Goal: Task Accomplishment & Management: Manage account settings

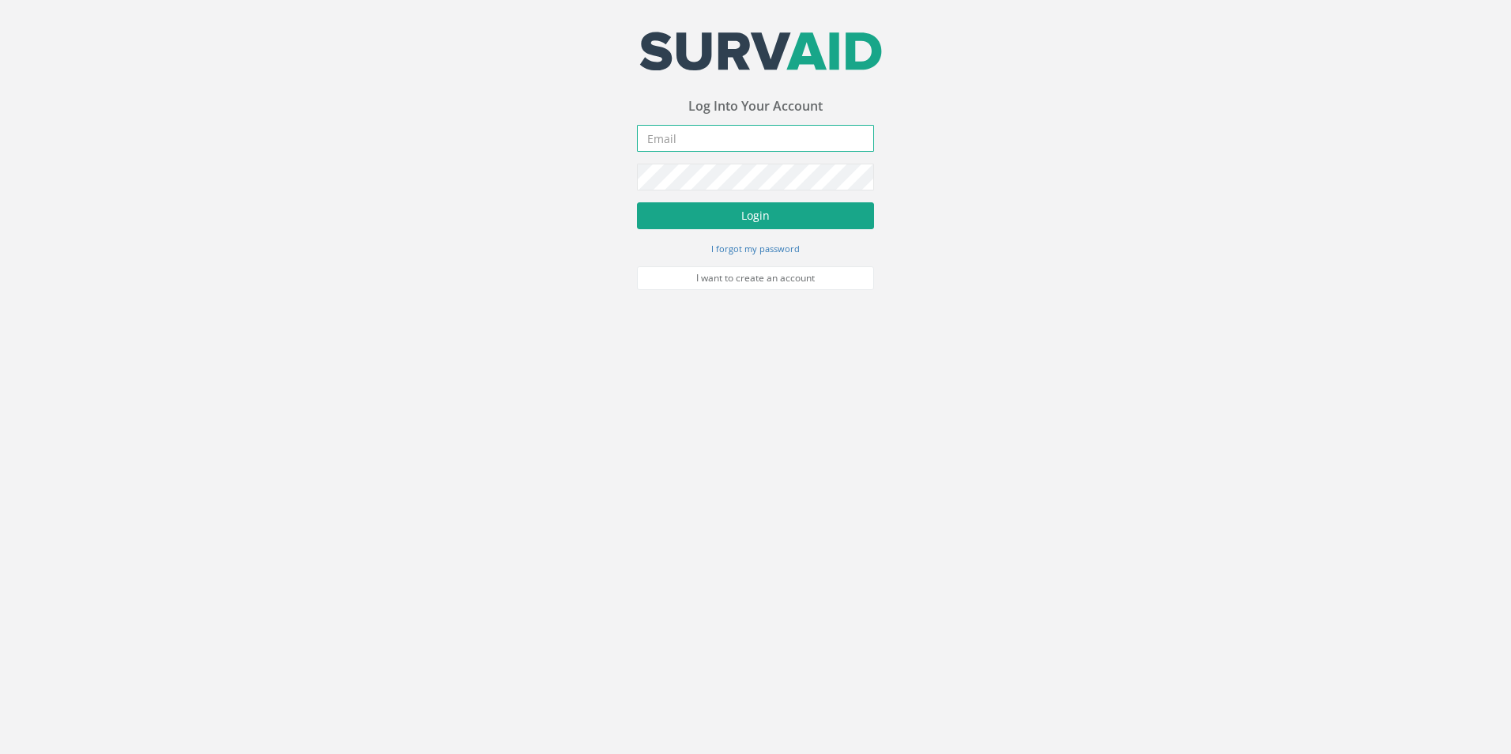
type input "[PERSON_NAME][EMAIL_ADDRESS][PERSON_NAME][DOMAIN_NAME]"
click at [705, 214] on button "Login" at bounding box center [755, 215] width 237 height 27
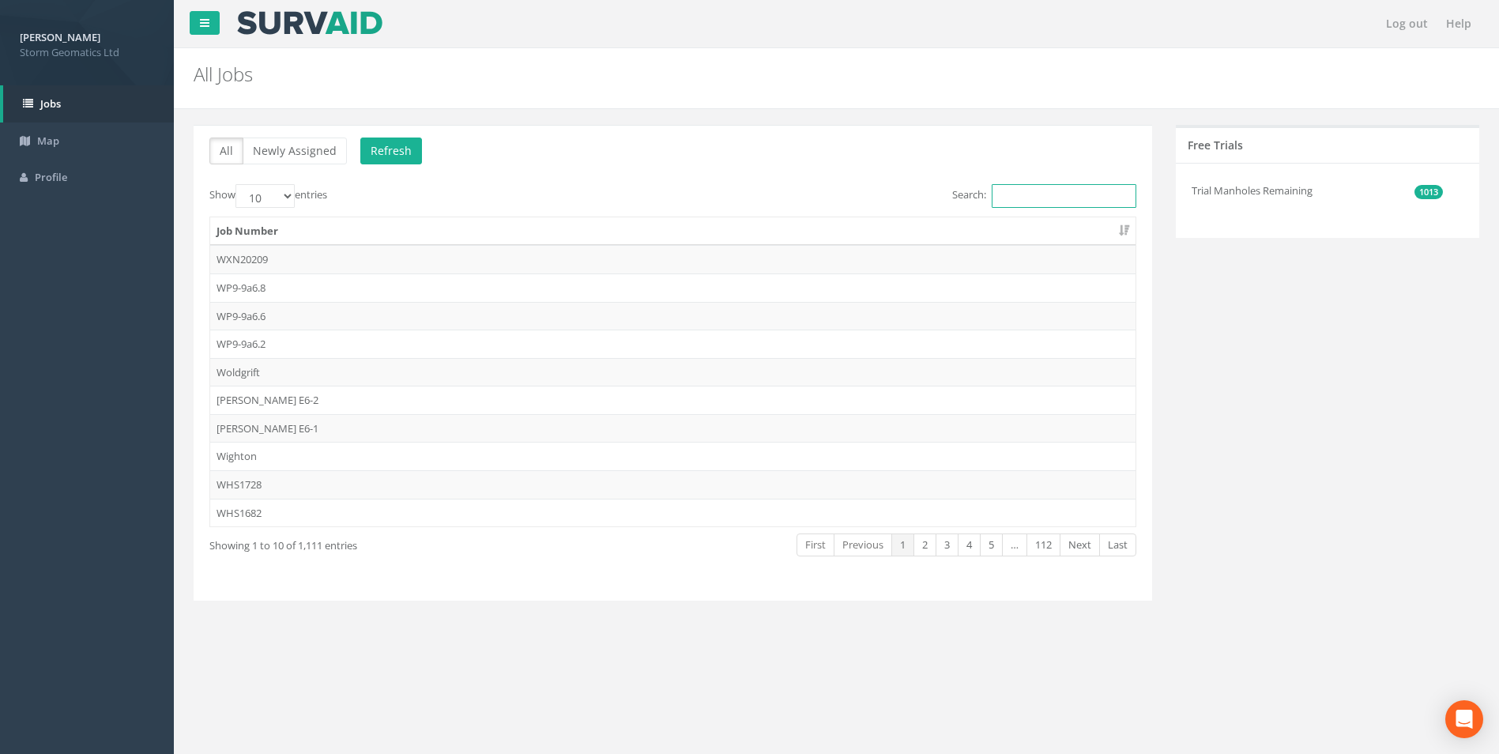
click at [1009, 193] on input "Search:" at bounding box center [1064, 196] width 145 height 24
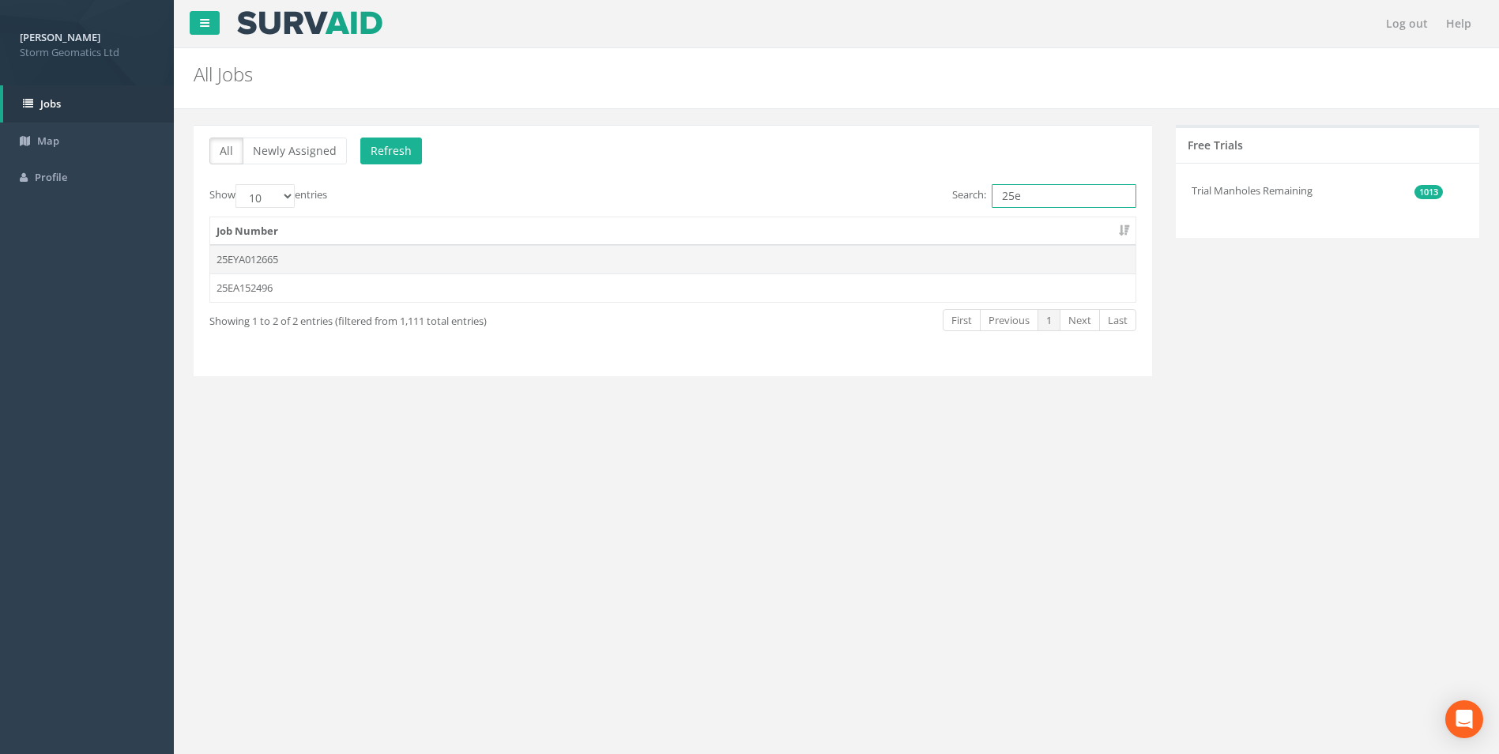
type input "25e"
click at [359, 260] on td "25EYA012665" at bounding box center [672, 259] width 925 height 28
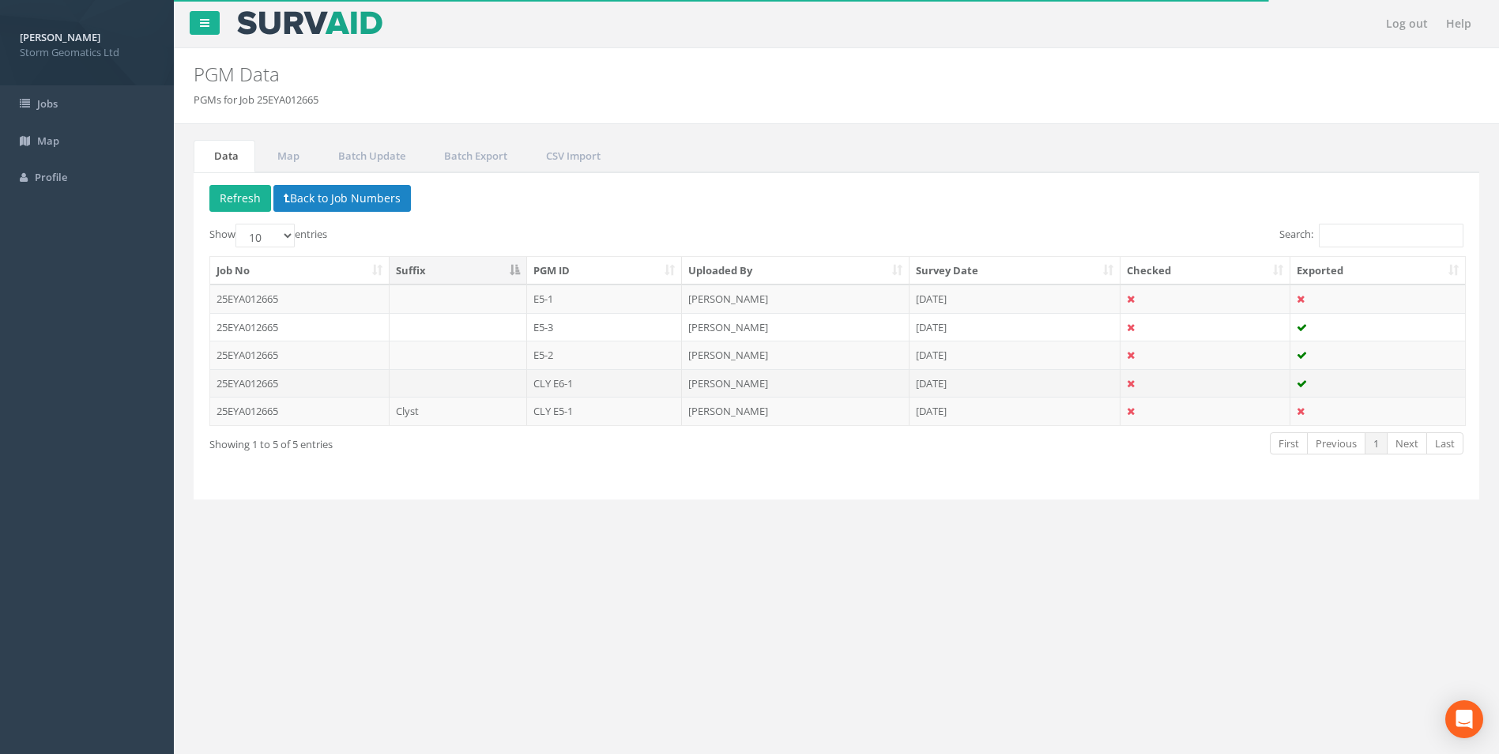
click at [596, 379] on td "CLY E6-1" at bounding box center [605, 383] width 156 height 28
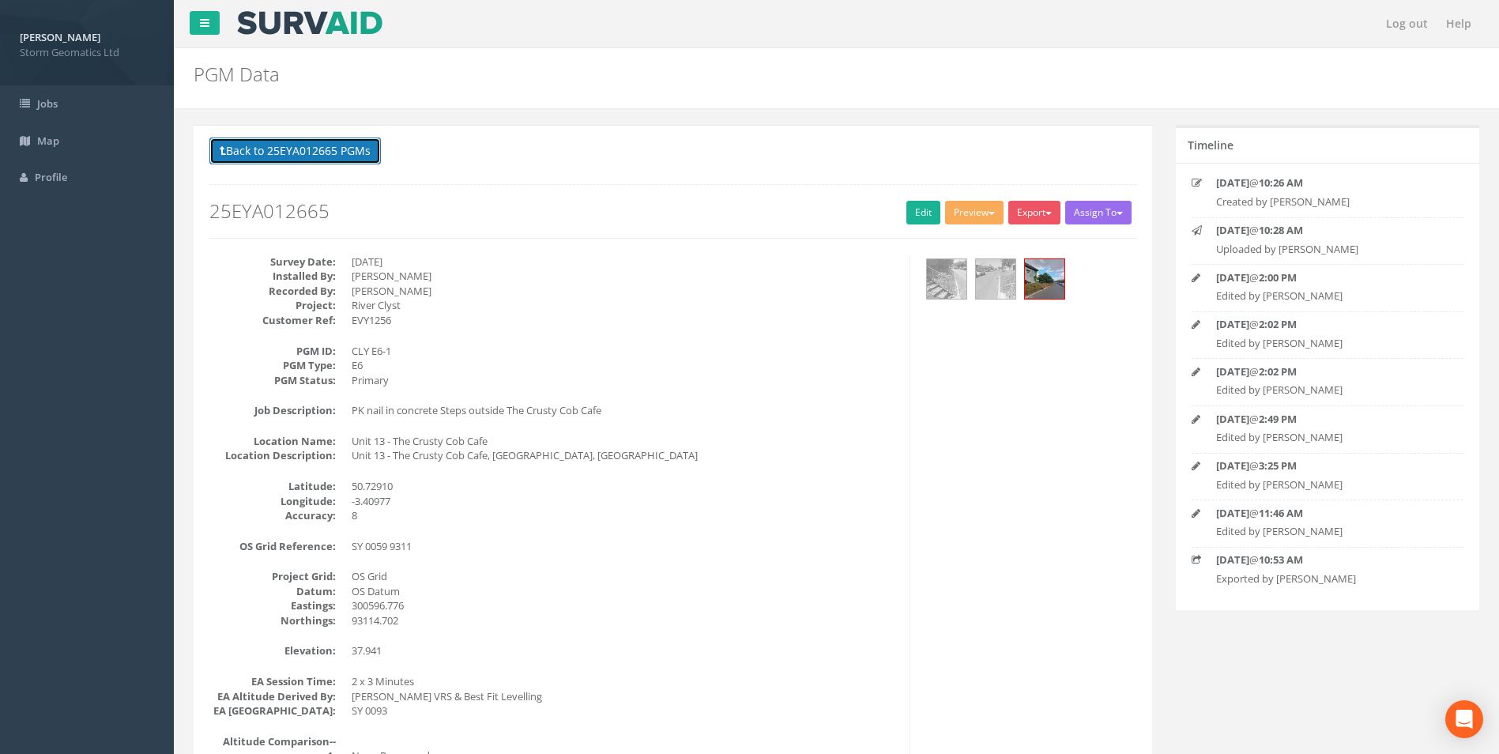
click at [315, 153] on button "Back to 25EYA012665 PGMs" at bounding box center [294, 150] width 171 height 27
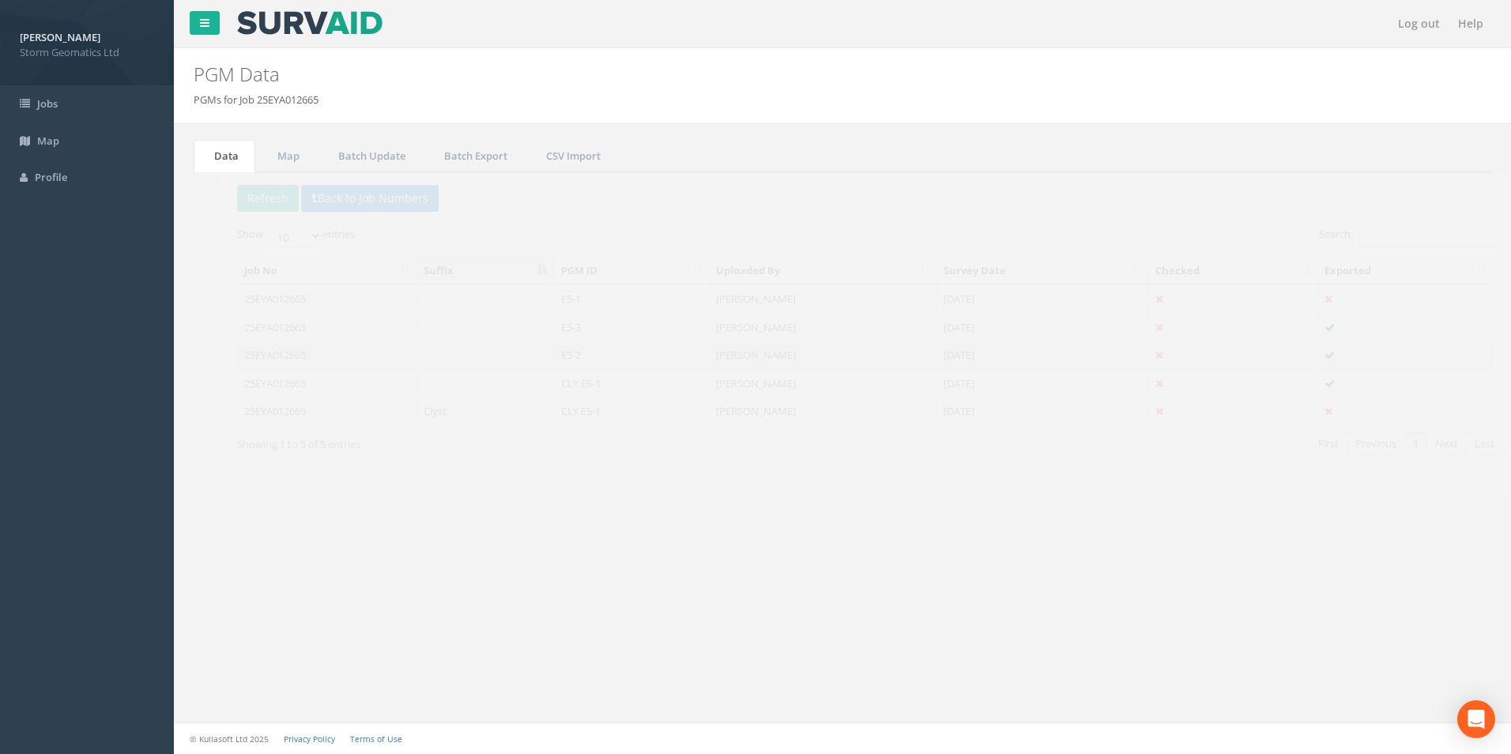
click at [351, 357] on td "25EYA012665" at bounding box center [299, 355] width 179 height 28
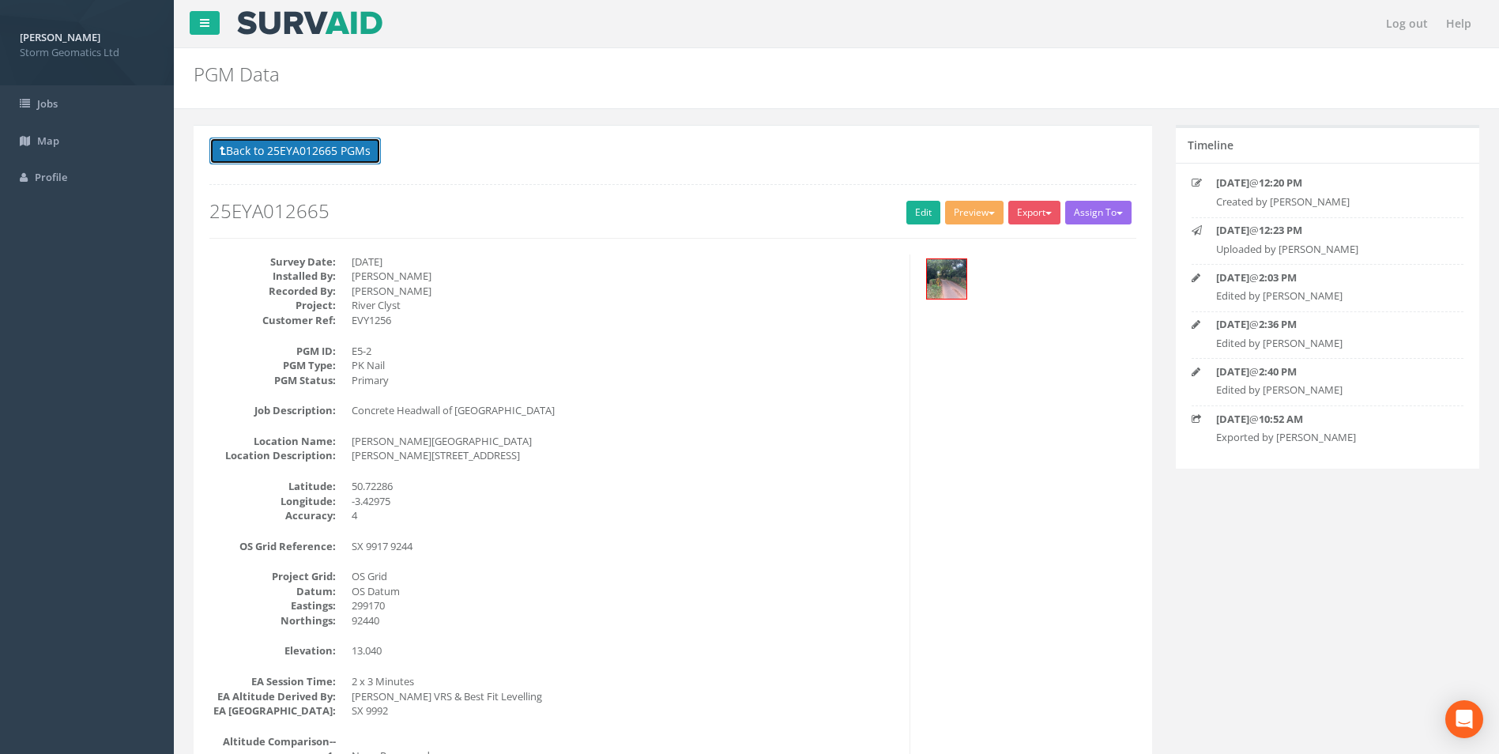
click at [303, 141] on button "Back to 25EYA012665 PGMs" at bounding box center [294, 150] width 171 height 27
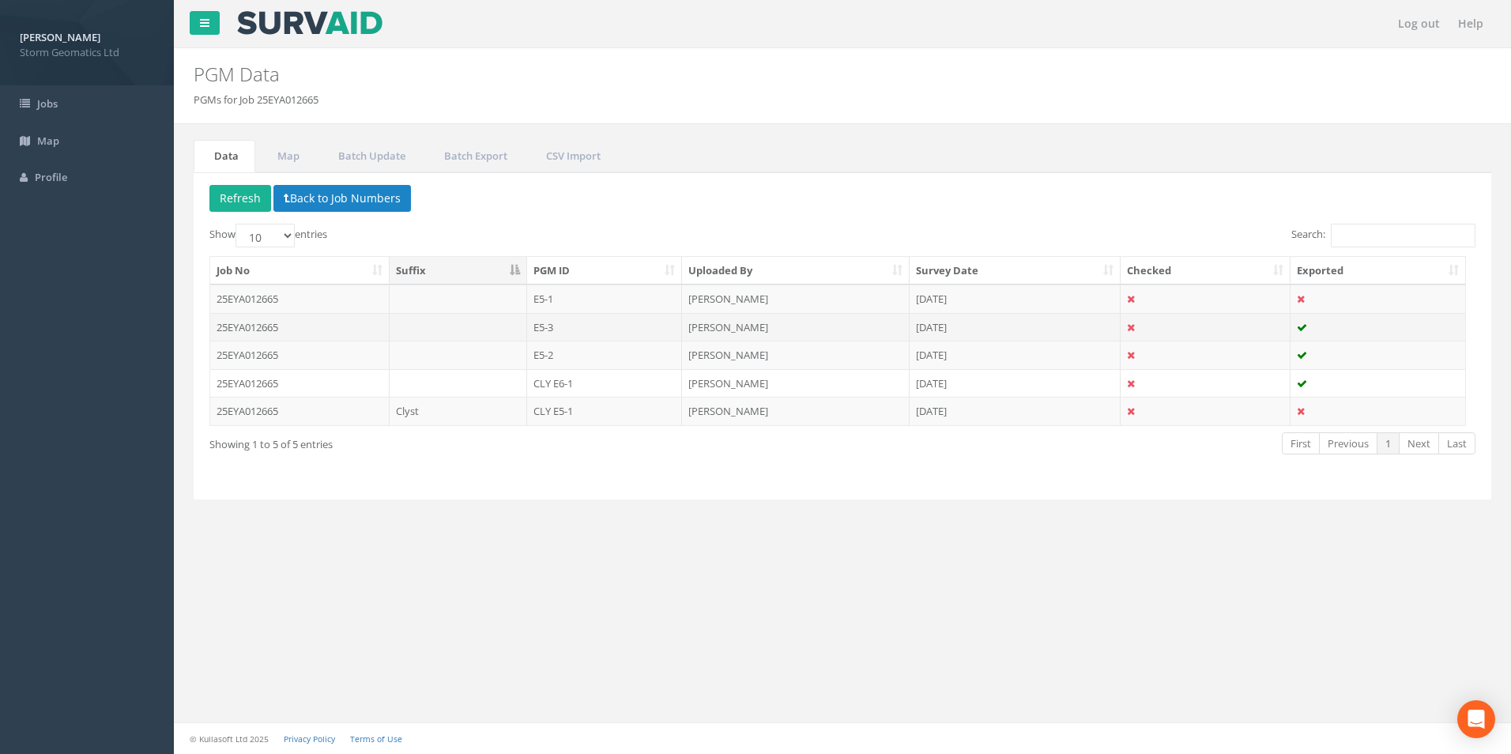
click at [373, 334] on td "25EYA012665" at bounding box center [299, 327] width 179 height 28
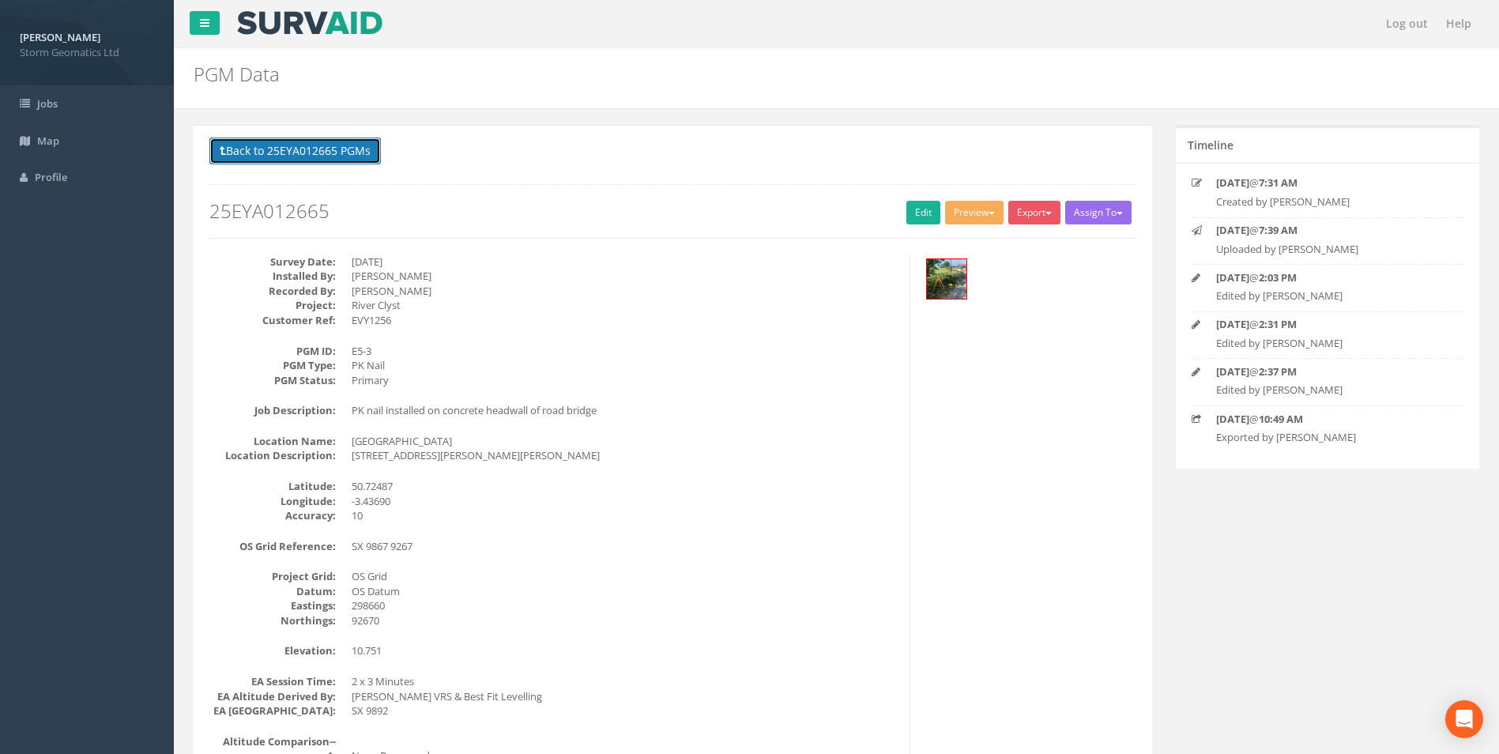
click at [318, 149] on button "Back to 25EYA012665 PGMs" at bounding box center [294, 150] width 171 height 27
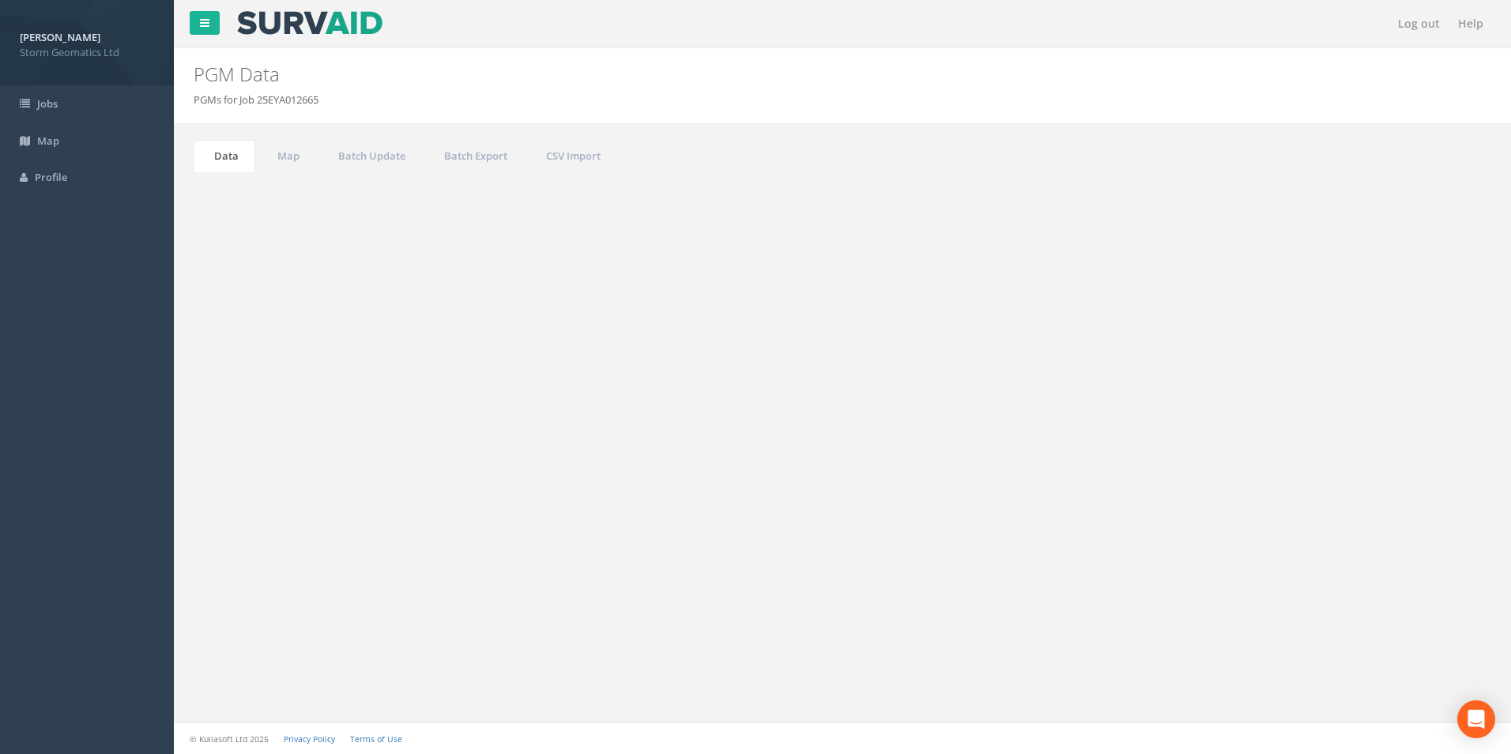
click at [363, 383] on td "25EYA012665" at bounding box center [299, 383] width 179 height 28
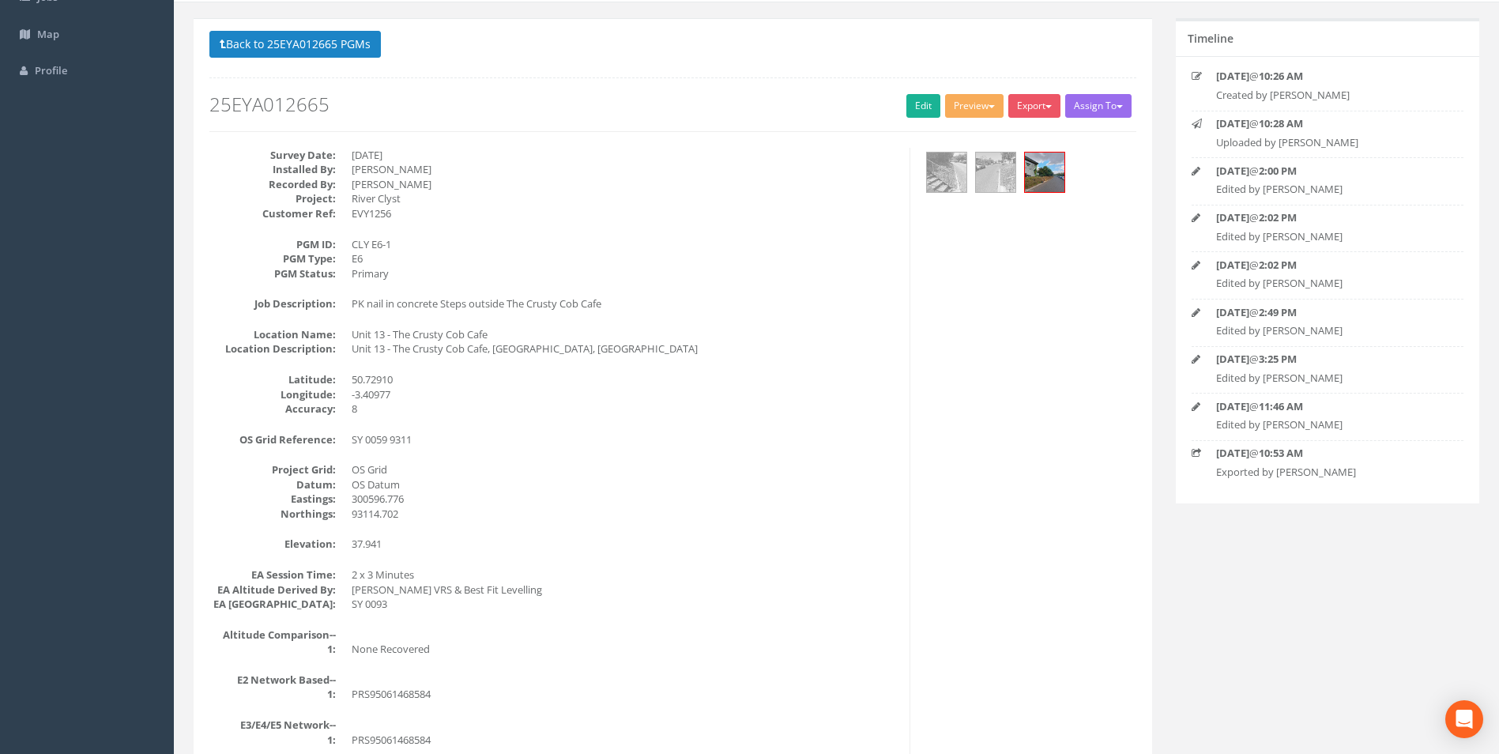
scroll to position [77, 0]
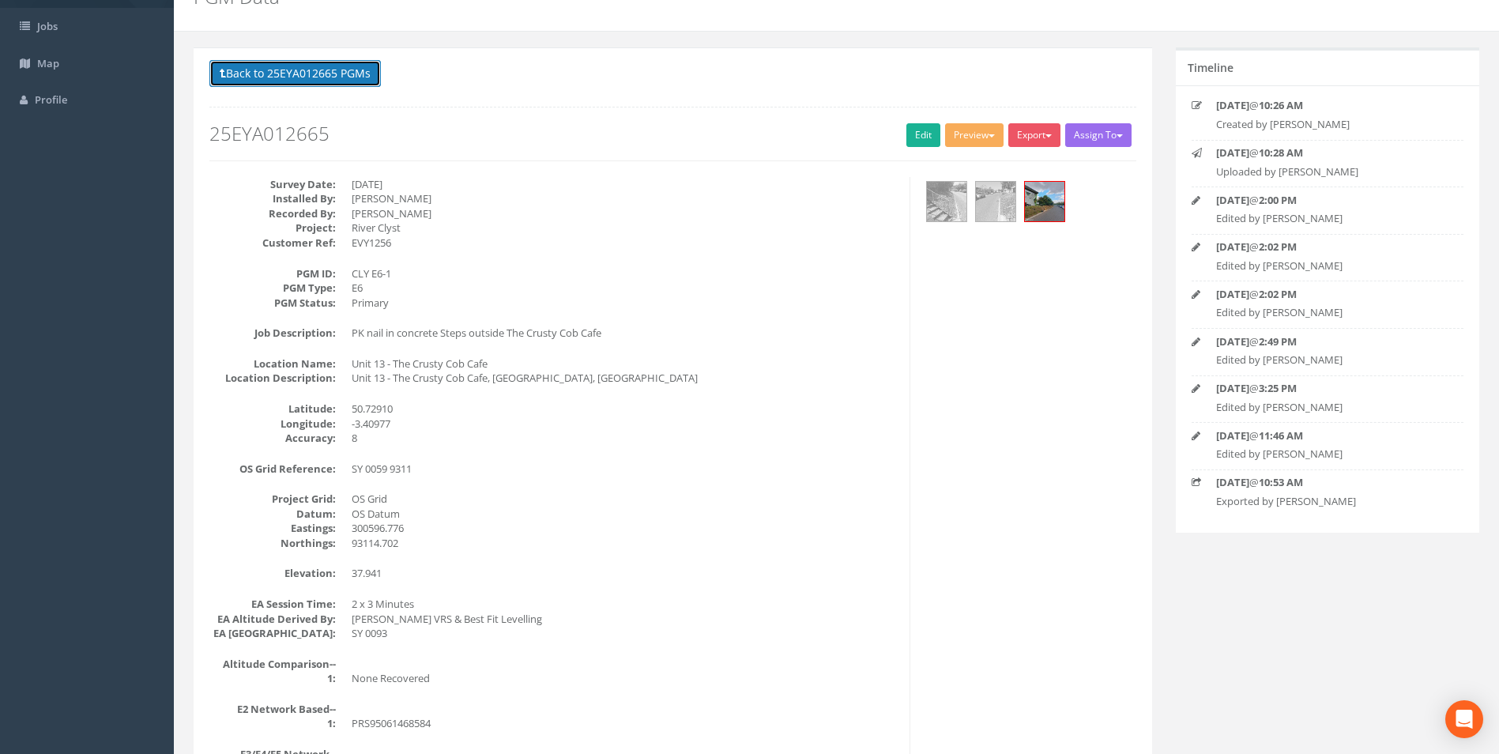
click at [332, 77] on button "Back to 25EYA012665 PGMs" at bounding box center [294, 73] width 171 height 27
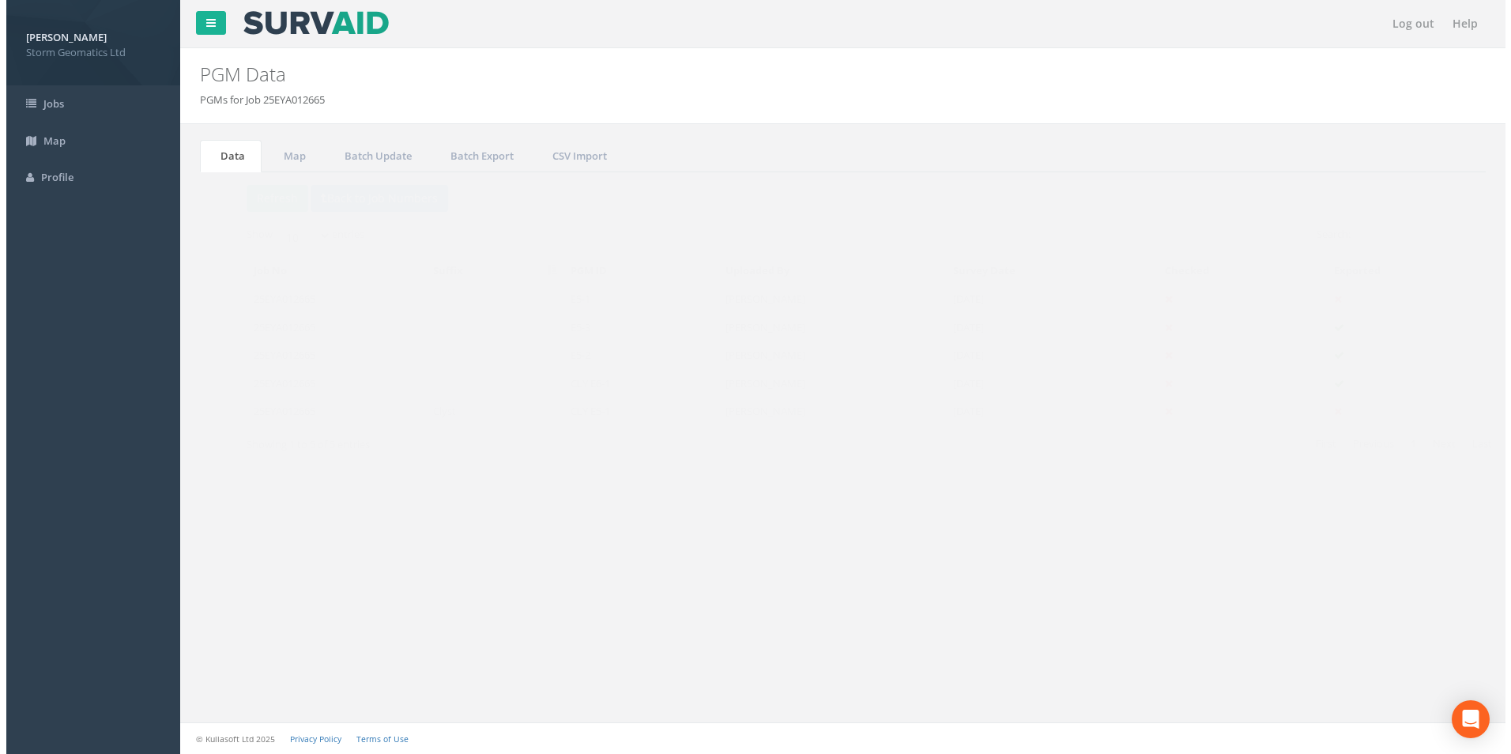
scroll to position [0, 0]
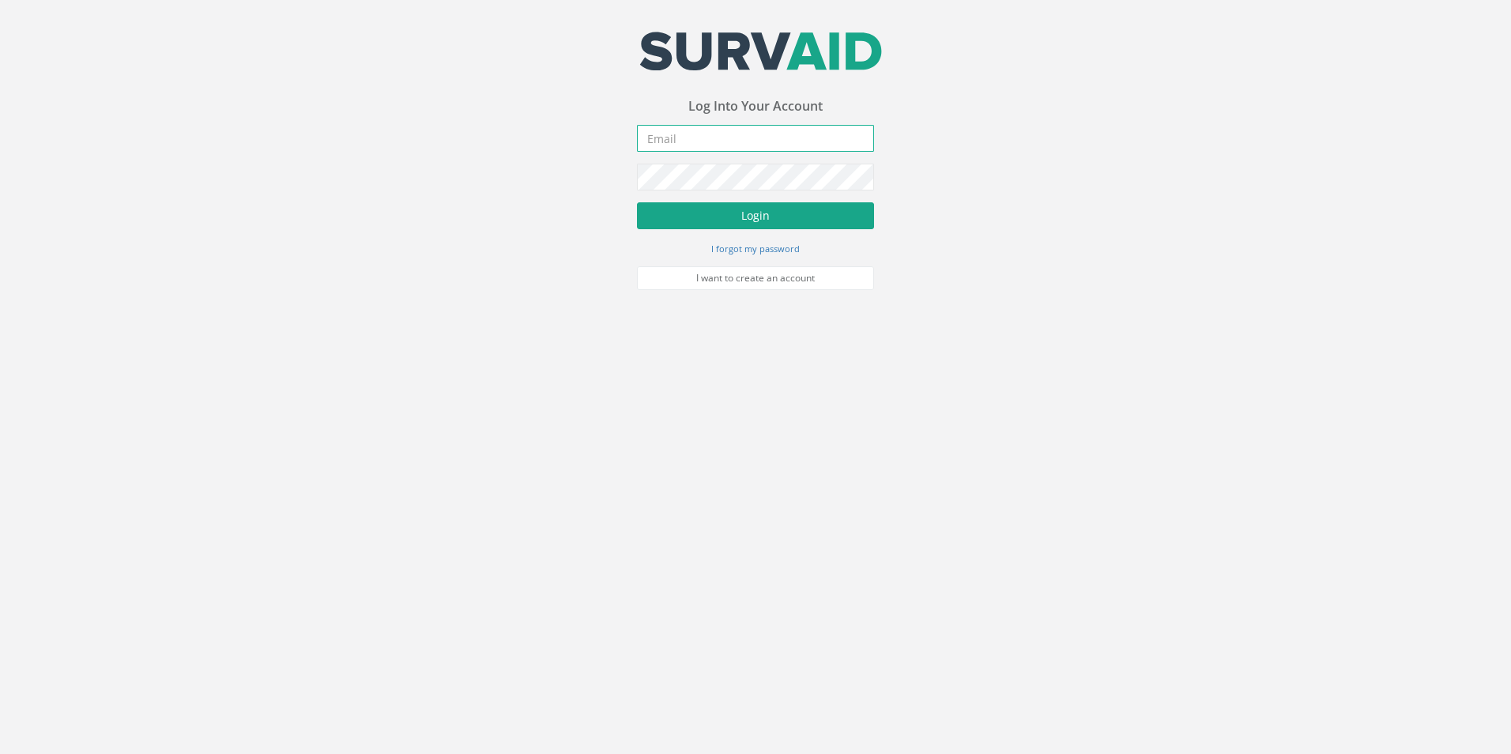
type input "[PERSON_NAME][EMAIL_ADDRESS][PERSON_NAME][DOMAIN_NAME]"
click at [739, 225] on button "Login" at bounding box center [755, 215] width 237 height 27
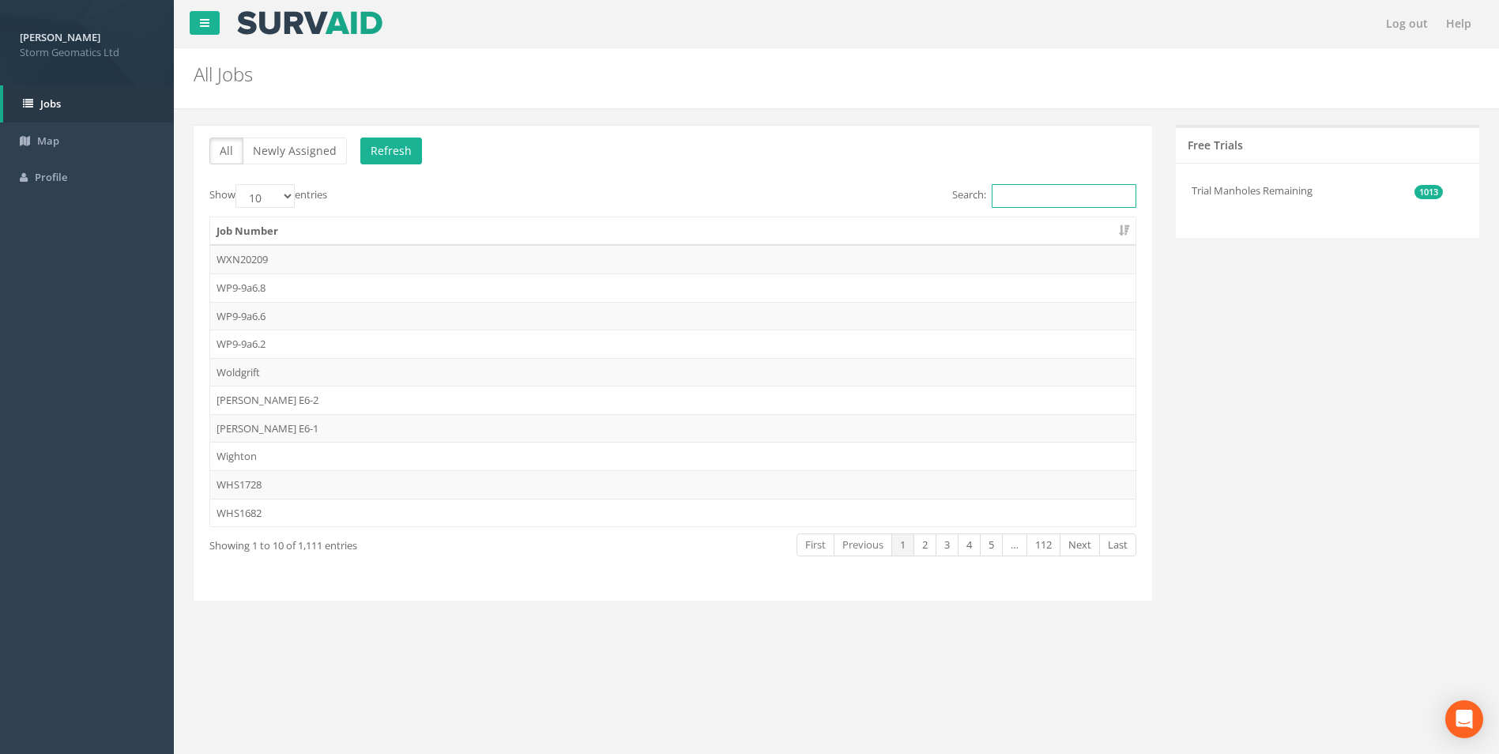
click at [1044, 198] on input "Search:" at bounding box center [1064, 196] width 145 height 24
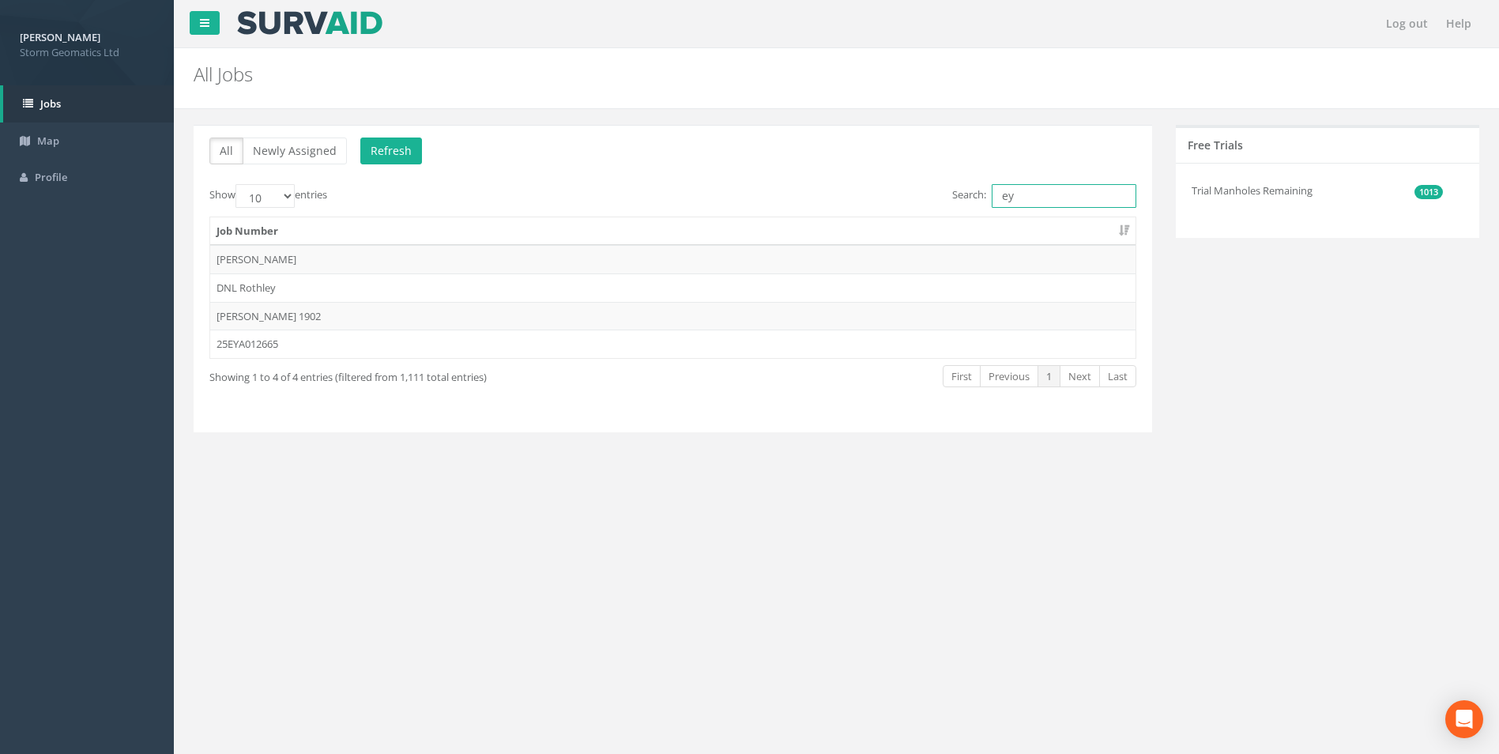
drag, startPoint x: 1042, startPoint y: 198, endPoint x: 984, endPoint y: 195, distance: 57.8
click at [984, 195] on label "Search: ey" at bounding box center [1044, 196] width 184 height 24
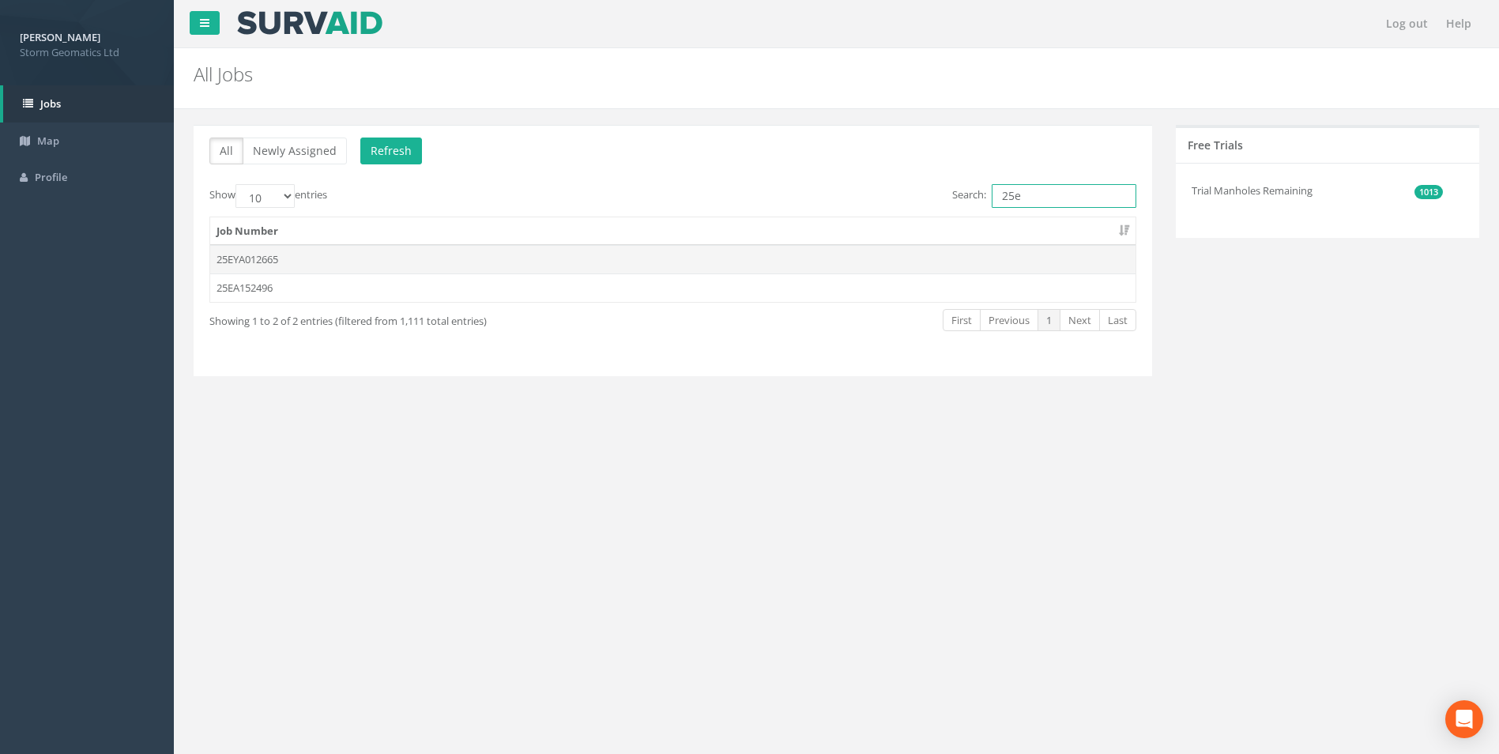
type input "25e"
click at [612, 259] on td "25EYA012665" at bounding box center [672, 259] width 925 height 28
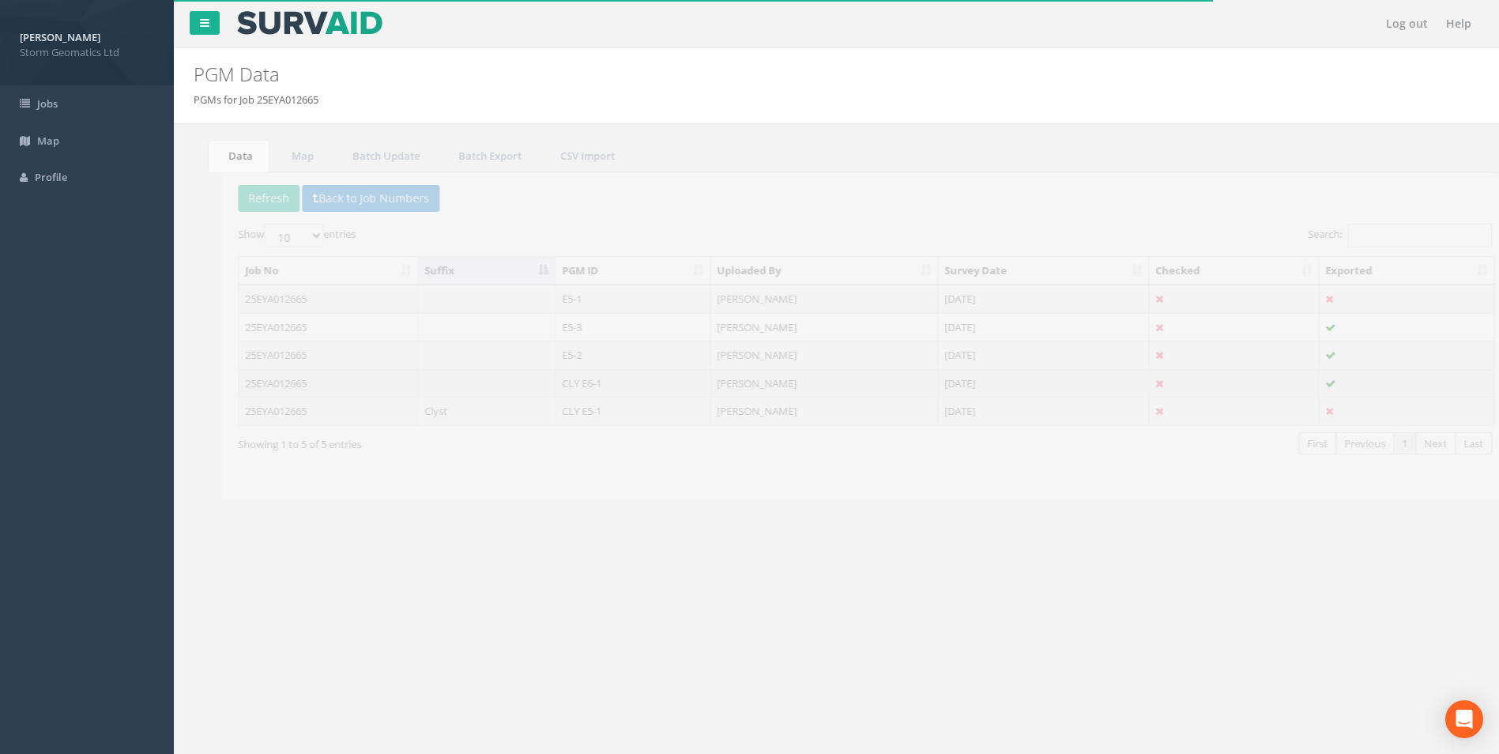
click at [608, 374] on td "CLY E6-1" at bounding box center [605, 383] width 156 height 28
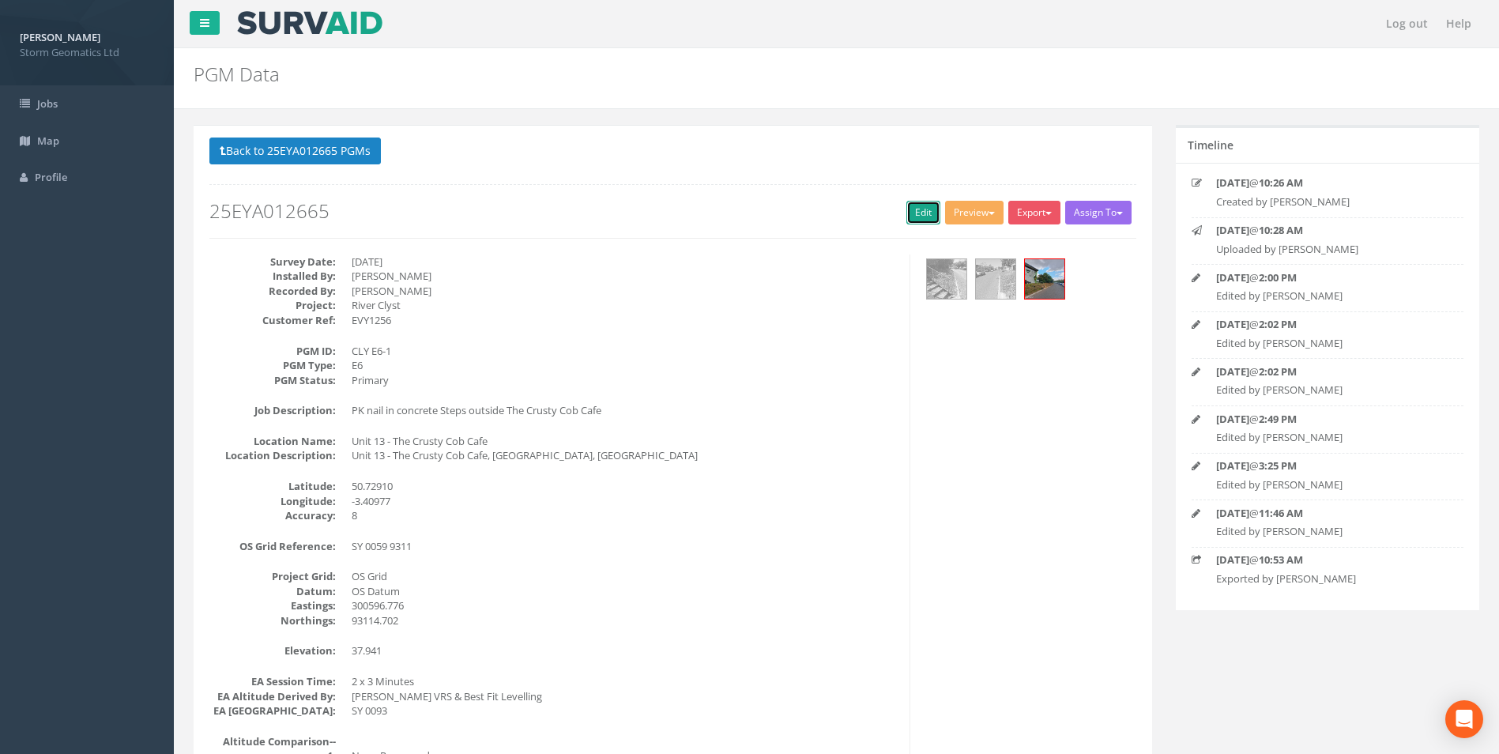
click at [907, 217] on link "Edit" at bounding box center [923, 213] width 34 height 24
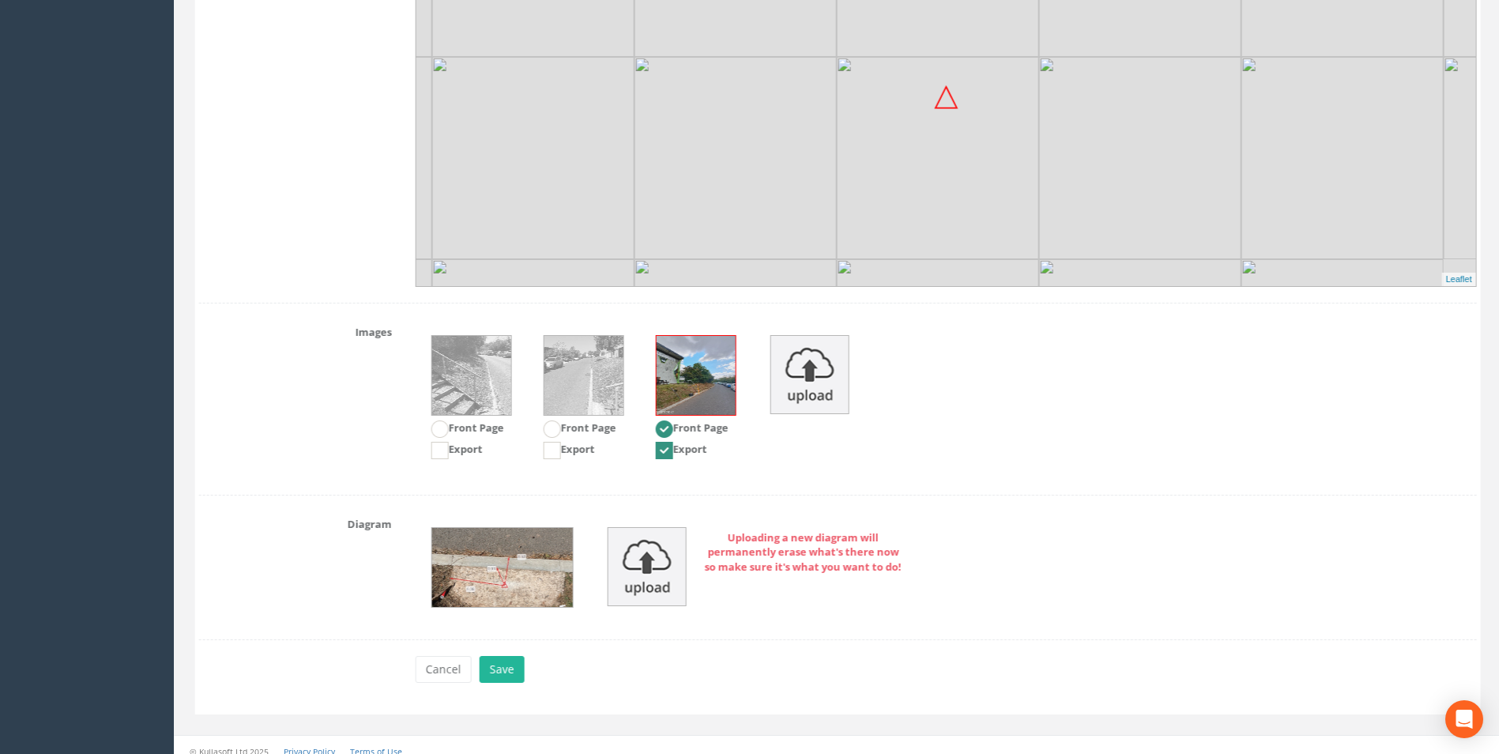
scroll to position [1929, 0]
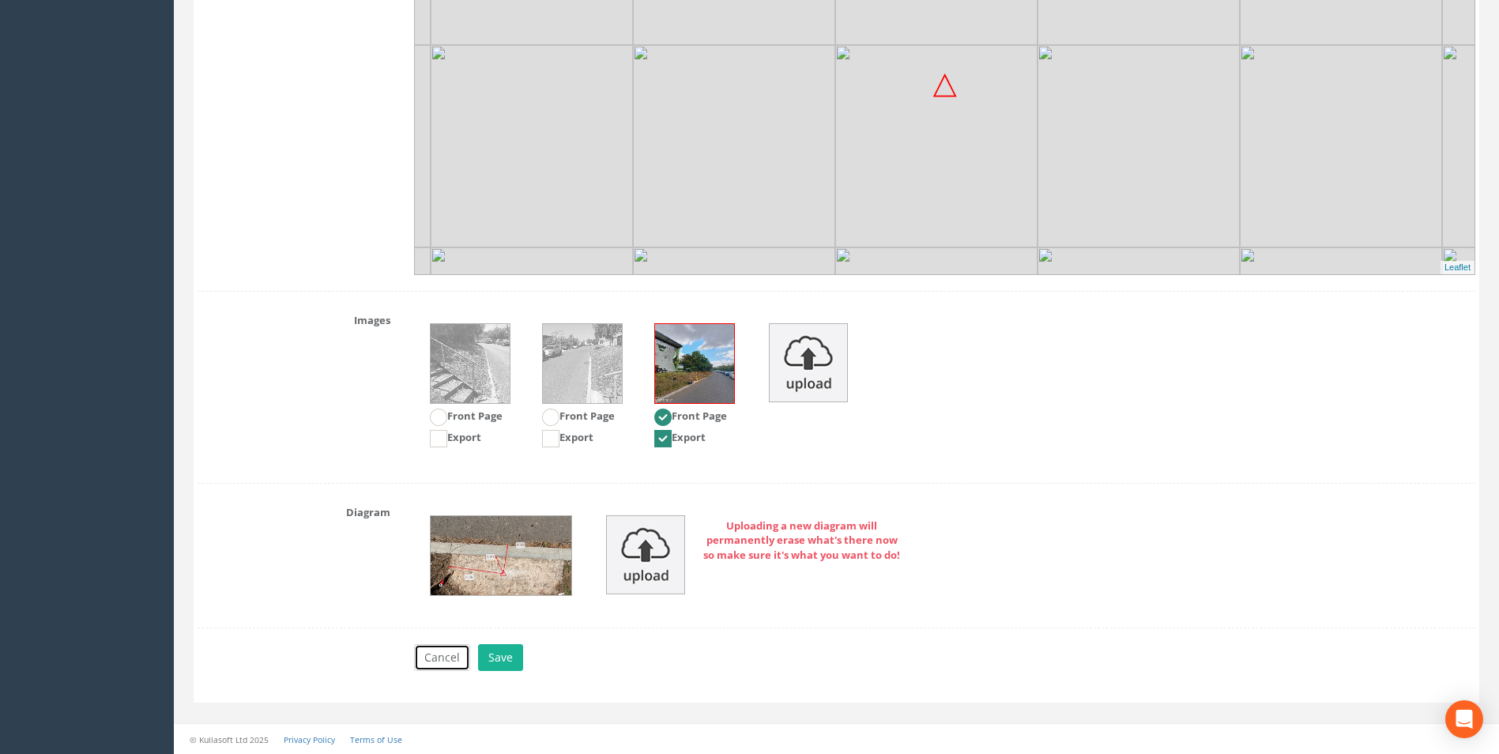
click at [431, 652] on button "Cancel" at bounding box center [442, 657] width 56 height 27
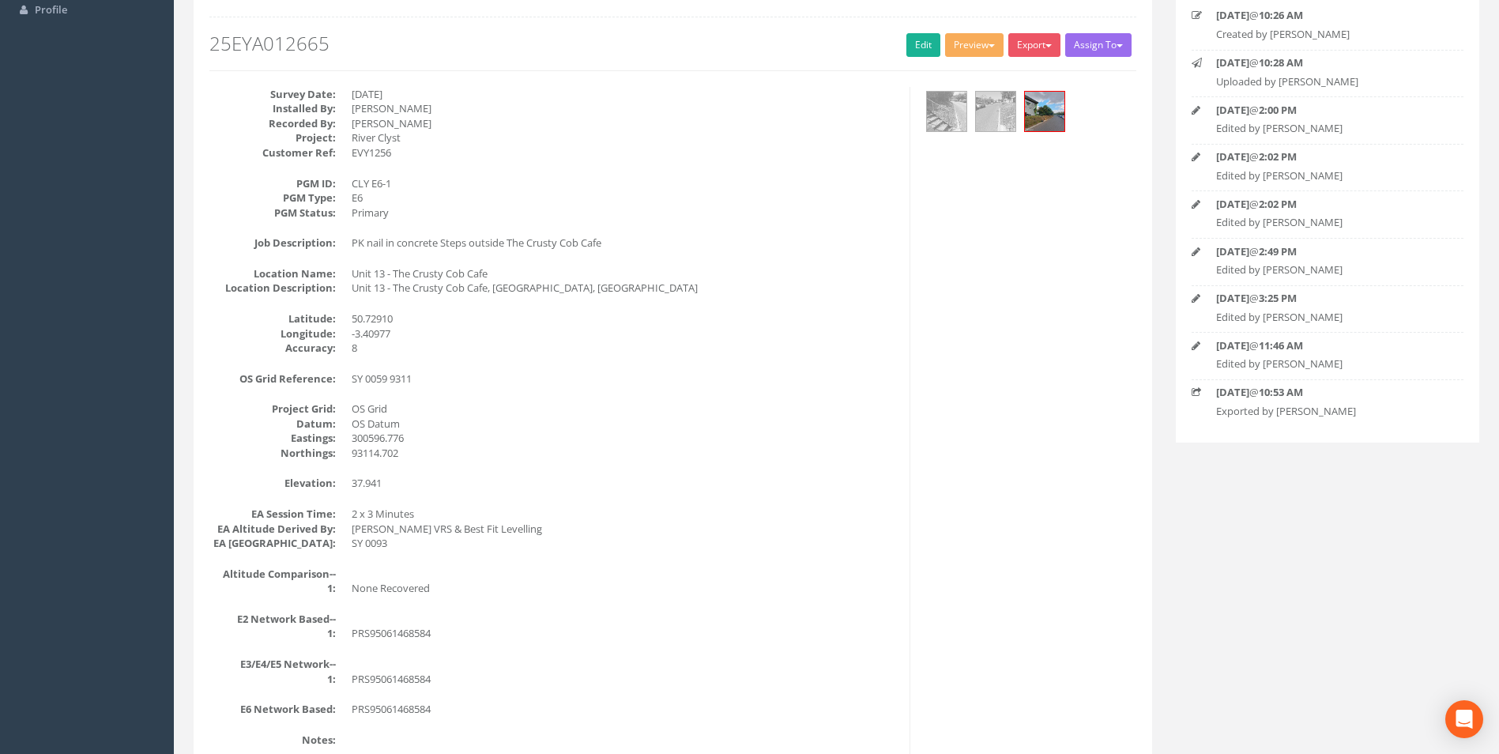
scroll to position [77, 0]
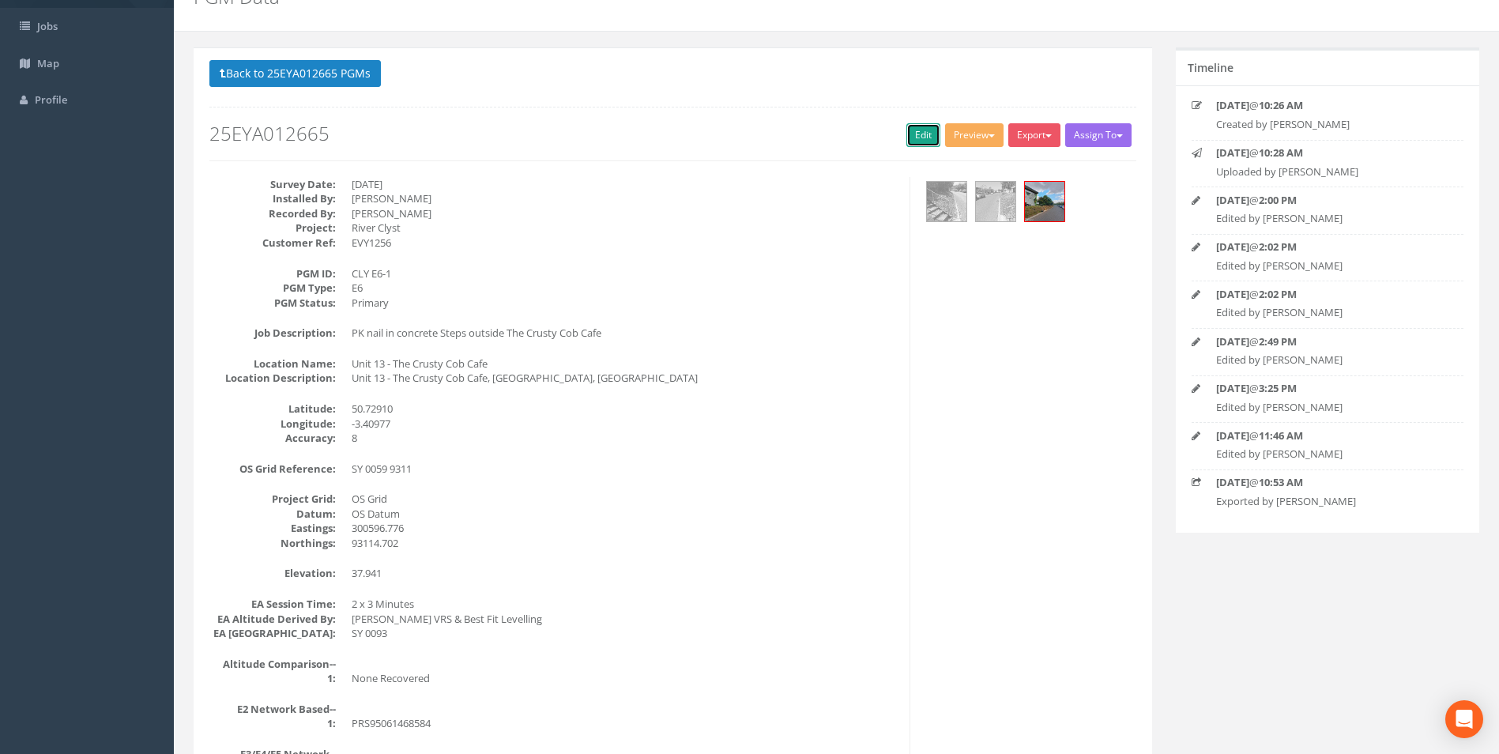
click at [927, 131] on link "Edit" at bounding box center [923, 135] width 34 height 24
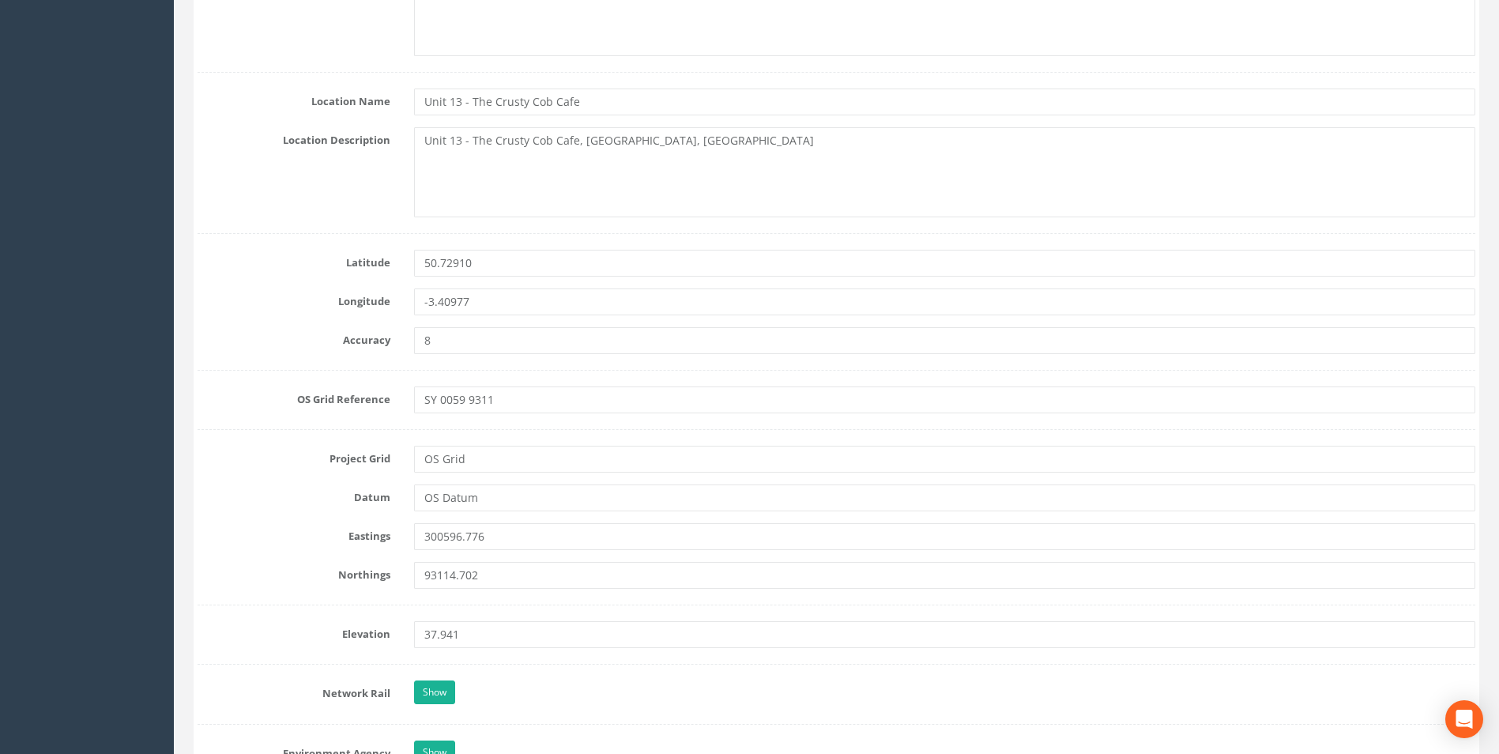
scroll to position [867, 0]
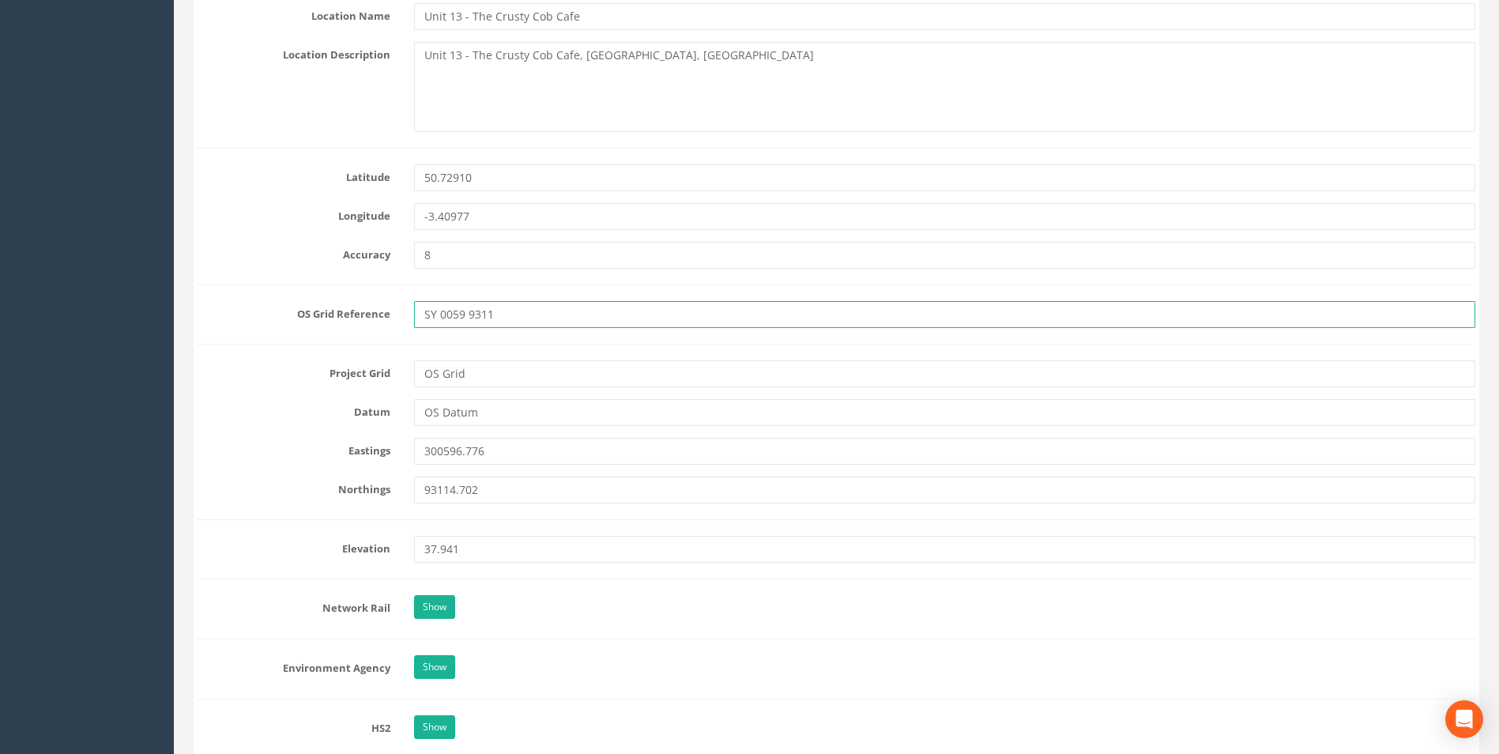
drag, startPoint x: 498, startPoint y: 314, endPoint x: 442, endPoint y: 314, distance: 56.1
click at [442, 314] on input "SY 0059 9311" at bounding box center [944, 314] width 1061 height 27
type input "SY 0596 3114"
click at [261, 541] on label "Elevation" at bounding box center [294, 546] width 216 height 21
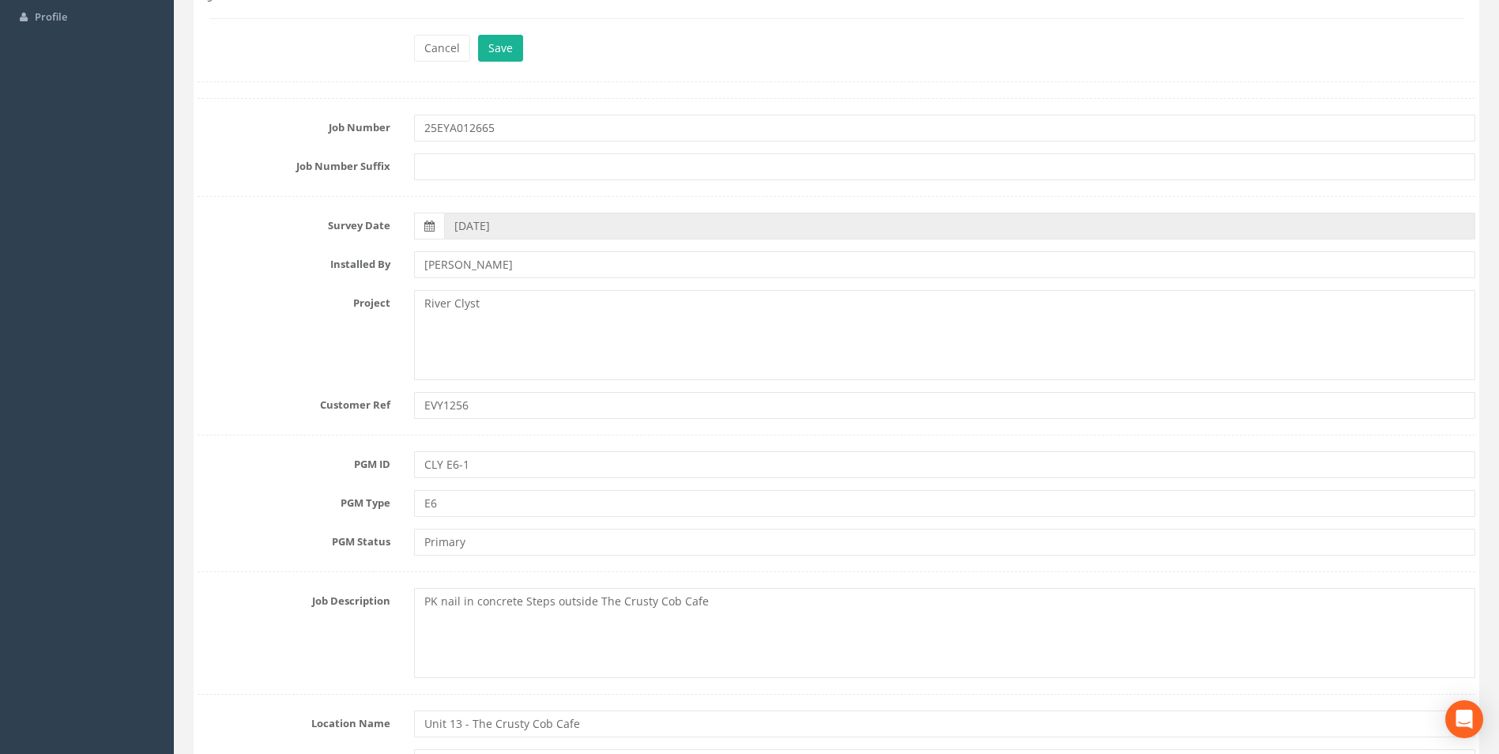
scroll to position [0, 0]
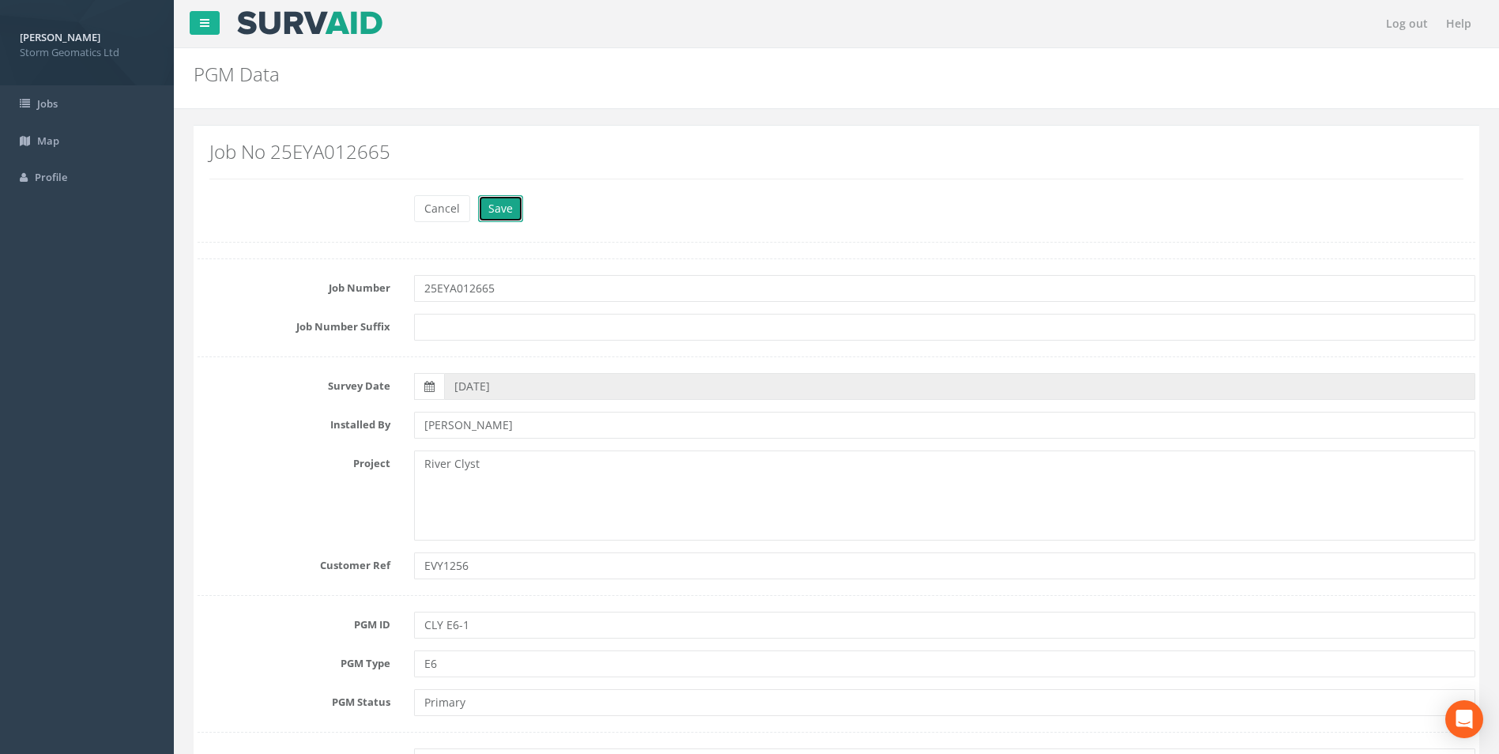
click at [500, 217] on button "Save" at bounding box center [500, 208] width 45 height 27
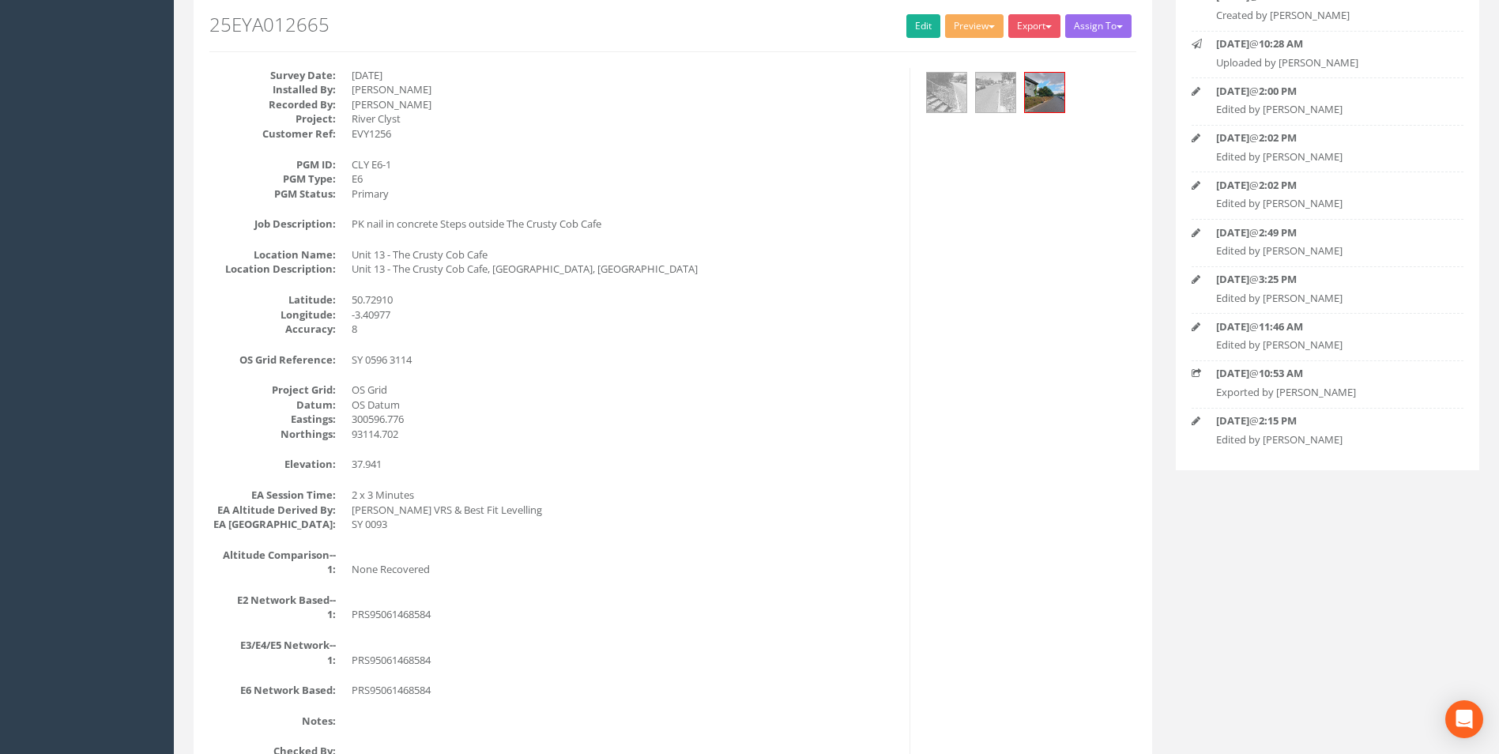
scroll to position [158, 0]
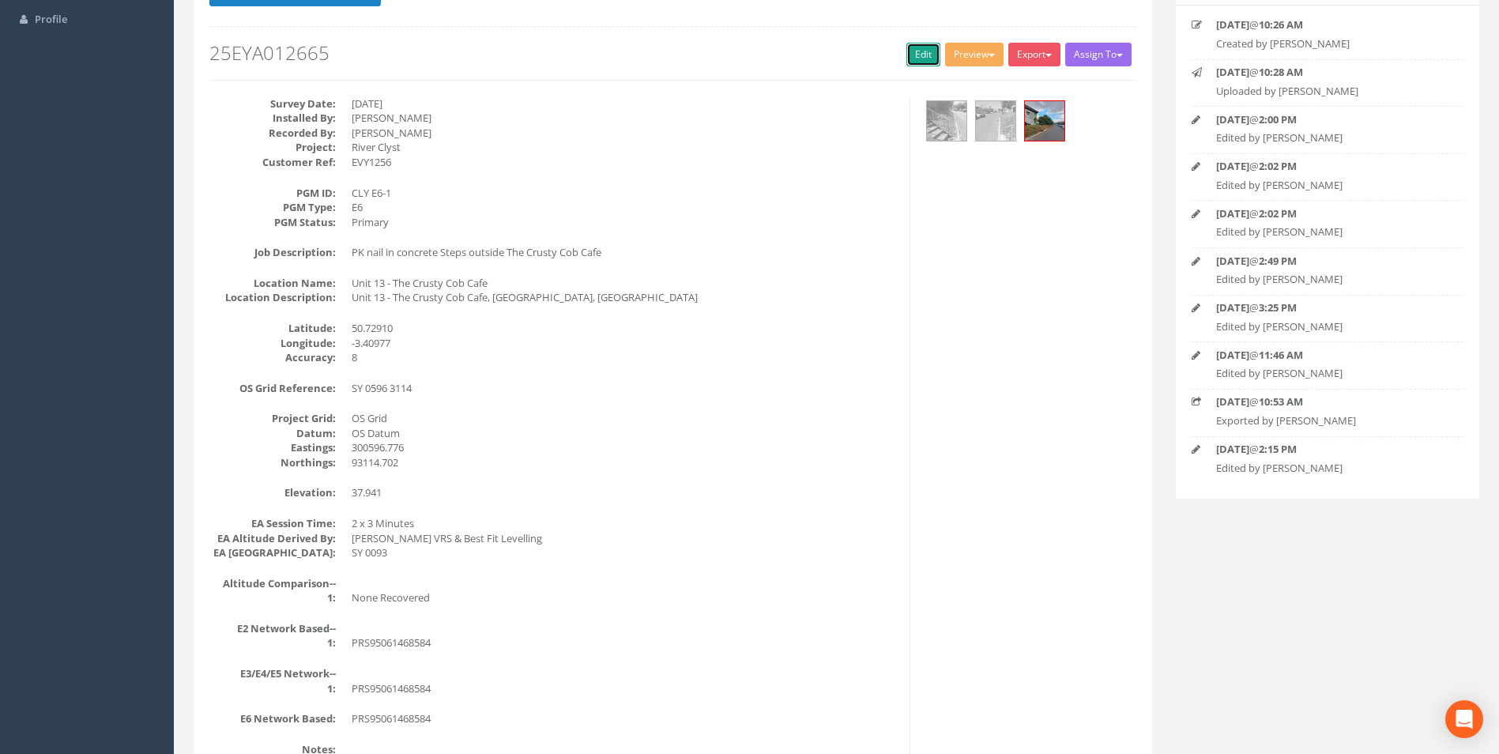
click at [920, 49] on link "Edit" at bounding box center [923, 55] width 34 height 24
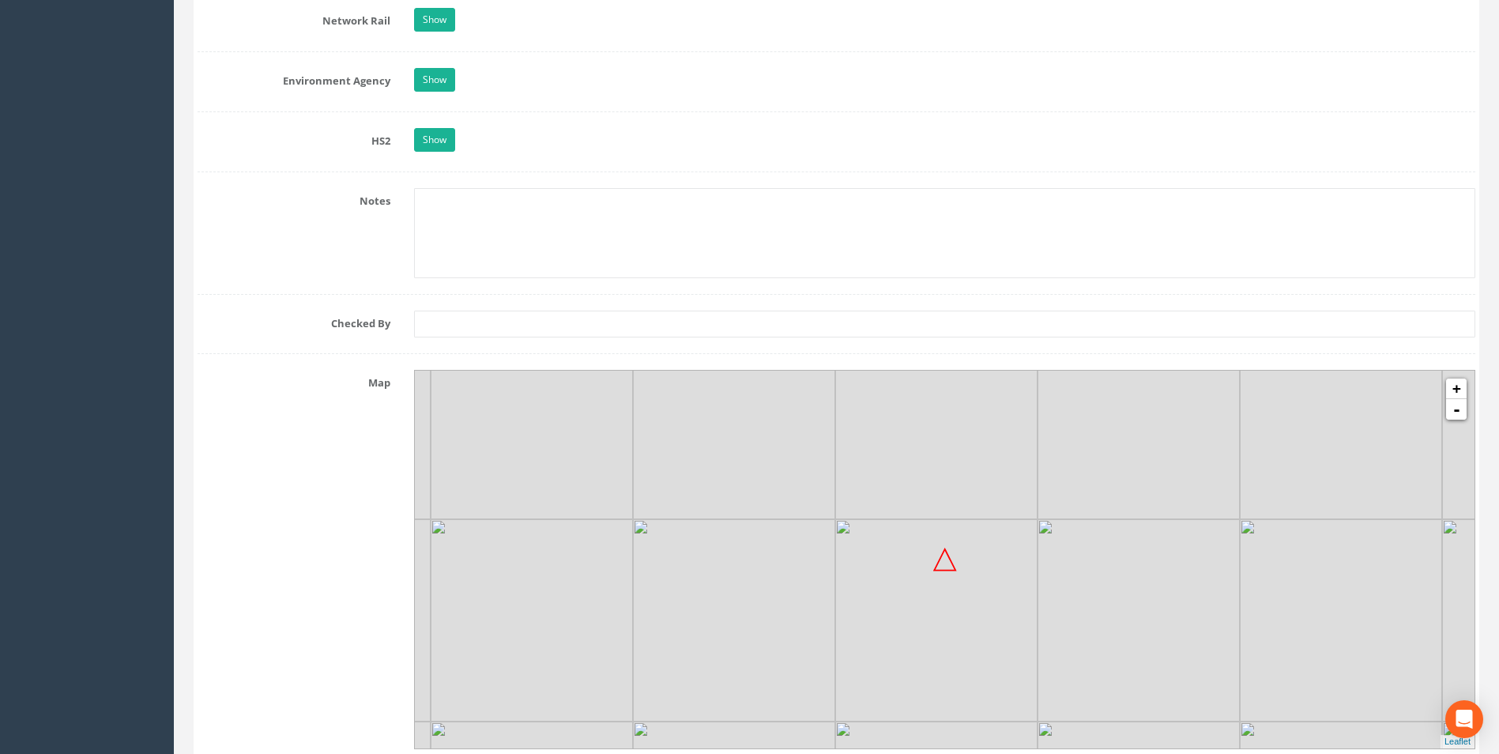
scroll to position [1059, 0]
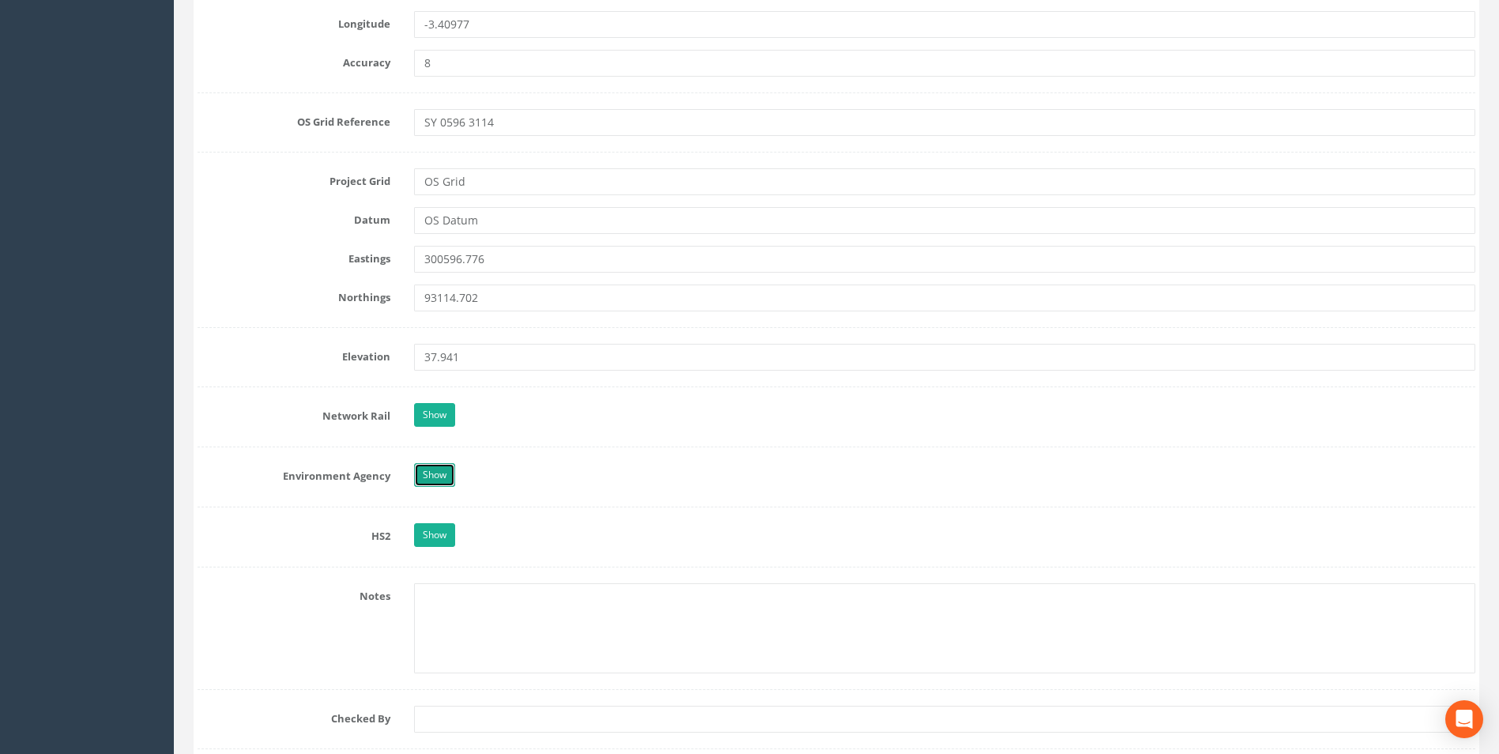
click at [432, 472] on link "Show" at bounding box center [434, 475] width 41 height 24
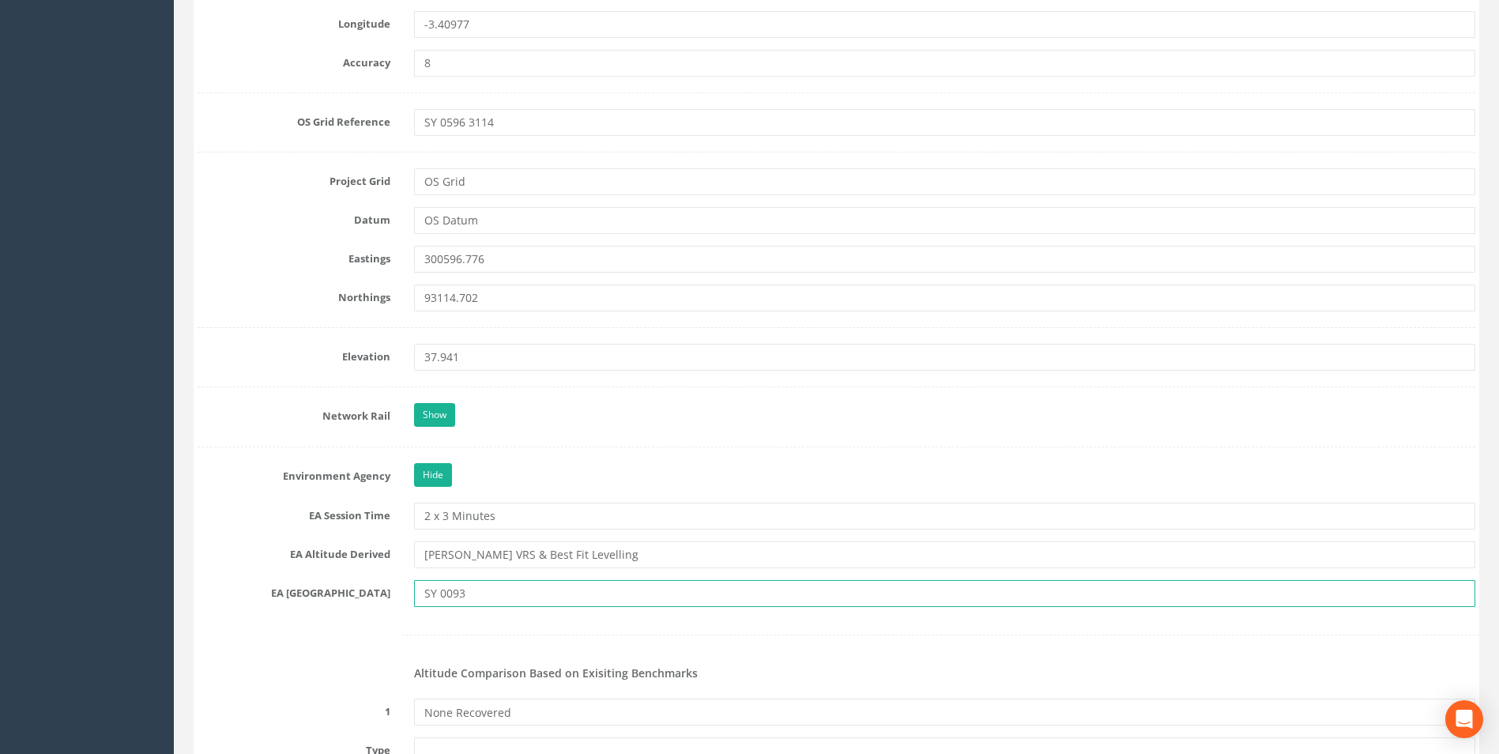
drag, startPoint x: 466, startPoint y: 592, endPoint x: 439, endPoint y: 593, distance: 26.9
click at [439, 593] on input "SY 0093" at bounding box center [944, 593] width 1061 height 27
type input "SY 0531"
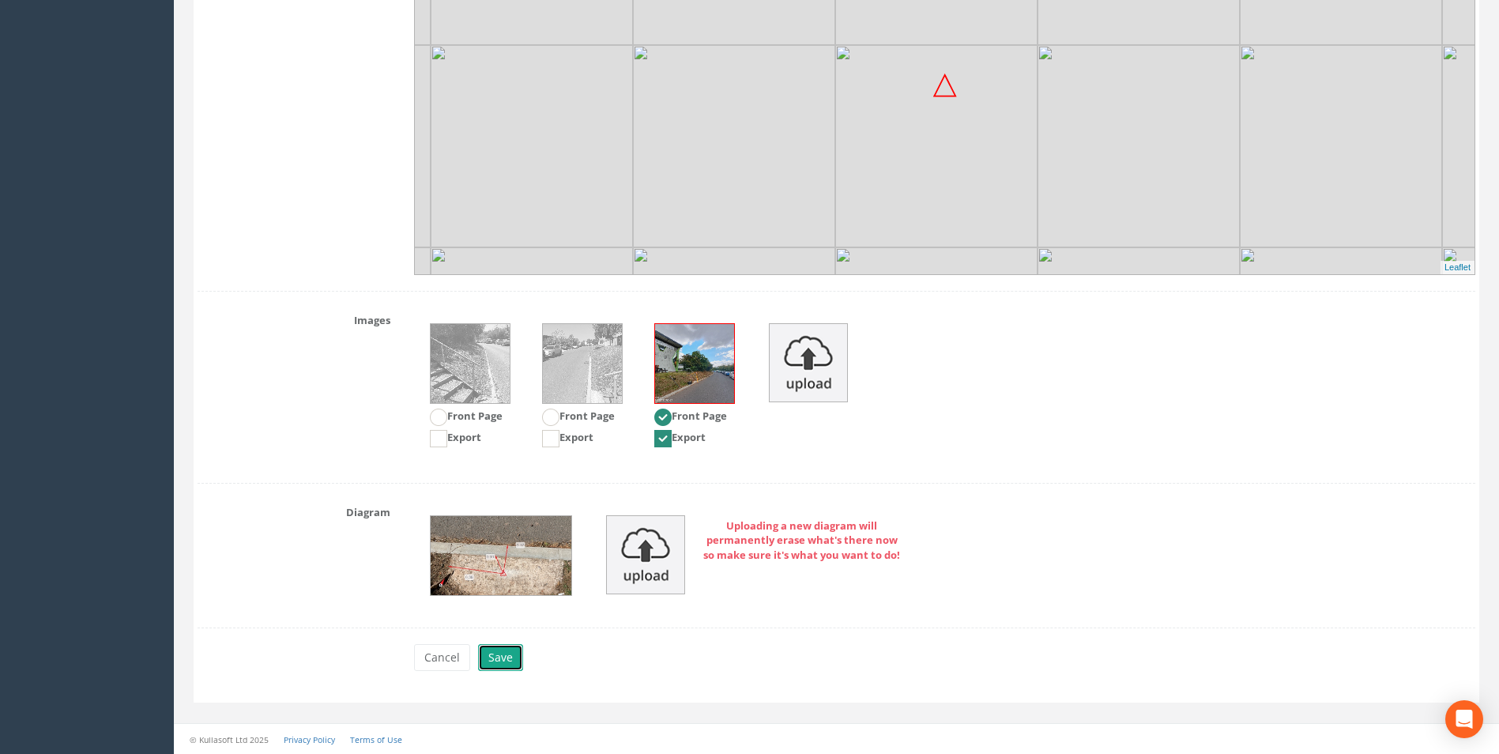
click at [507, 648] on button "Save" at bounding box center [500, 657] width 45 height 27
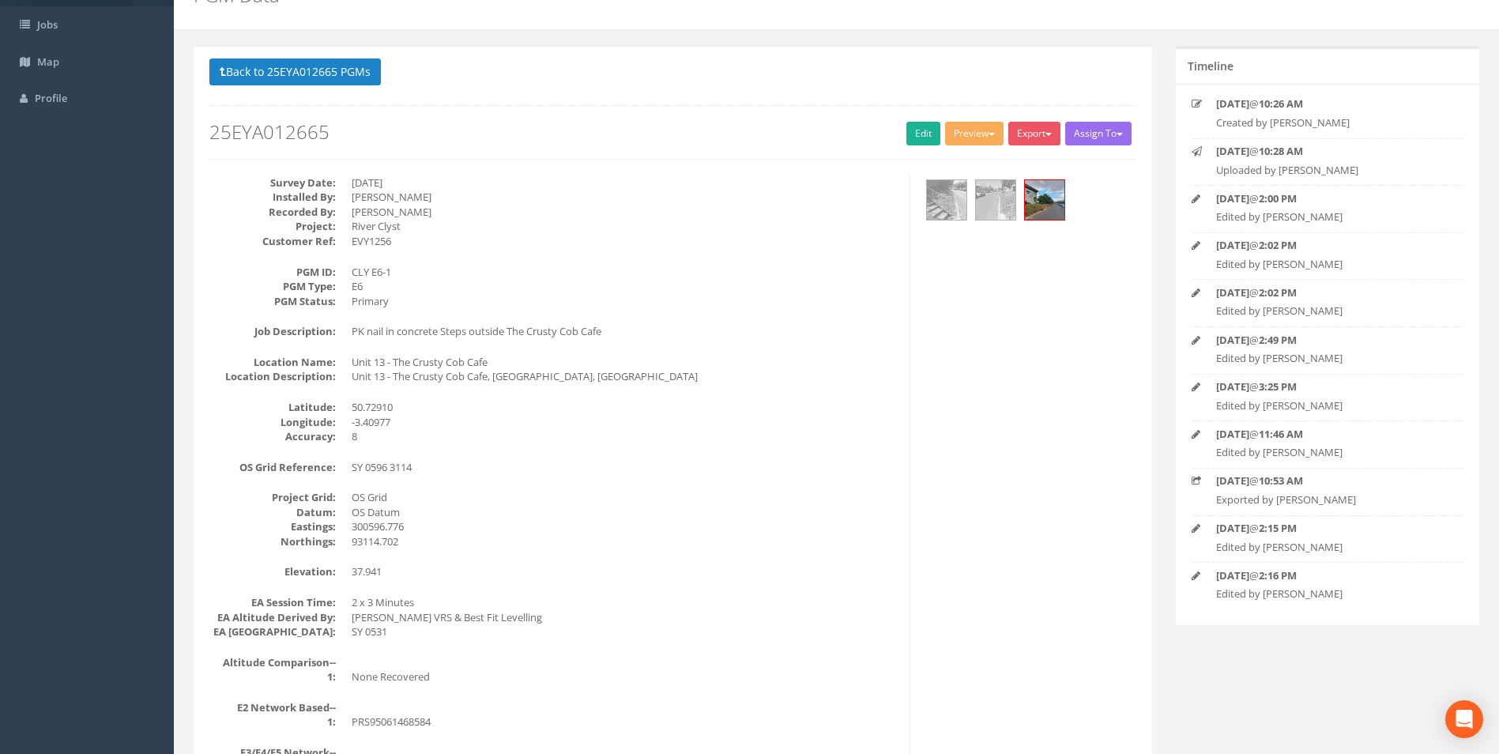
scroll to position [0, 0]
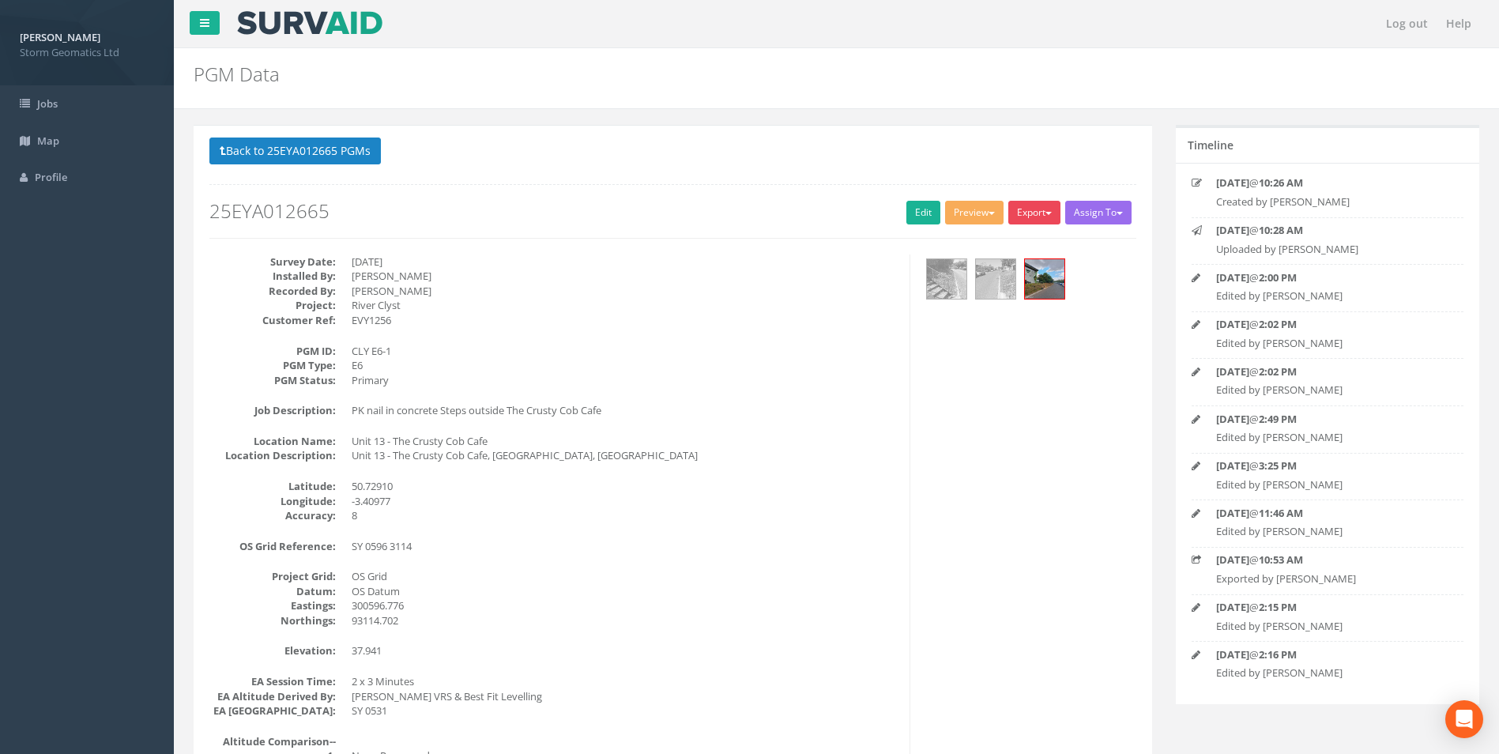
click at [1029, 220] on button "Export" at bounding box center [1034, 213] width 52 height 24
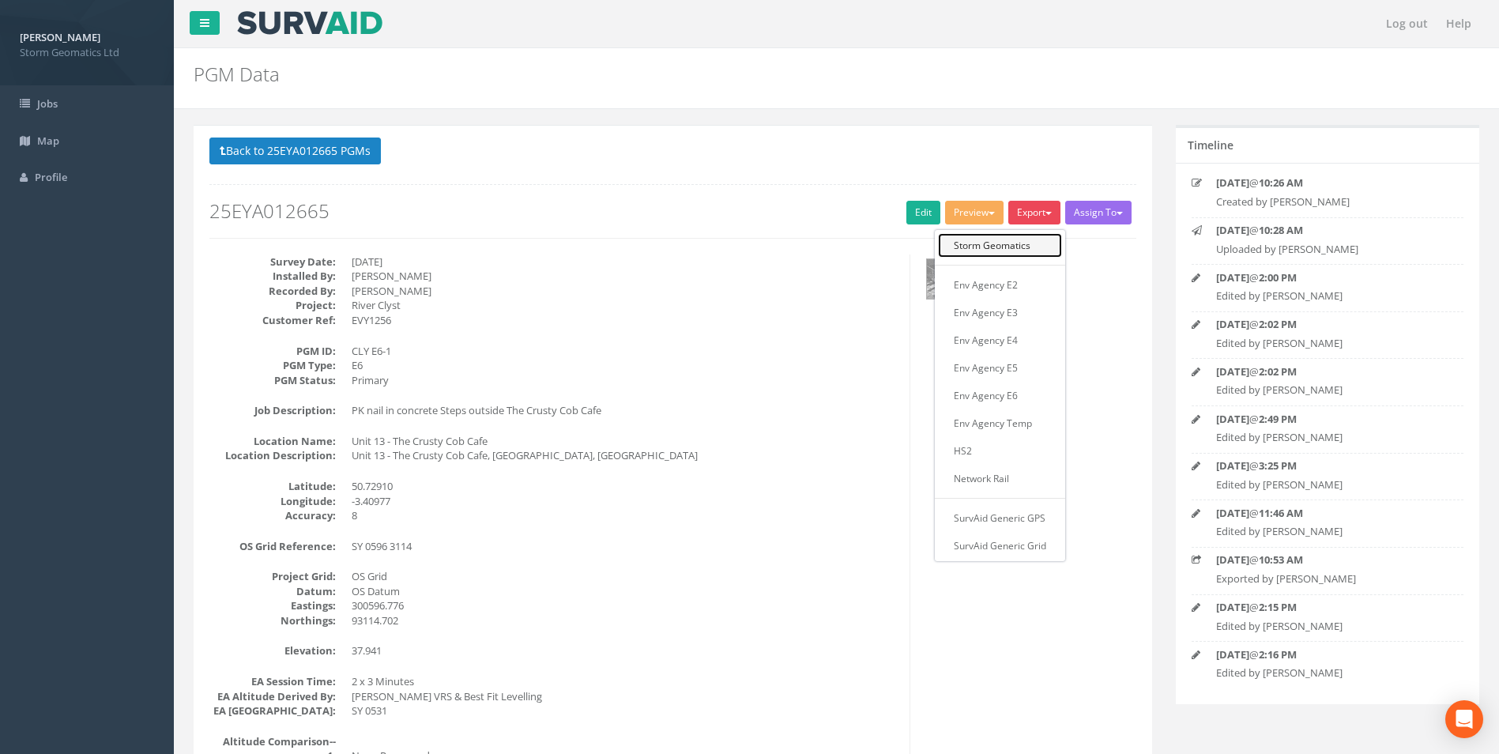
click at [997, 243] on link "Storm Geomatics" at bounding box center [1000, 245] width 124 height 24
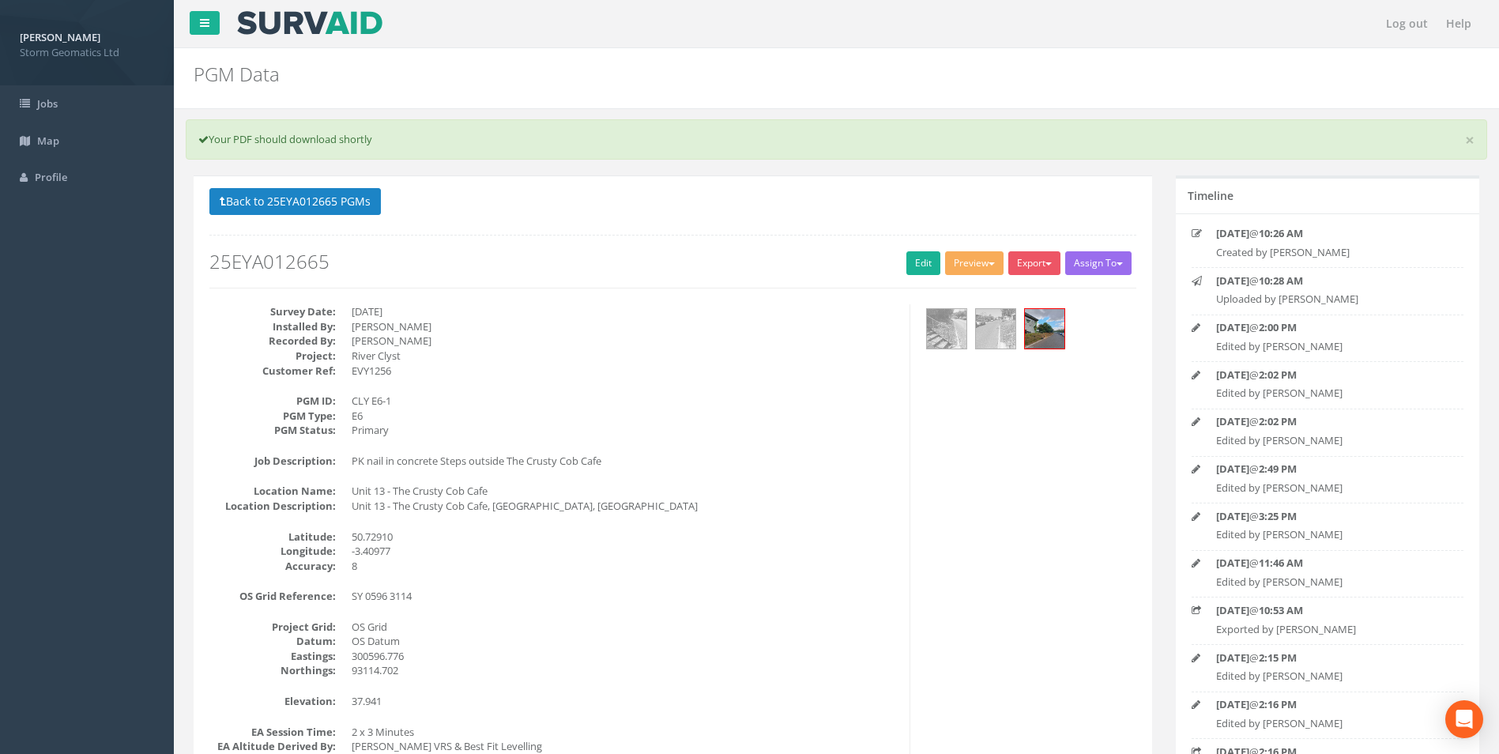
click at [678, 16] on nav "Log out Help" at bounding box center [836, 23] width 1325 height 47
click at [336, 196] on button "Back to 25EYA012665 PGMs" at bounding box center [294, 201] width 171 height 27
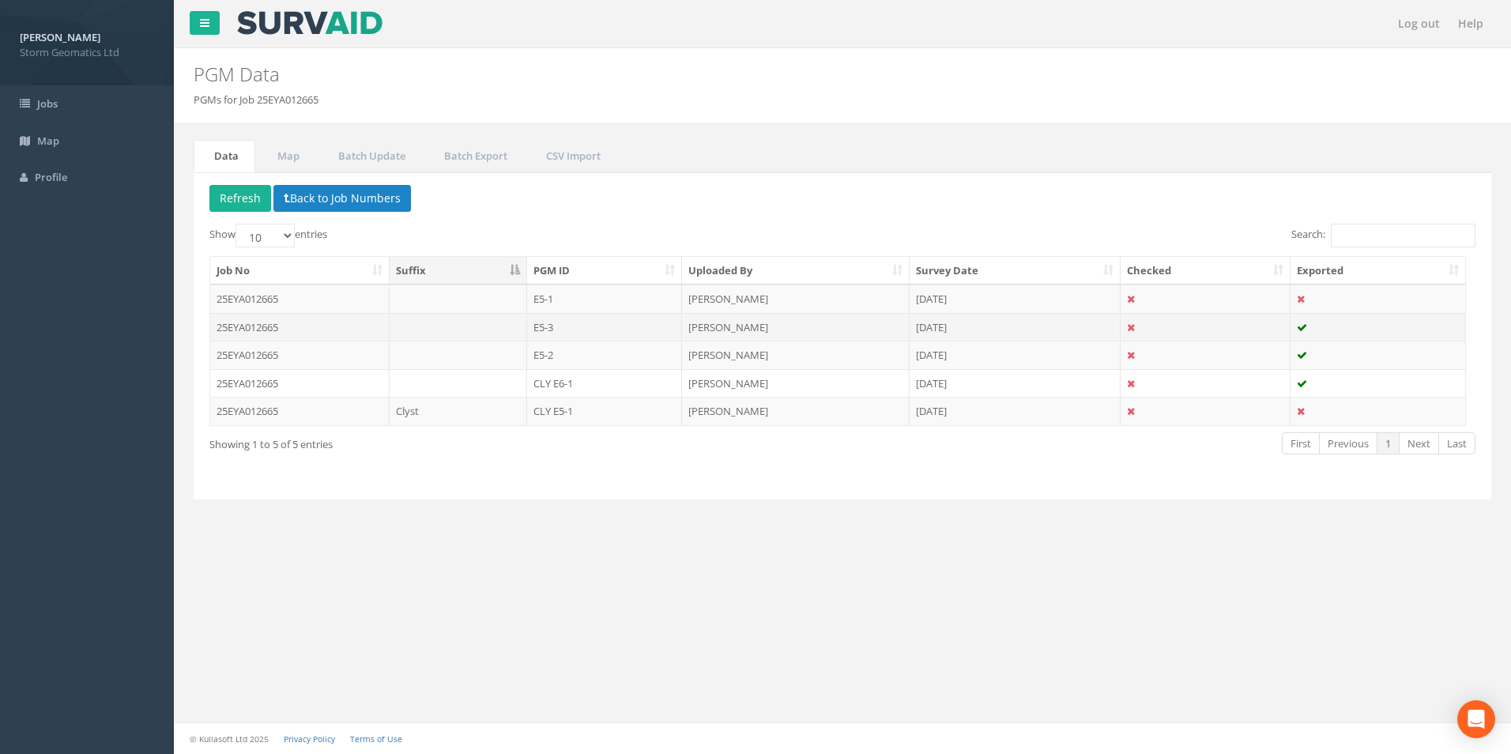
click at [430, 323] on td at bounding box center [457, 327] width 137 height 28
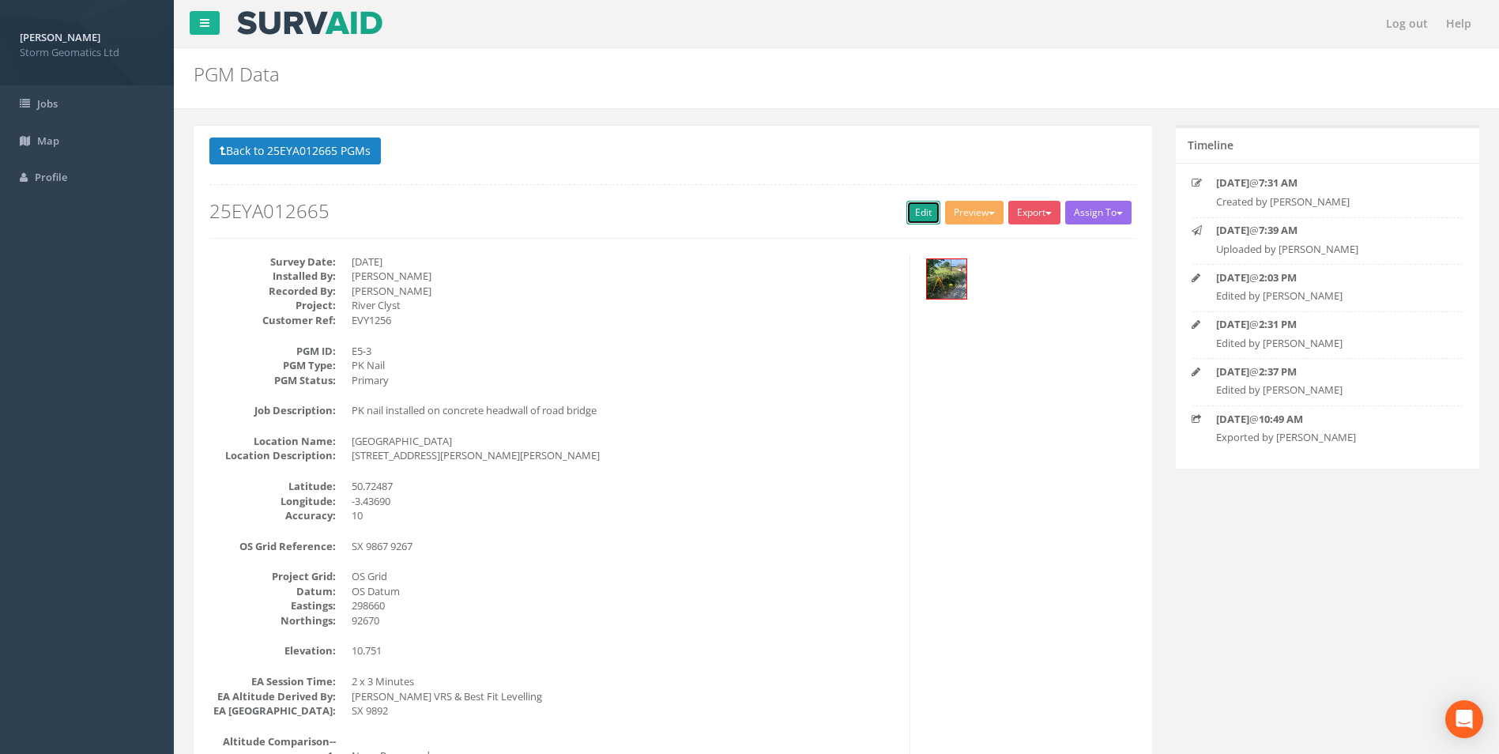
click at [913, 213] on link "Edit" at bounding box center [923, 213] width 34 height 24
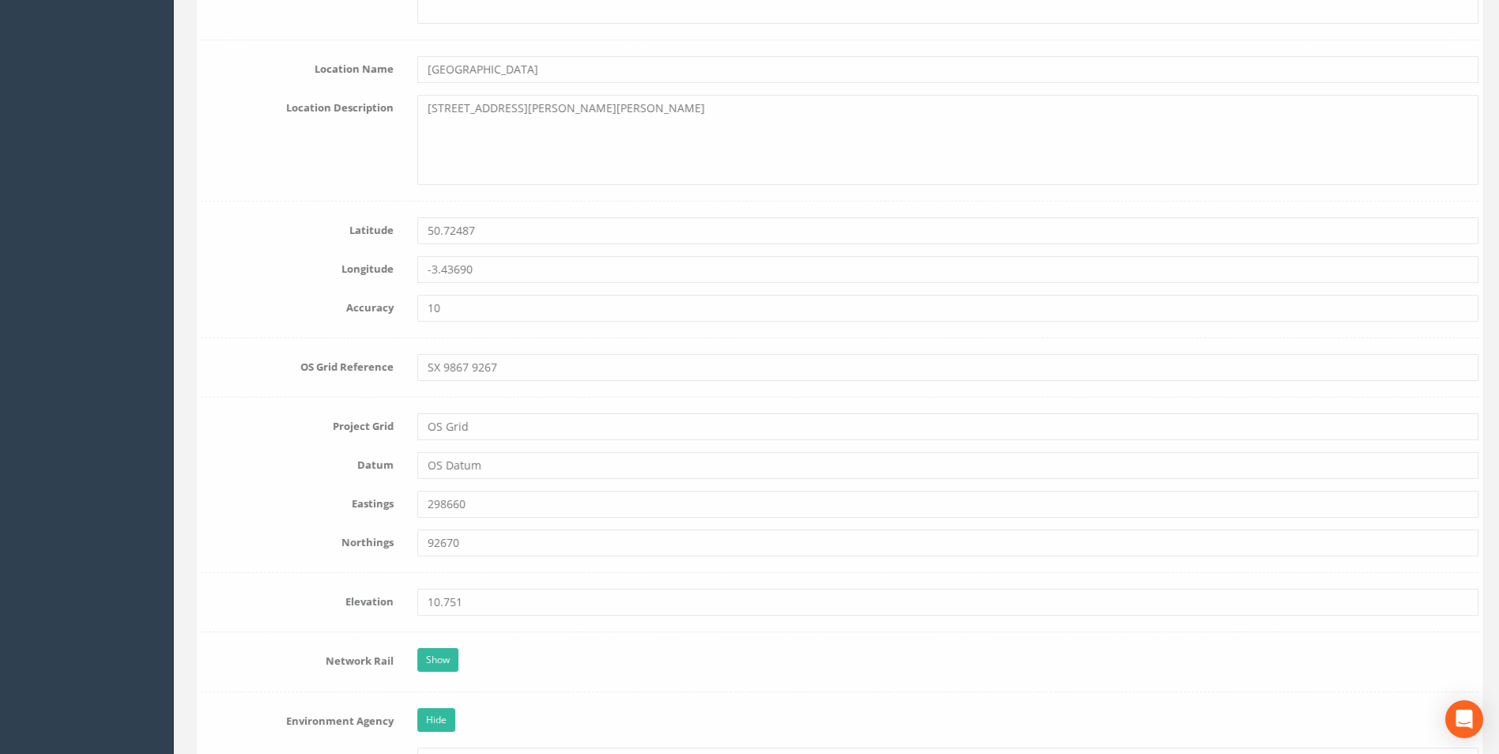
scroll to position [790, 0]
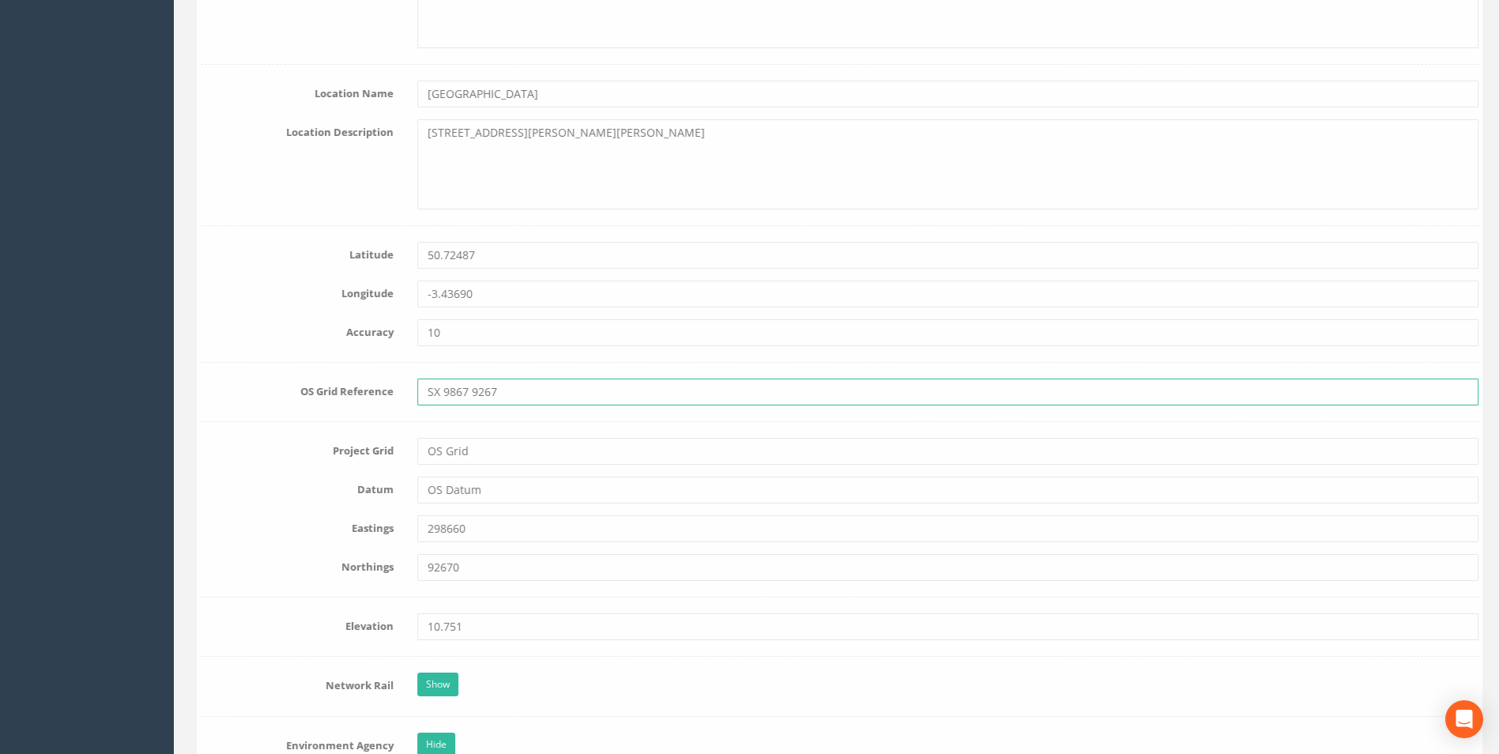
drag, startPoint x: 464, startPoint y: 390, endPoint x: 441, endPoint y: 392, distance: 23.0
click at [441, 392] on input "SX 9867 9267" at bounding box center [944, 391] width 1061 height 27
drag, startPoint x: 499, startPoint y: 394, endPoint x: 469, endPoint y: 393, distance: 30.9
click at [469, 393] on input "SX 9660 9267" at bounding box center [944, 391] width 1061 height 27
type input "SX 9660 2670"
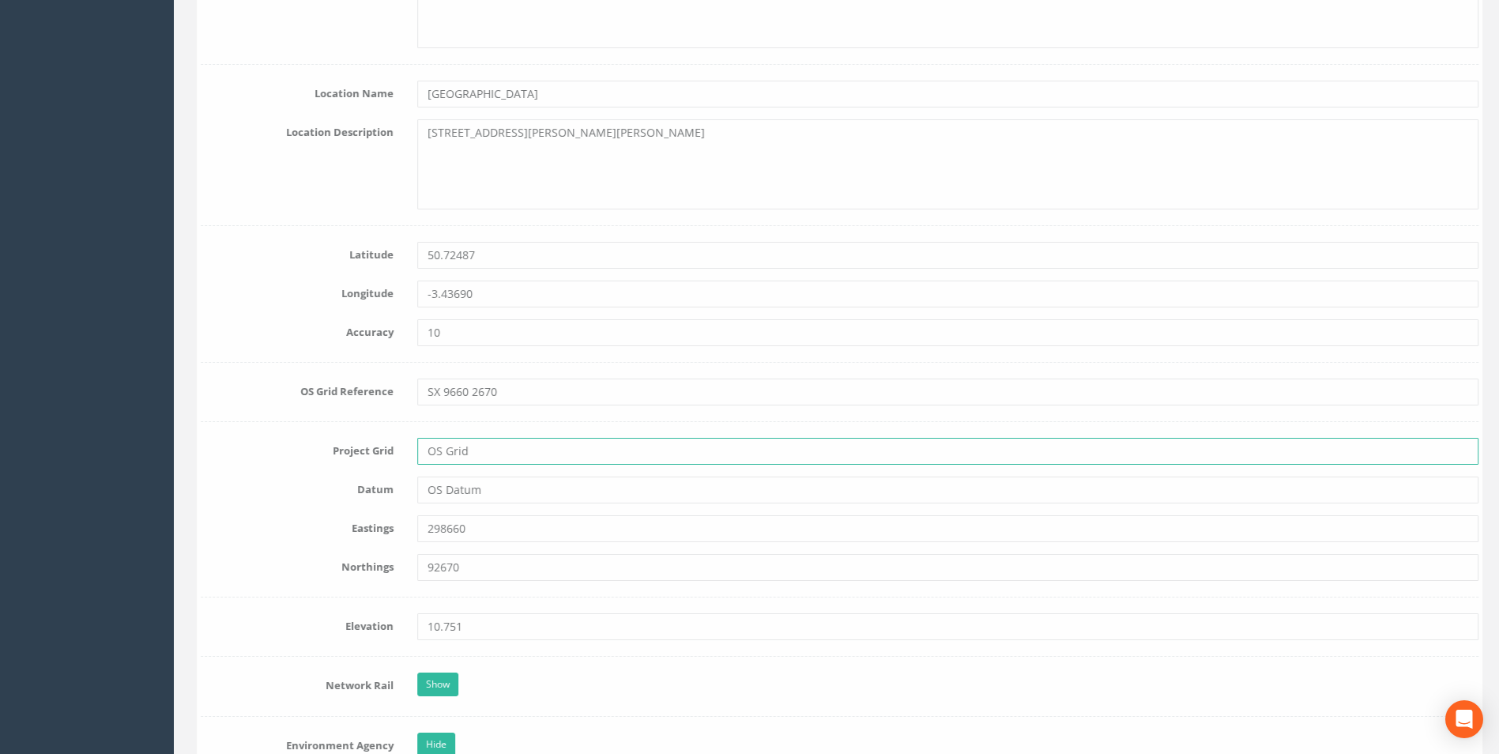
click at [498, 456] on input "OS Grid" at bounding box center [944, 451] width 1061 height 27
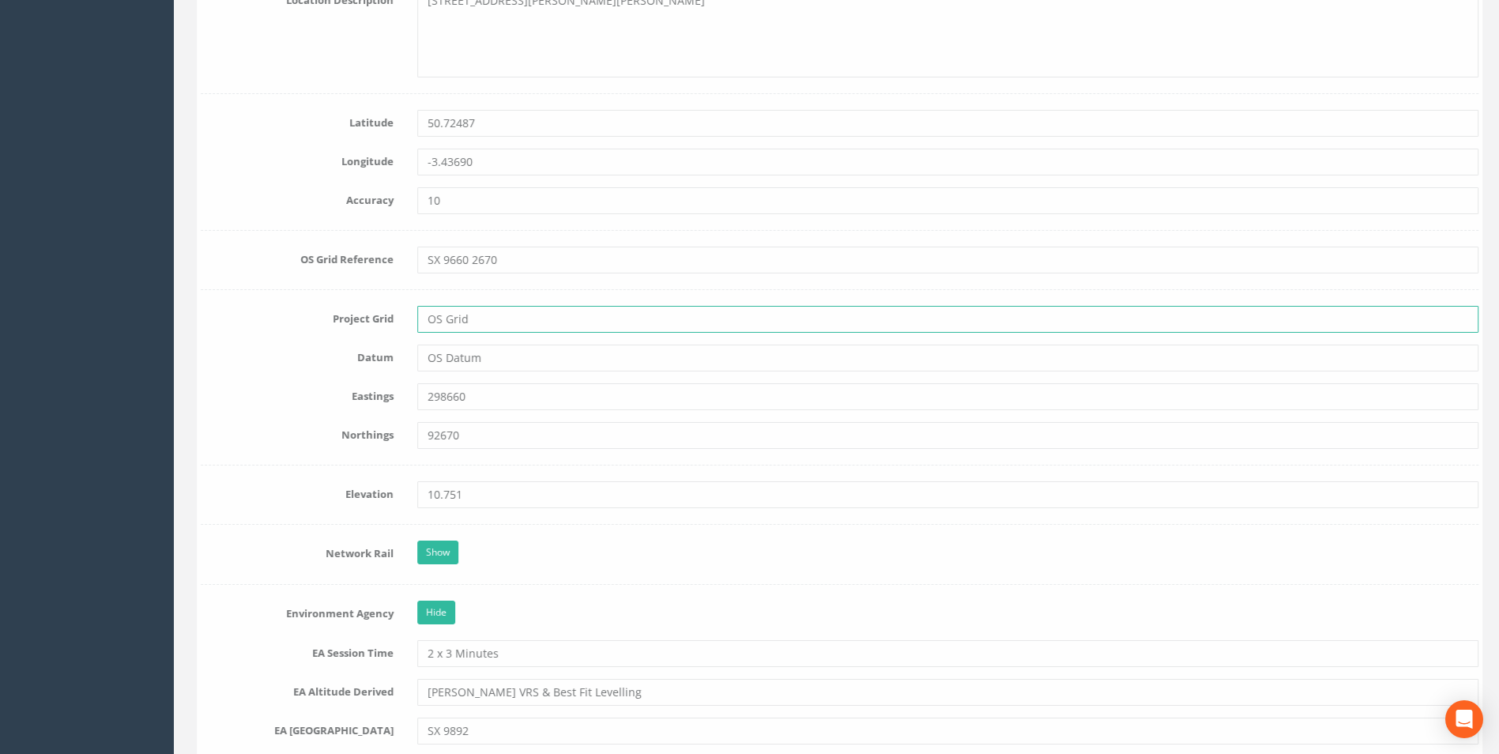
scroll to position [948, 0]
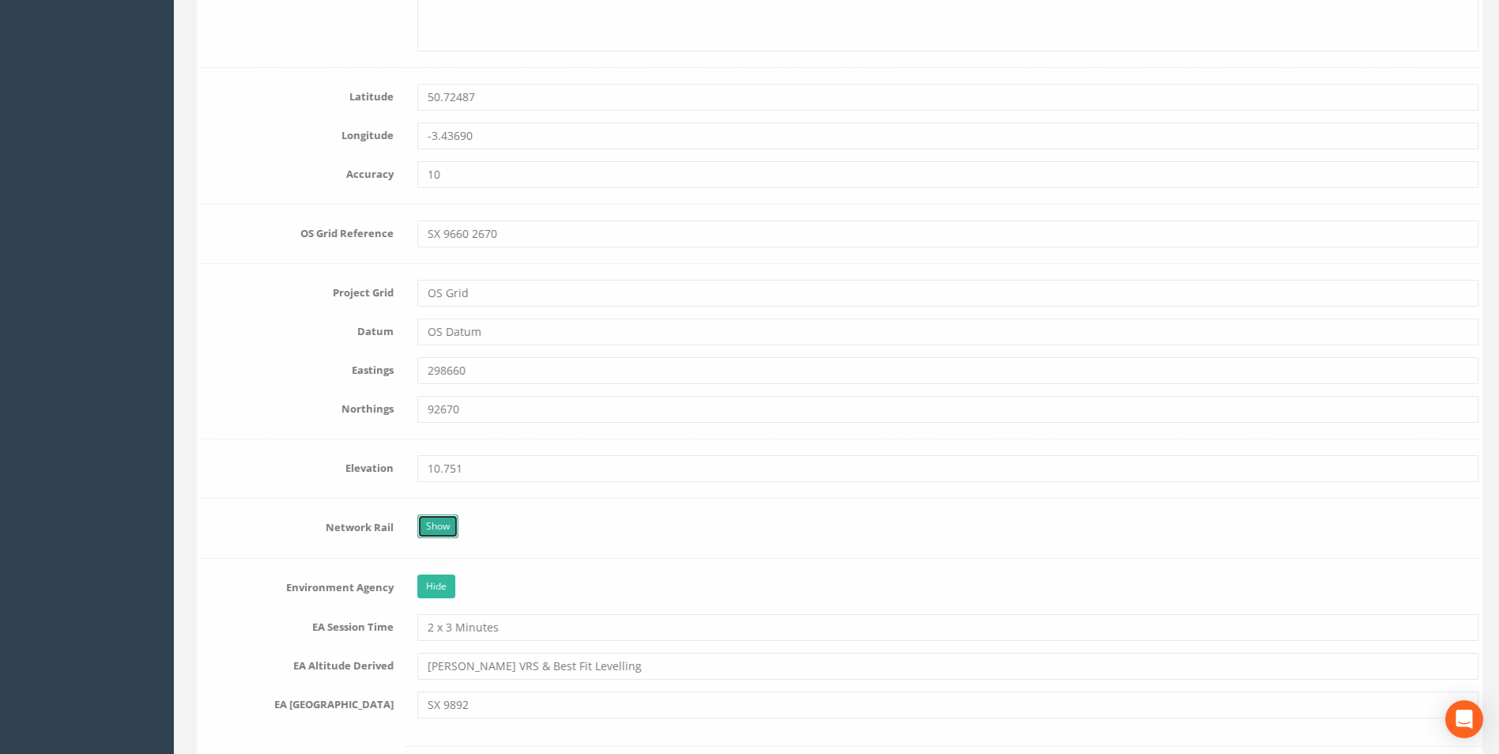
click at [443, 523] on link "Show" at bounding box center [434, 526] width 41 height 24
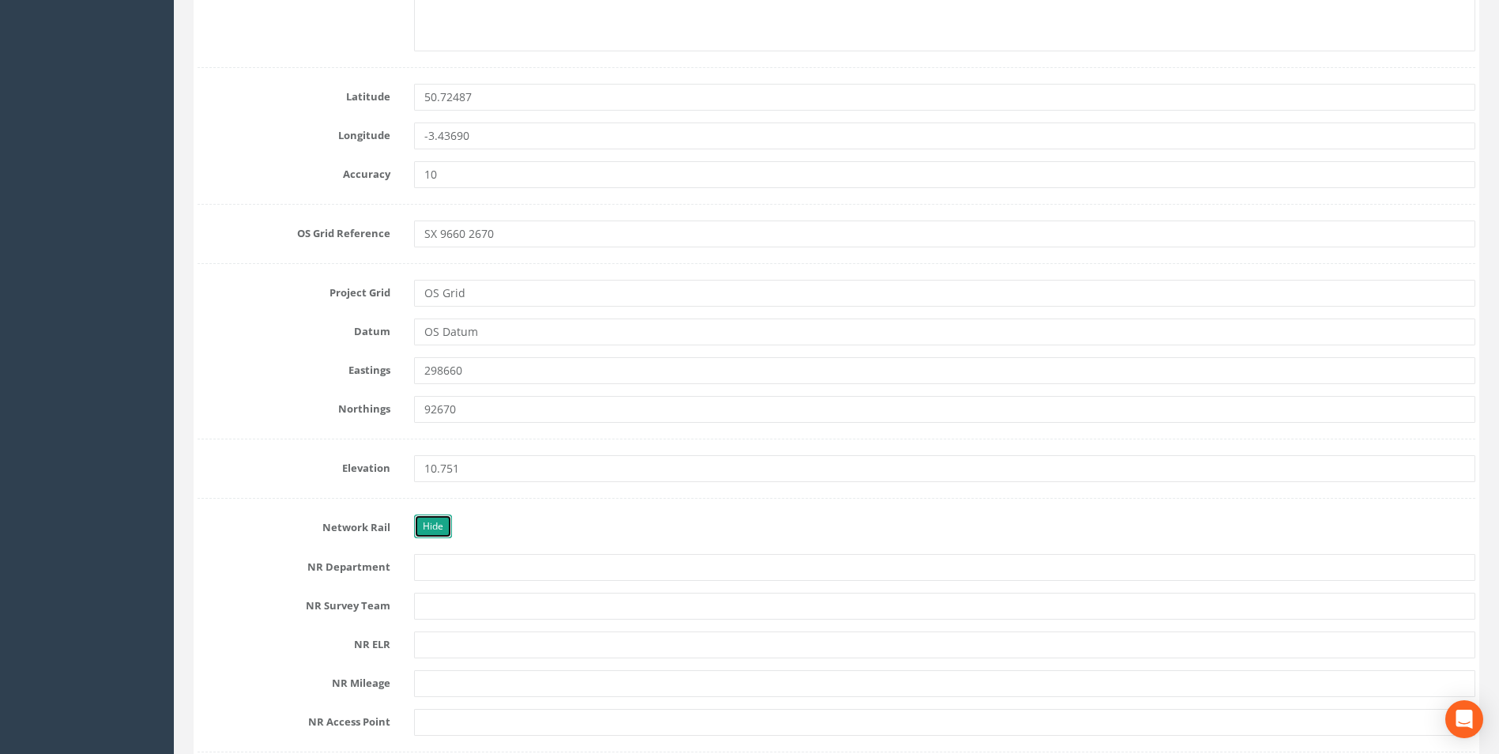
click at [443, 523] on link "Hide" at bounding box center [433, 526] width 38 height 24
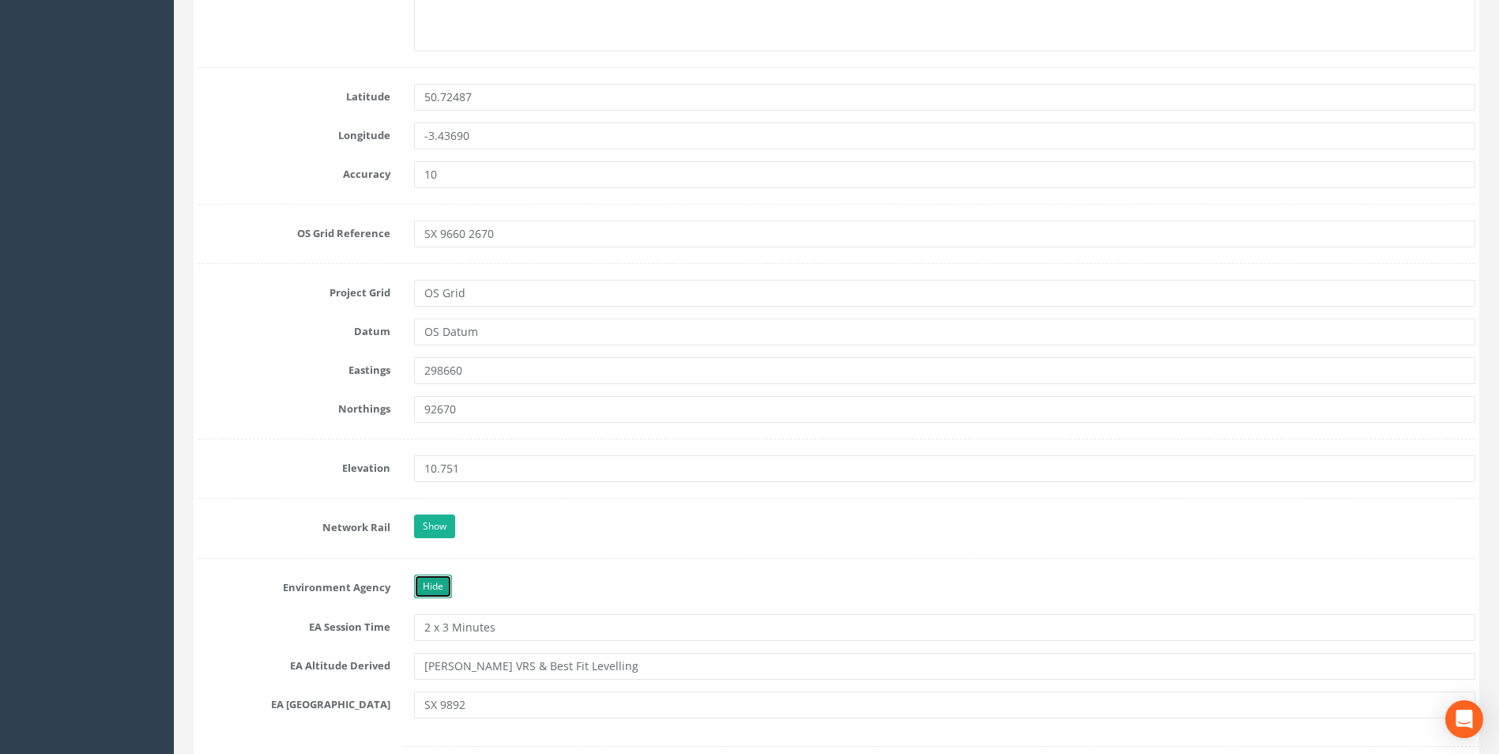
click at [434, 586] on link "Hide" at bounding box center [433, 586] width 38 height 24
click at [434, 586] on link "Show" at bounding box center [434, 586] width 41 height 24
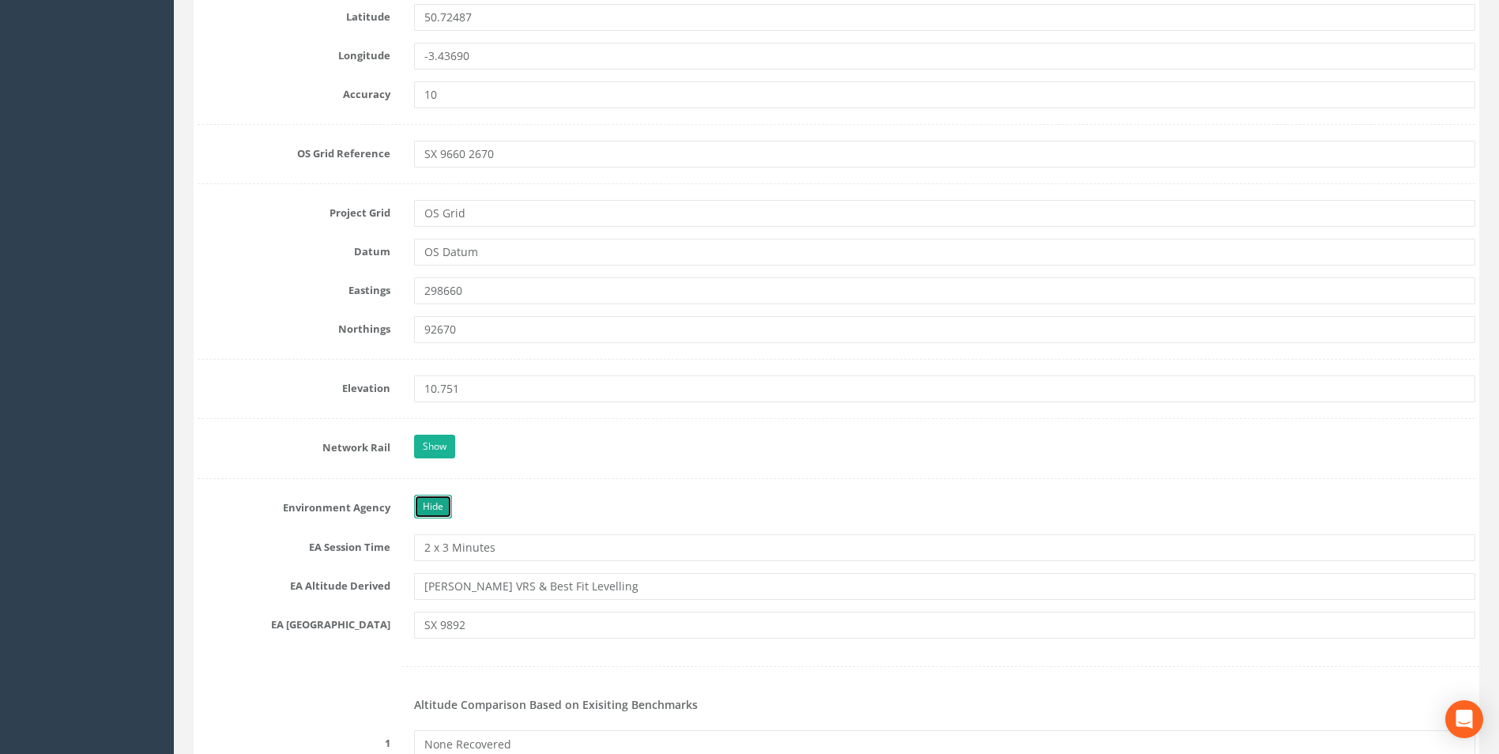
scroll to position [1027, 0]
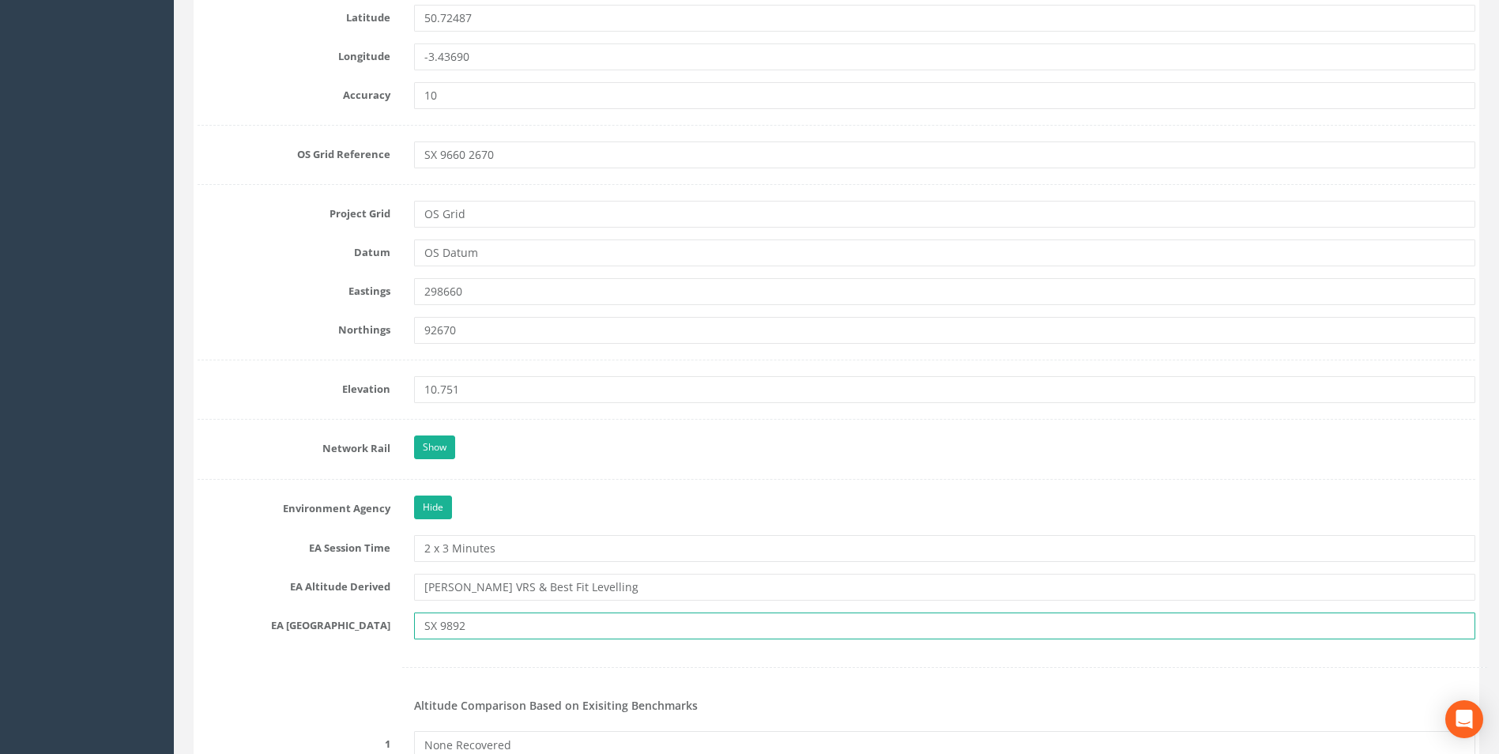
drag, startPoint x: 469, startPoint y: 623, endPoint x: 448, endPoint y: 623, distance: 21.3
click at [448, 623] on input "SX 9892" at bounding box center [944, 625] width 1061 height 27
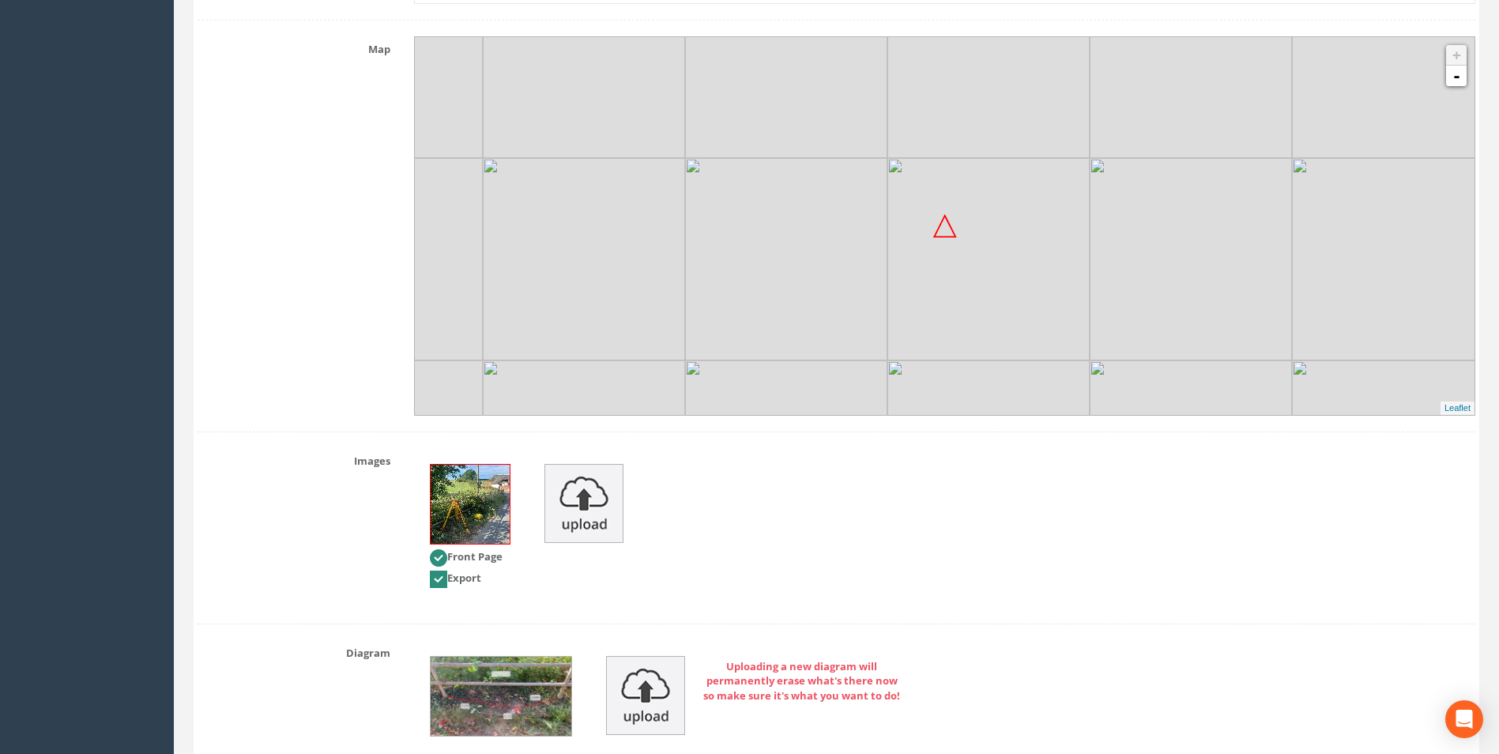
scroll to position [3070, 0]
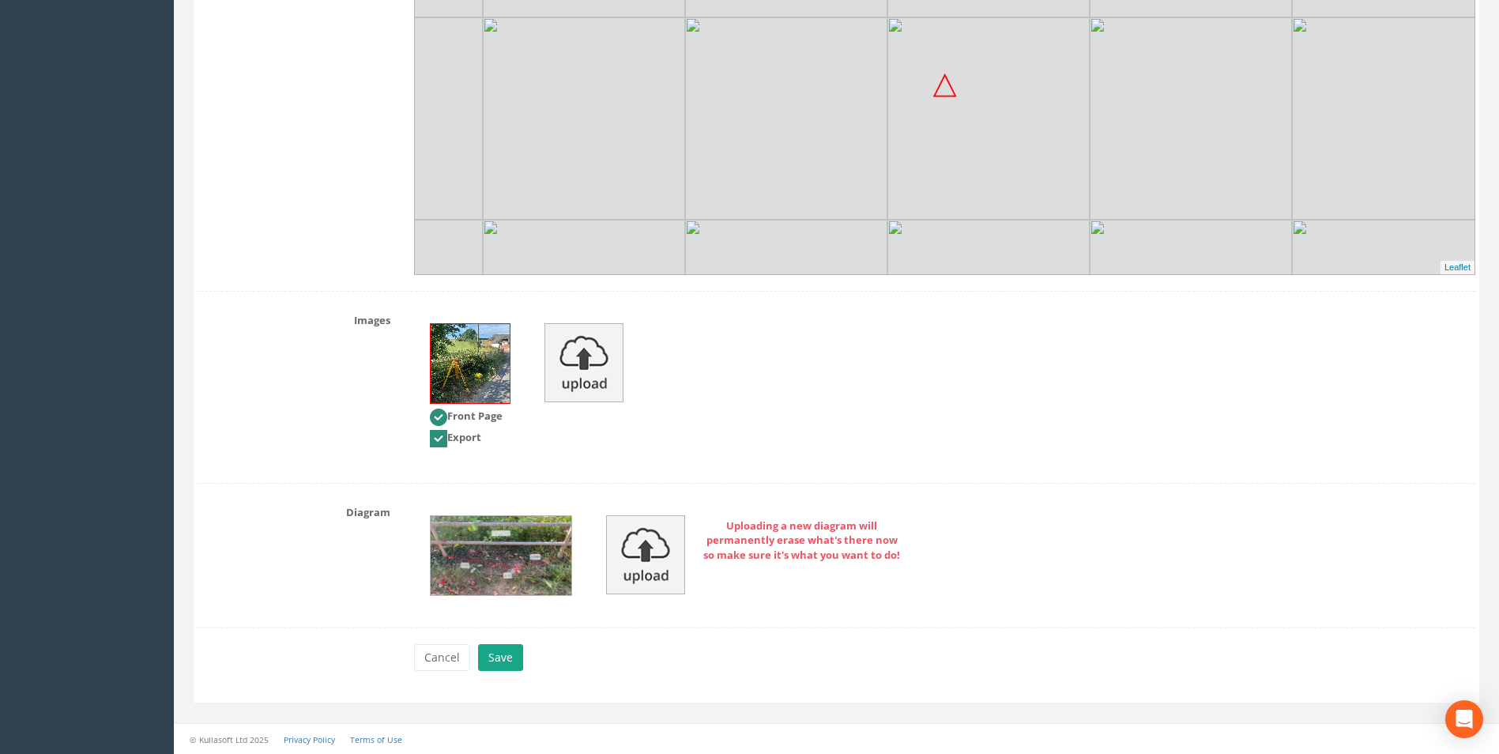
type input "SX 9626"
click at [502, 653] on button "Save" at bounding box center [500, 657] width 45 height 27
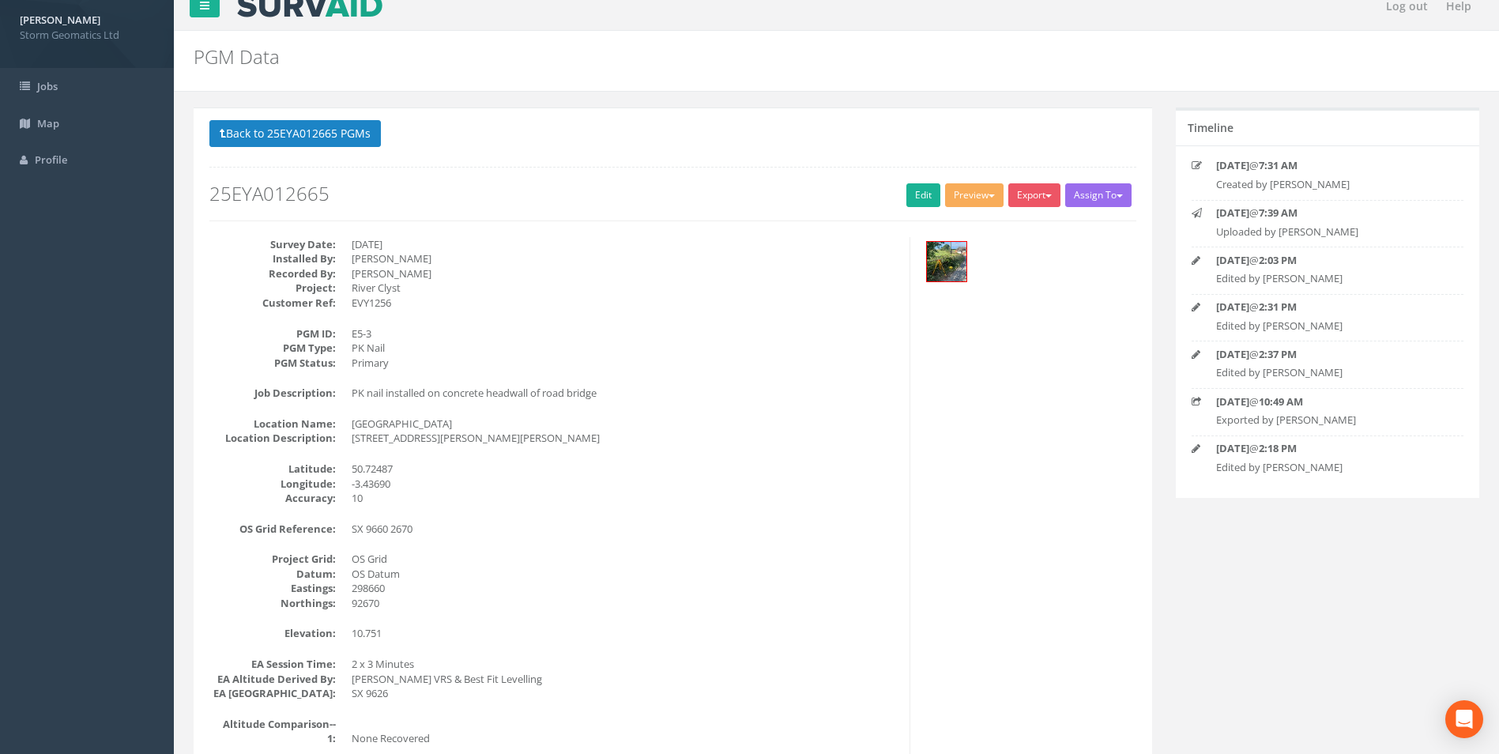
scroll to position [0, 0]
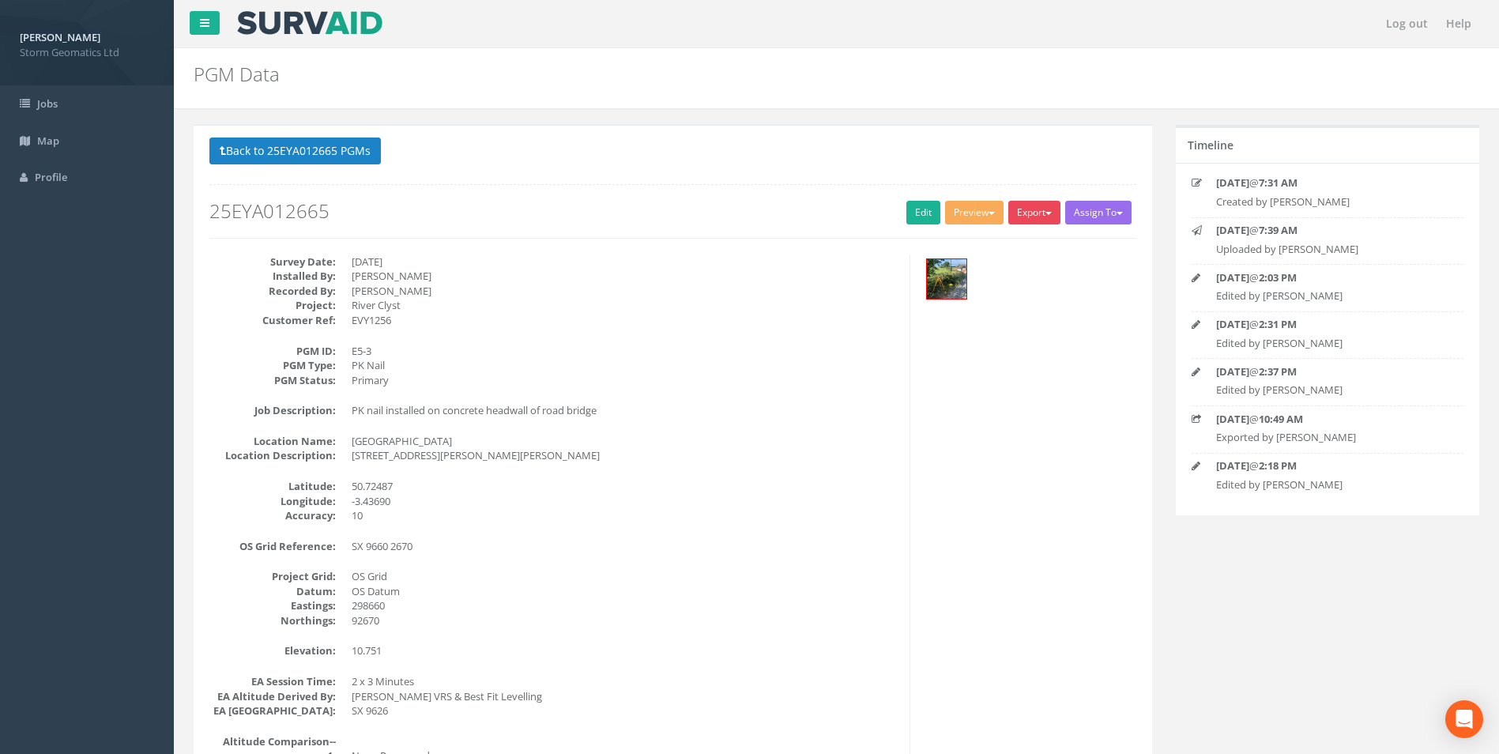
click at [1021, 212] on button "Export" at bounding box center [1034, 213] width 52 height 24
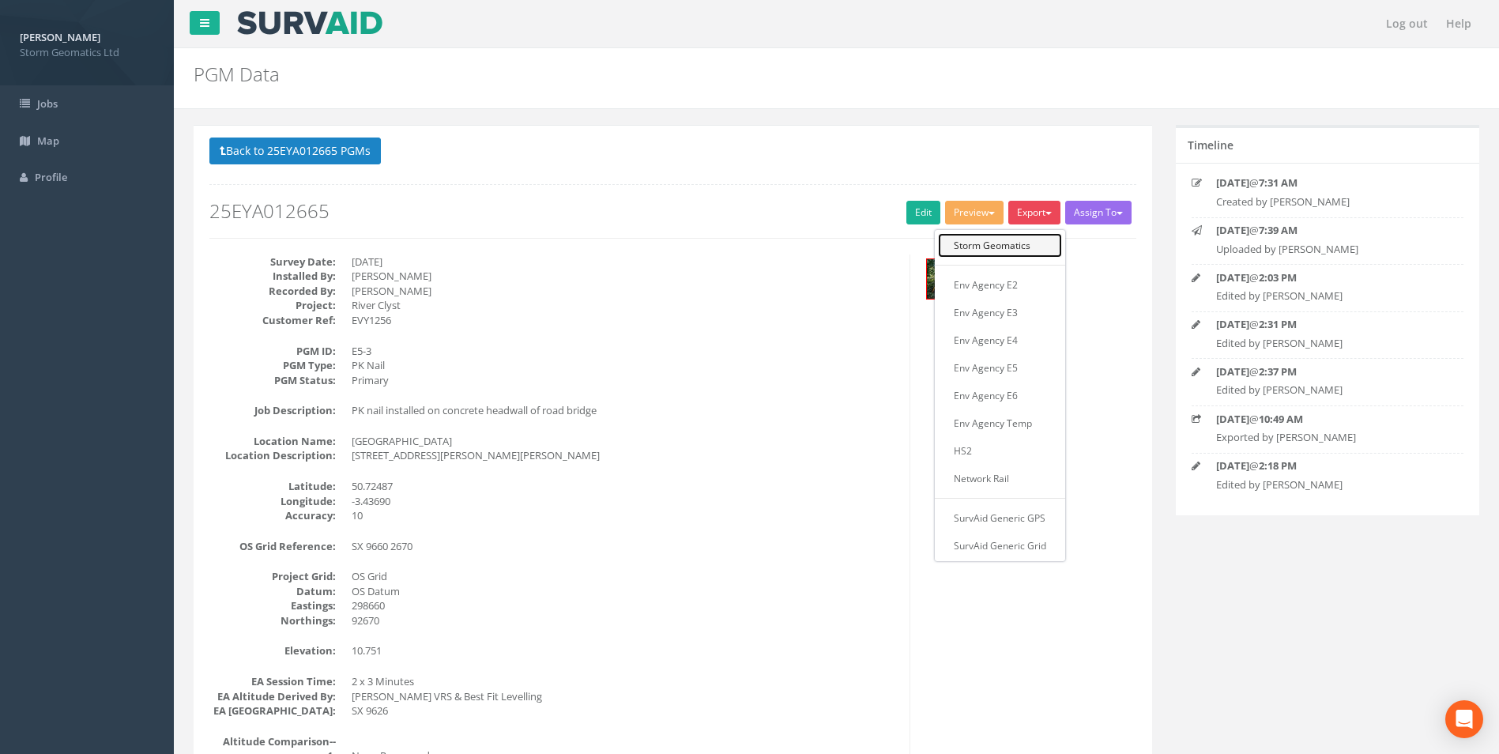
click at [1025, 245] on link "Storm Geomatics" at bounding box center [1000, 245] width 124 height 24
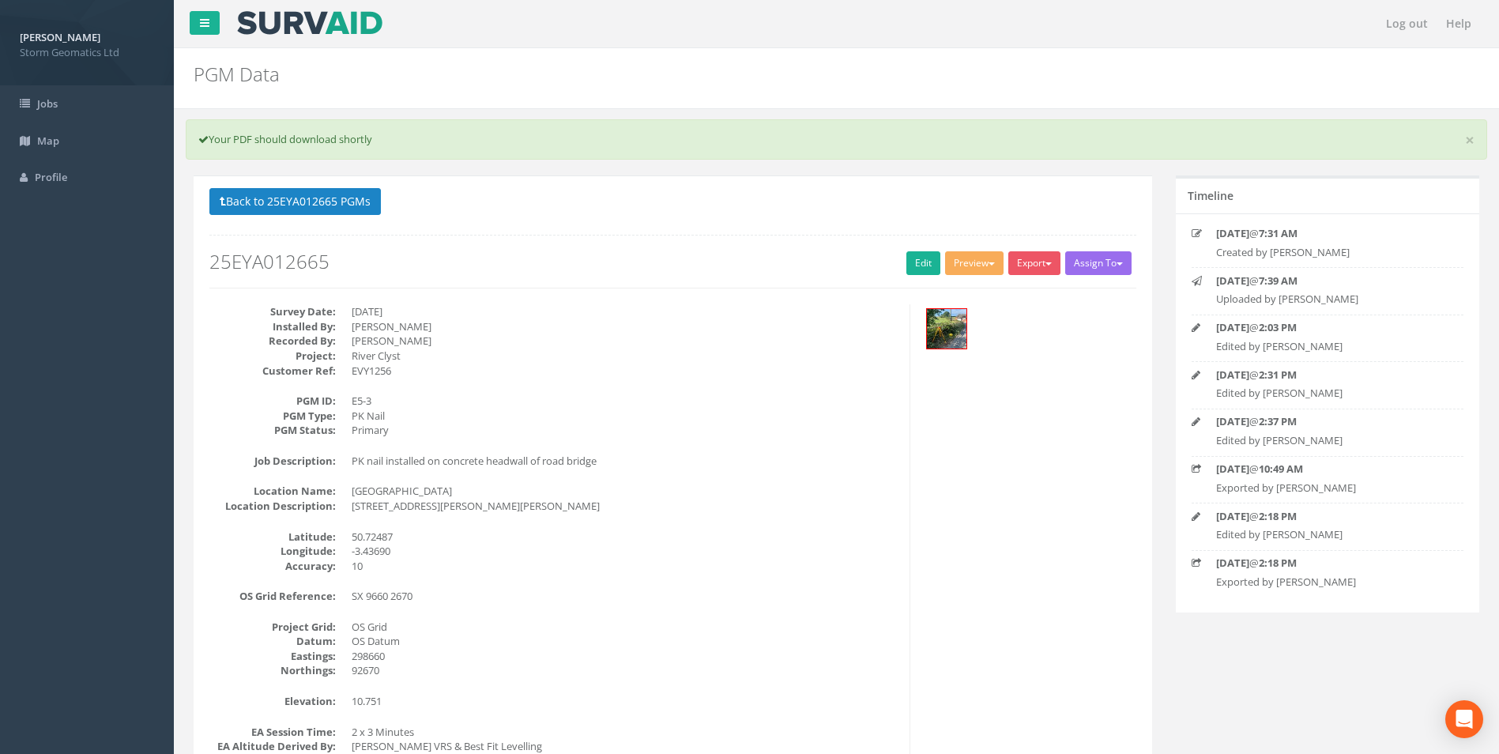
drag, startPoint x: 509, startPoint y: 41, endPoint x: 498, endPoint y: 42, distance: 11.1
click at [509, 41] on nav "Log out Help" at bounding box center [836, 23] width 1325 height 47
click at [330, 198] on button "Back to 25EYA012665 PGMs" at bounding box center [294, 201] width 171 height 27
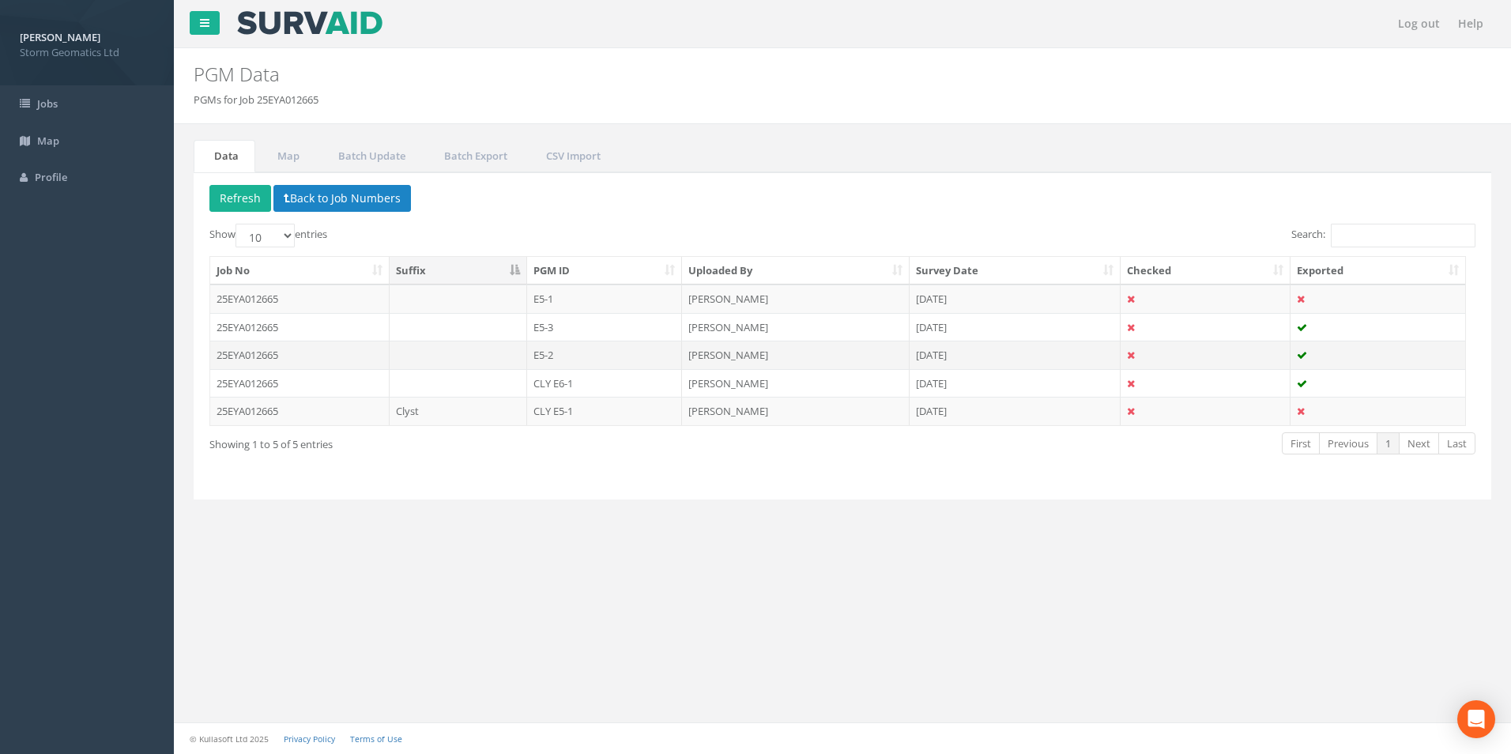
click at [405, 359] on td at bounding box center [457, 355] width 137 height 28
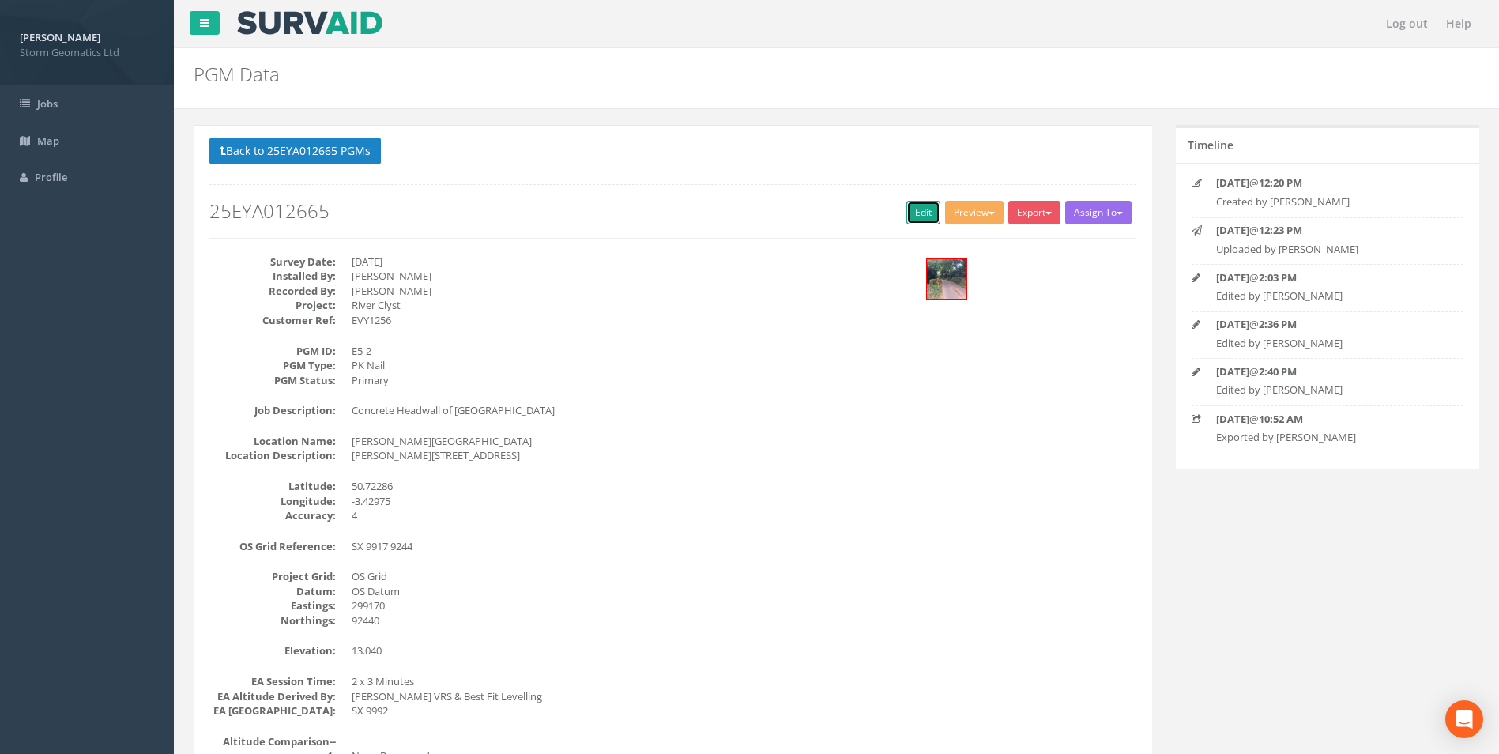
click at [924, 214] on link "Edit" at bounding box center [923, 213] width 34 height 24
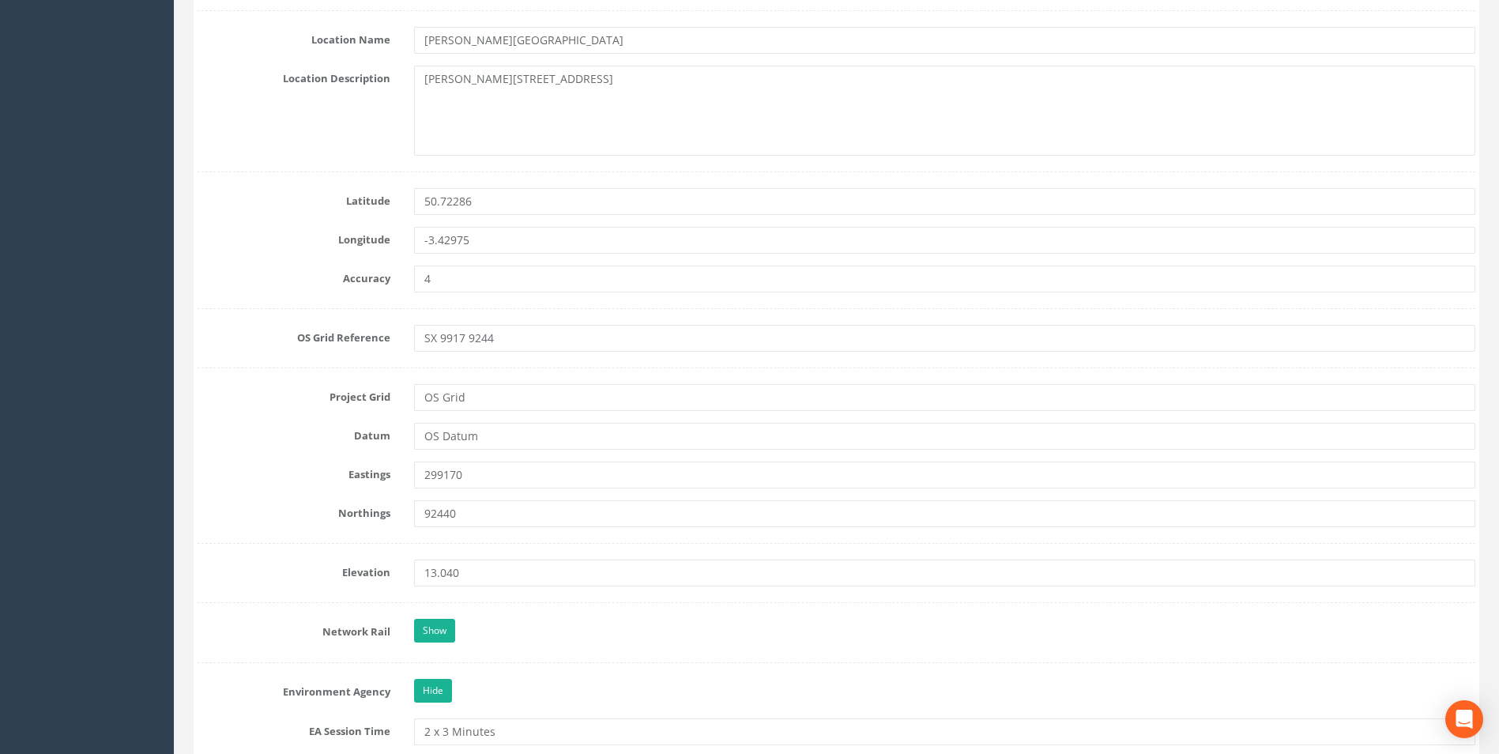
scroll to position [948, 0]
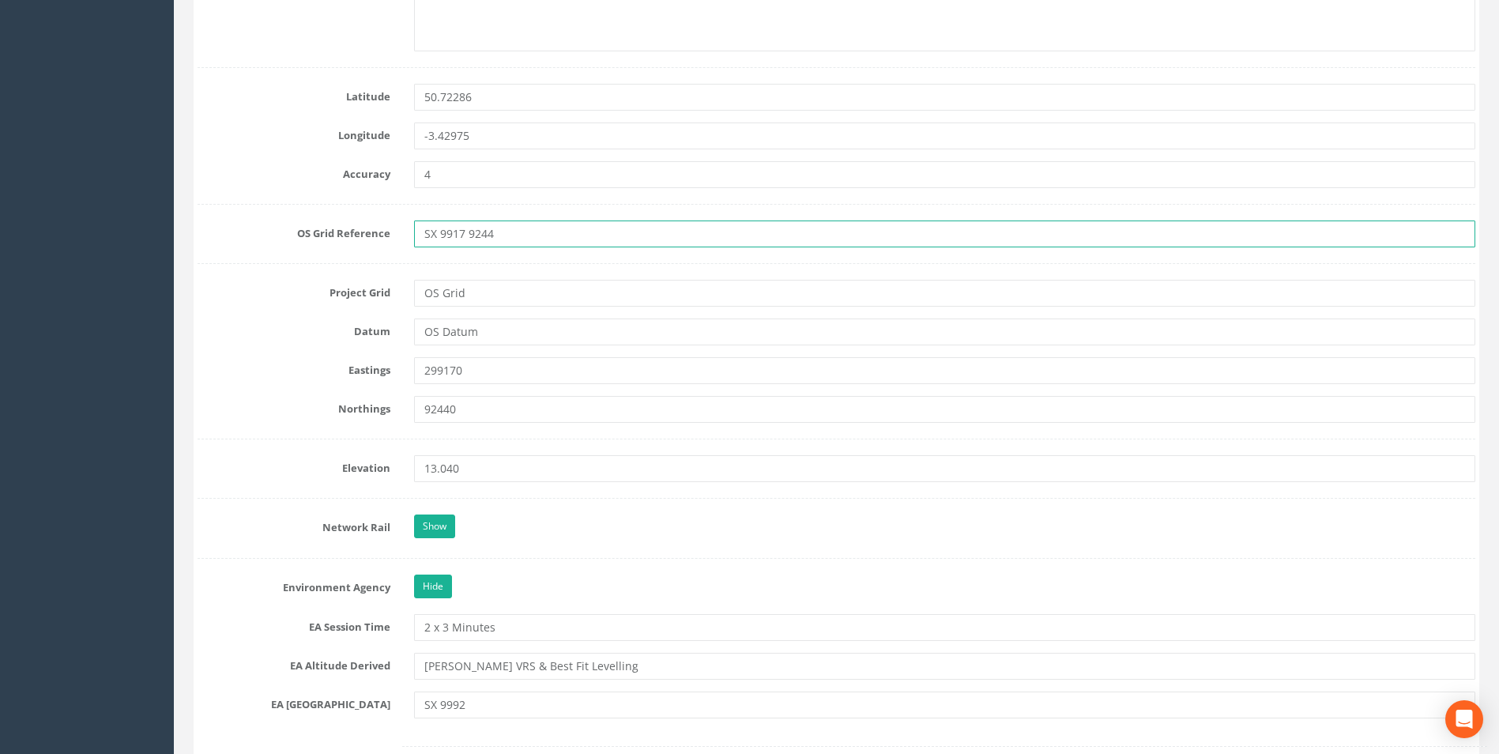
drag, startPoint x: 464, startPoint y: 236, endPoint x: 442, endPoint y: 235, distance: 22.2
click at [442, 235] on input "SX 9917 9244" at bounding box center [944, 233] width 1061 height 27
drag, startPoint x: 493, startPoint y: 239, endPoint x: 467, endPoint y: 232, distance: 26.8
click at [467, 232] on input "SX 9170 9244" at bounding box center [944, 233] width 1061 height 27
type input "SX 9170 2440"
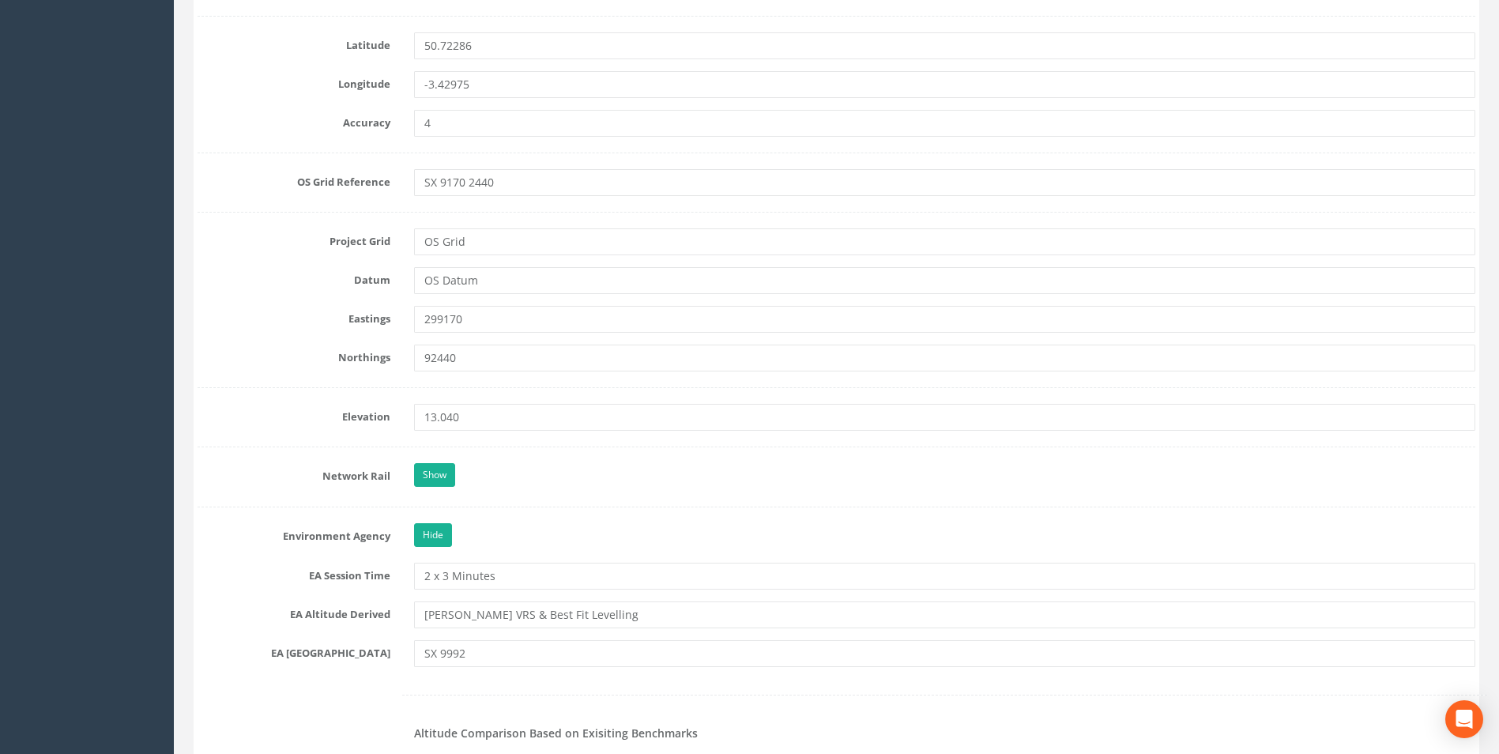
scroll to position [1027, 0]
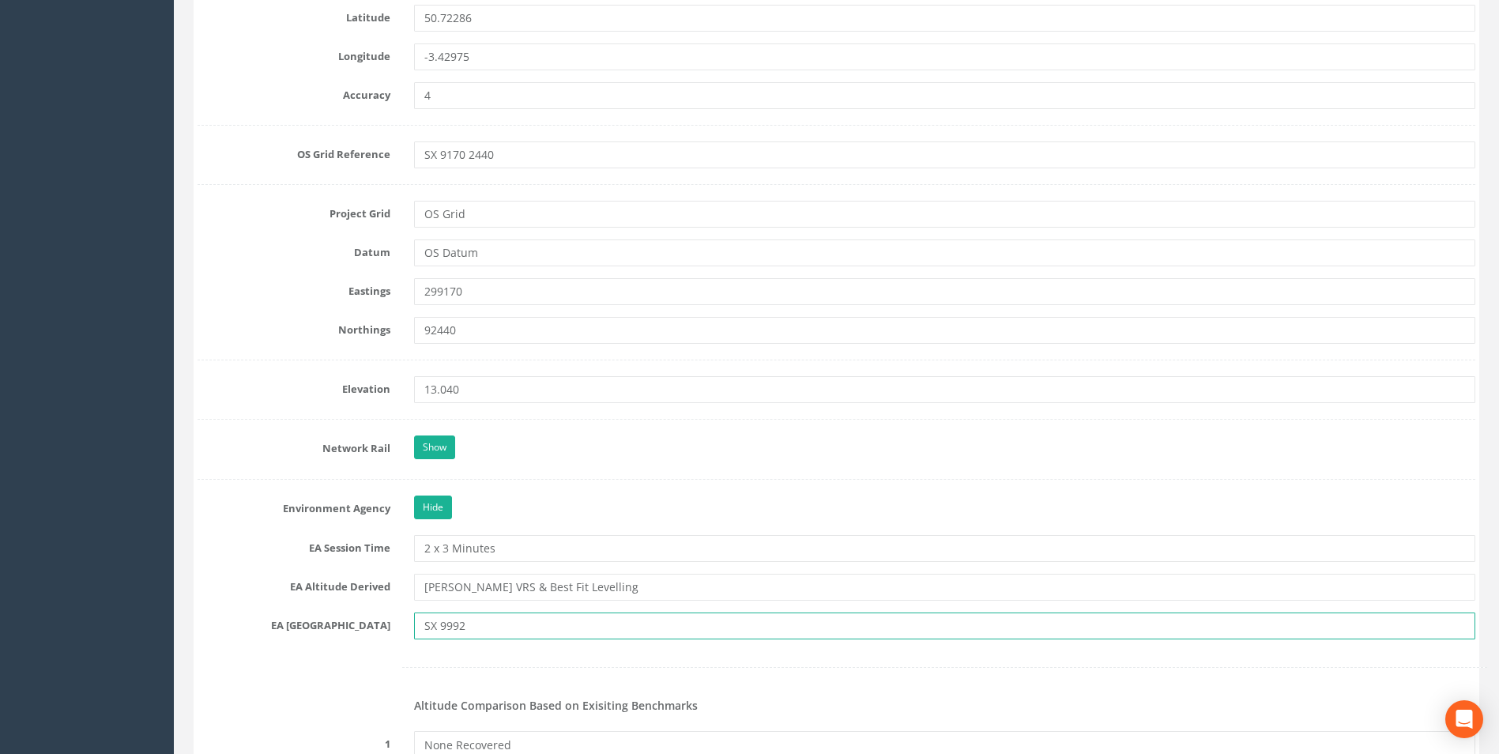
drag, startPoint x: 468, startPoint y: 623, endPoint x: 441, endPoint y: 626, distance: 27.0
click at [441, 626] on input "SX 9992" at bounding box center [944, 625] width 1061 height 27
type input "SX 9124"
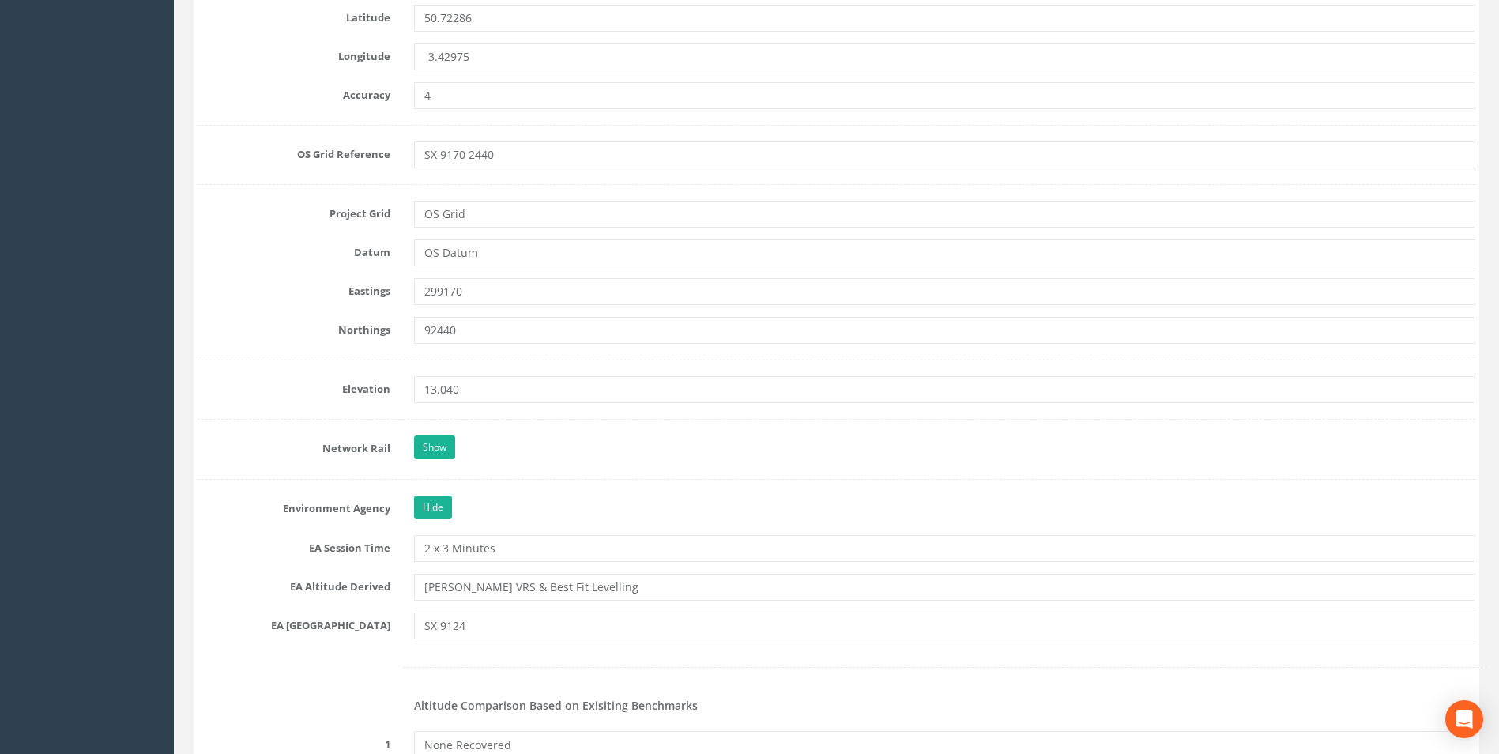
click at [348, 657] on div at bounding box center [836, 667] width 1301 height 32
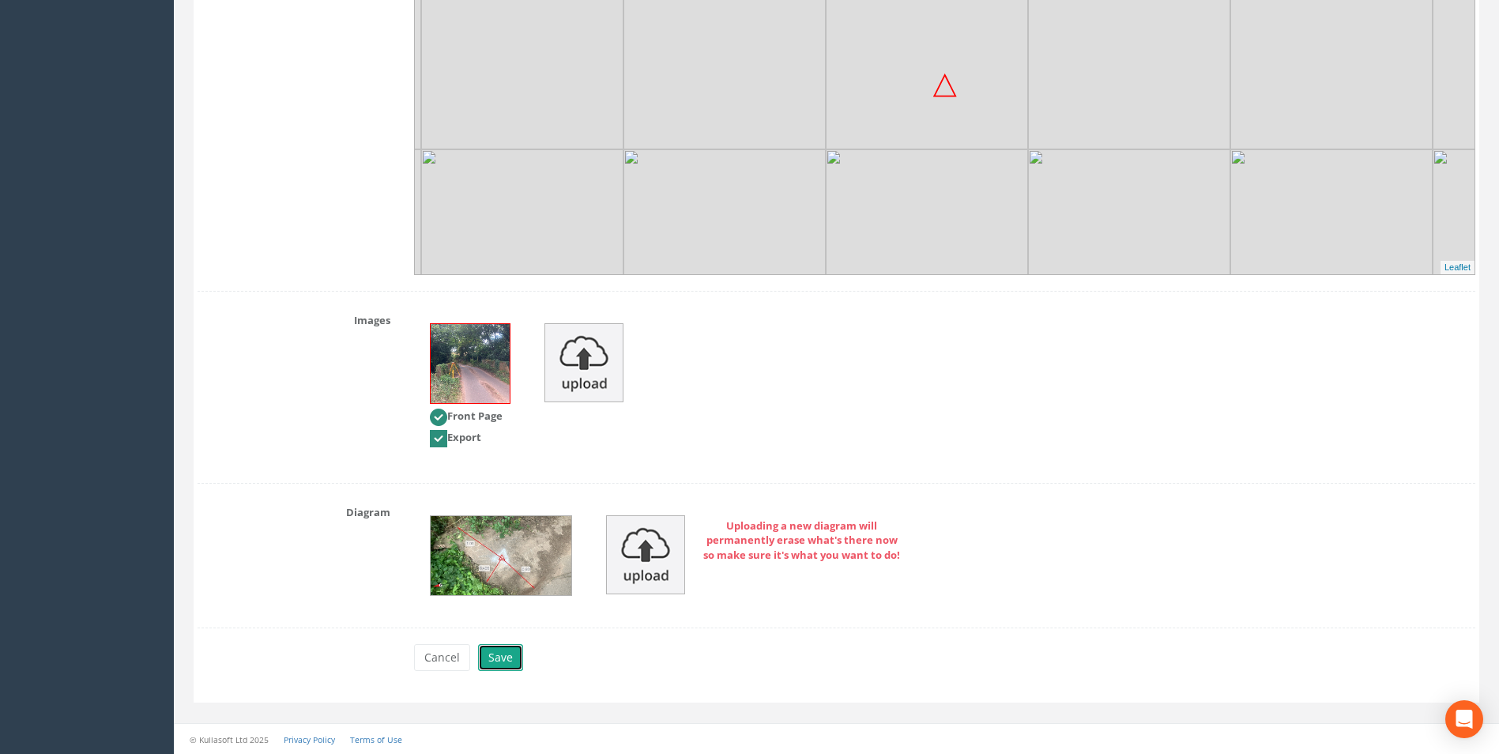
click at [487, 660] on button "Save" at bounding box center [500, 657] width 45 height 27
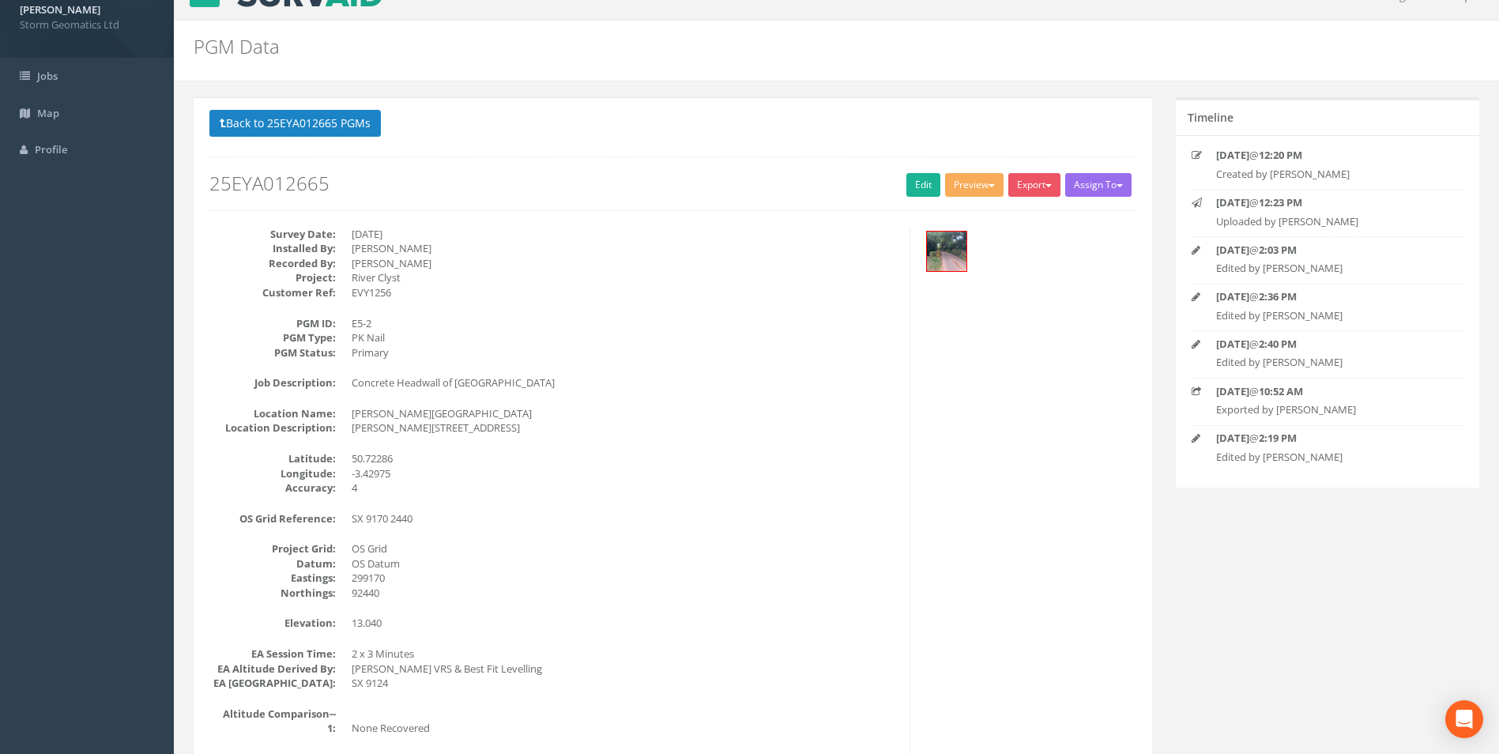
scroll to position [0, 0]
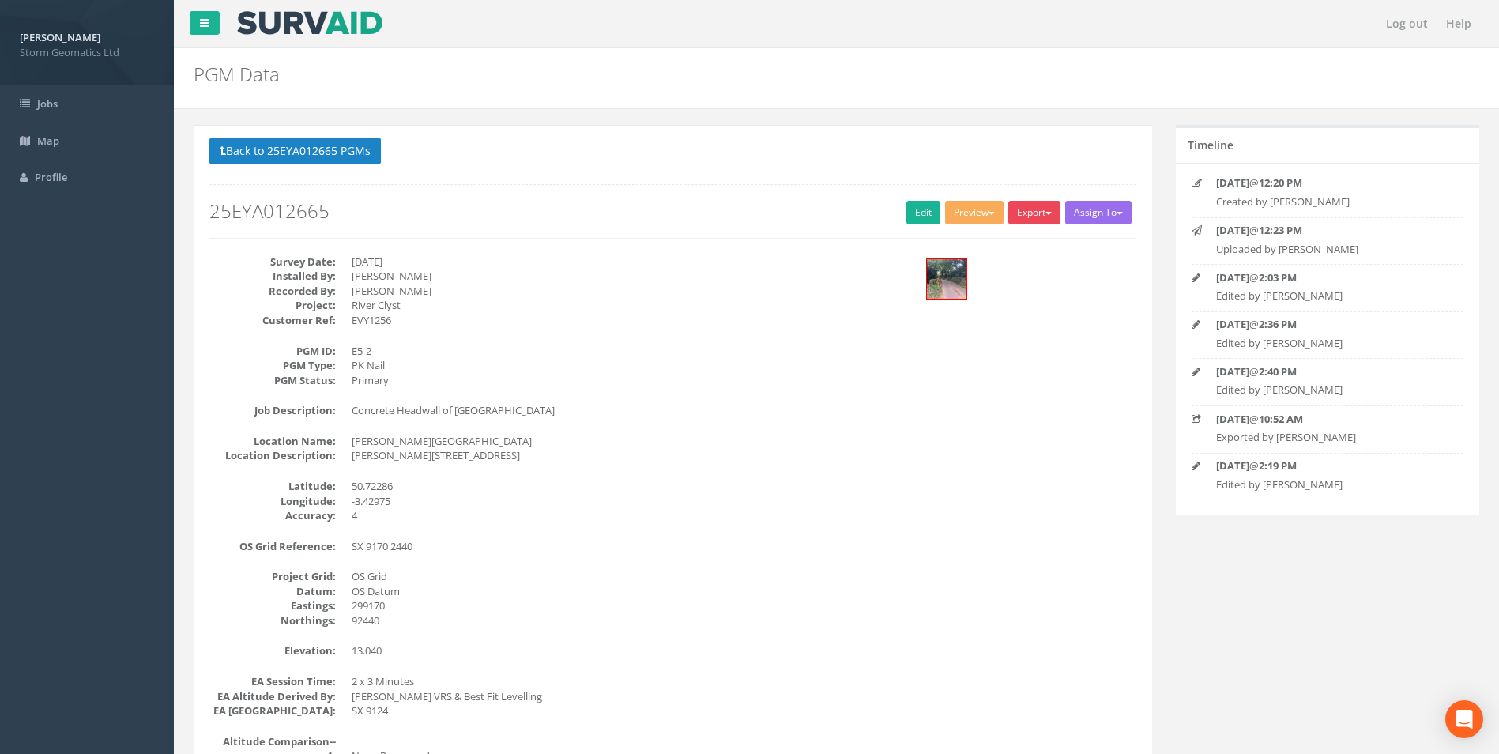
click at [1017, 219] on button "Export" at bounding box center [1034, 213] width 52 height 24
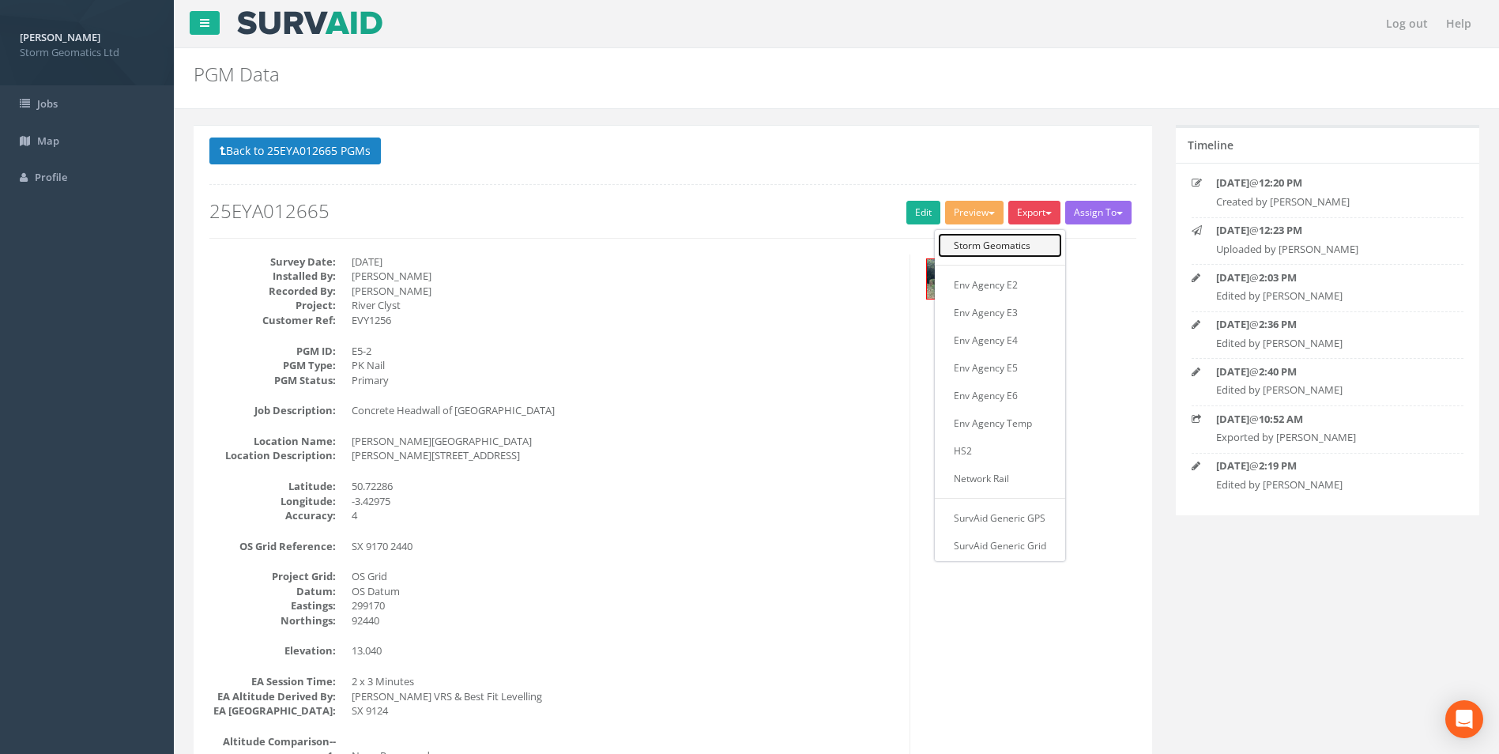
click at [1018, 250] on link "Storm Geomatics" at bounding box center [1000, 245] width 124 height 24
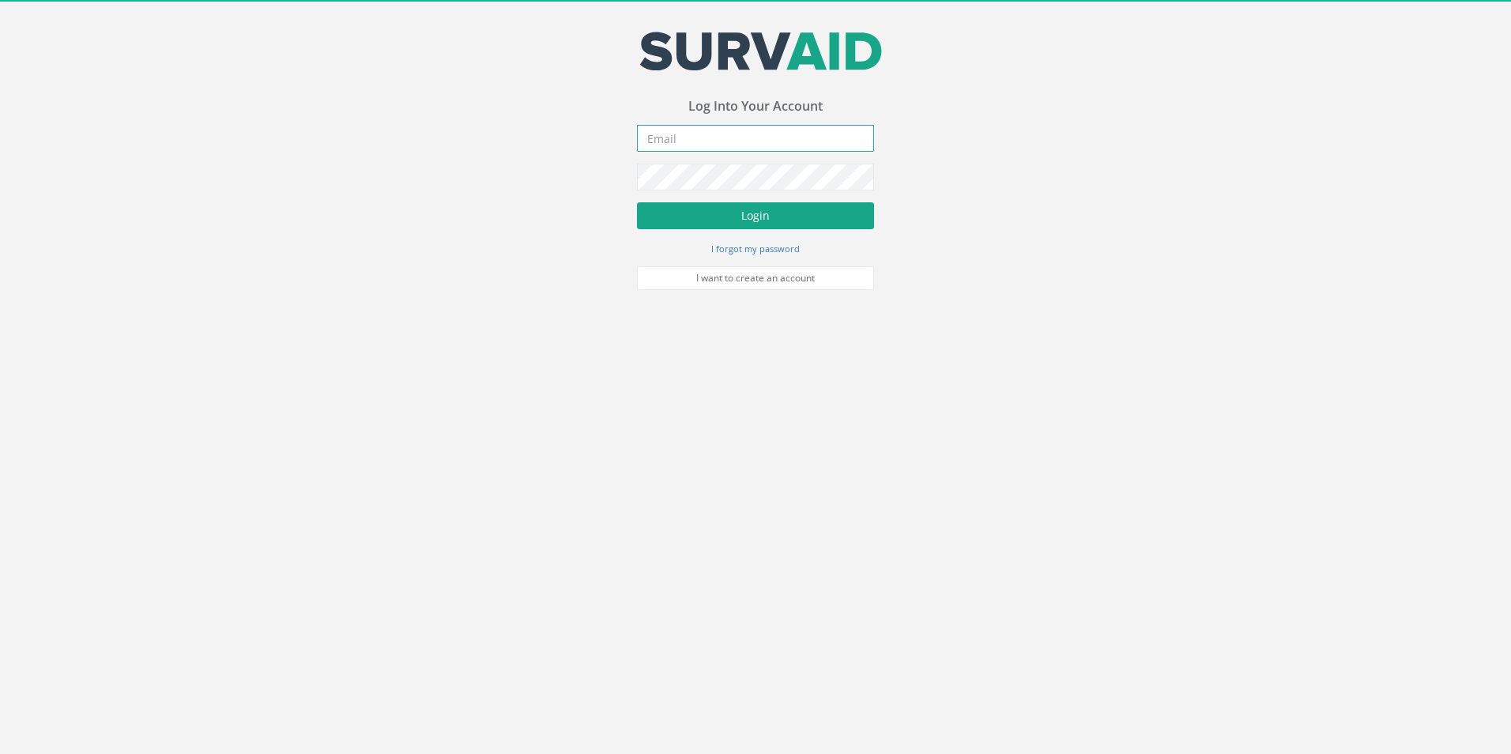
type input "[PERSON_NAME][EMAIL_ADDRESS][PERSON_NAME][DOMAIN_NAME]"
click at [662, 221] on button "Login" at bounding box center [755, 215] width 237 height 27
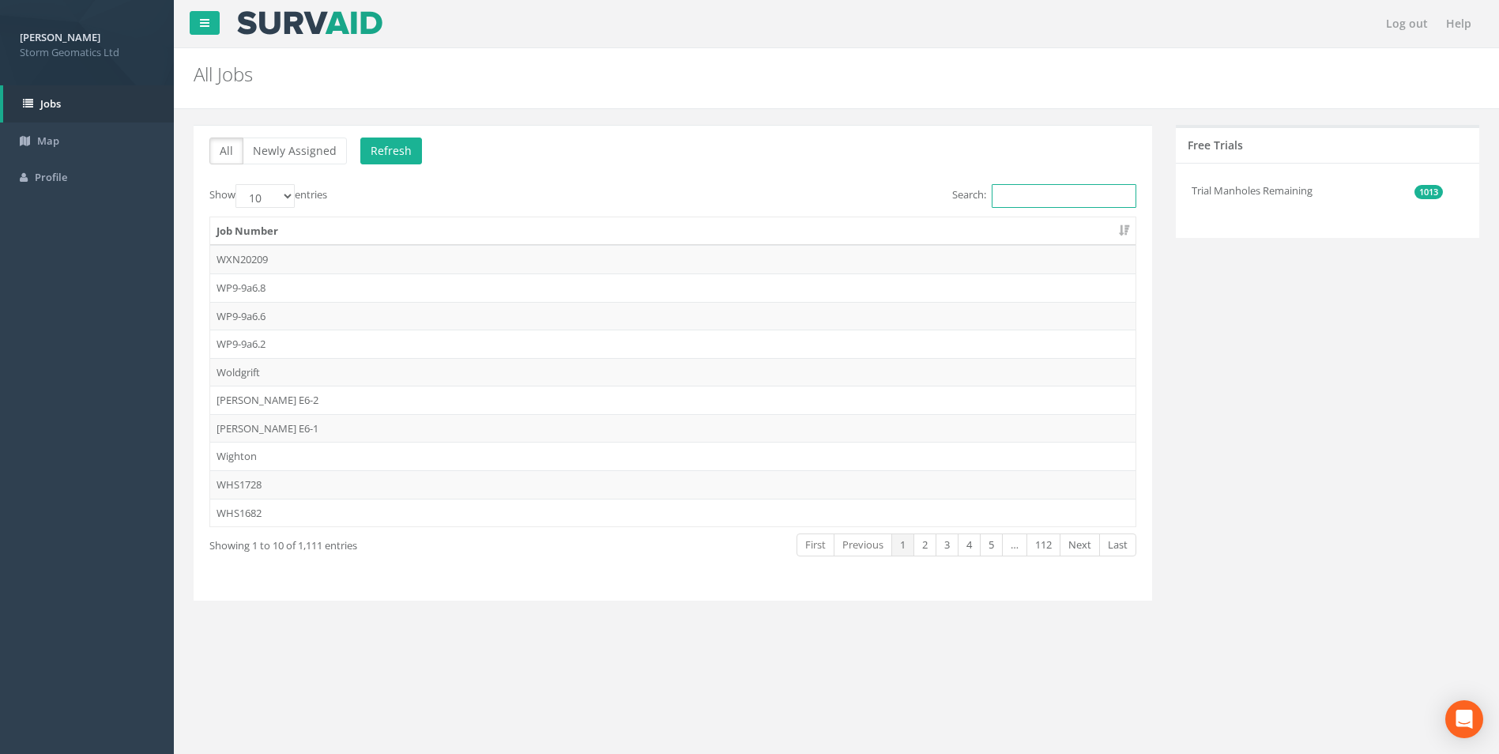
click at [1059, 186] on input "Search:" at bounding box center [1064, 196] width 145 height 24
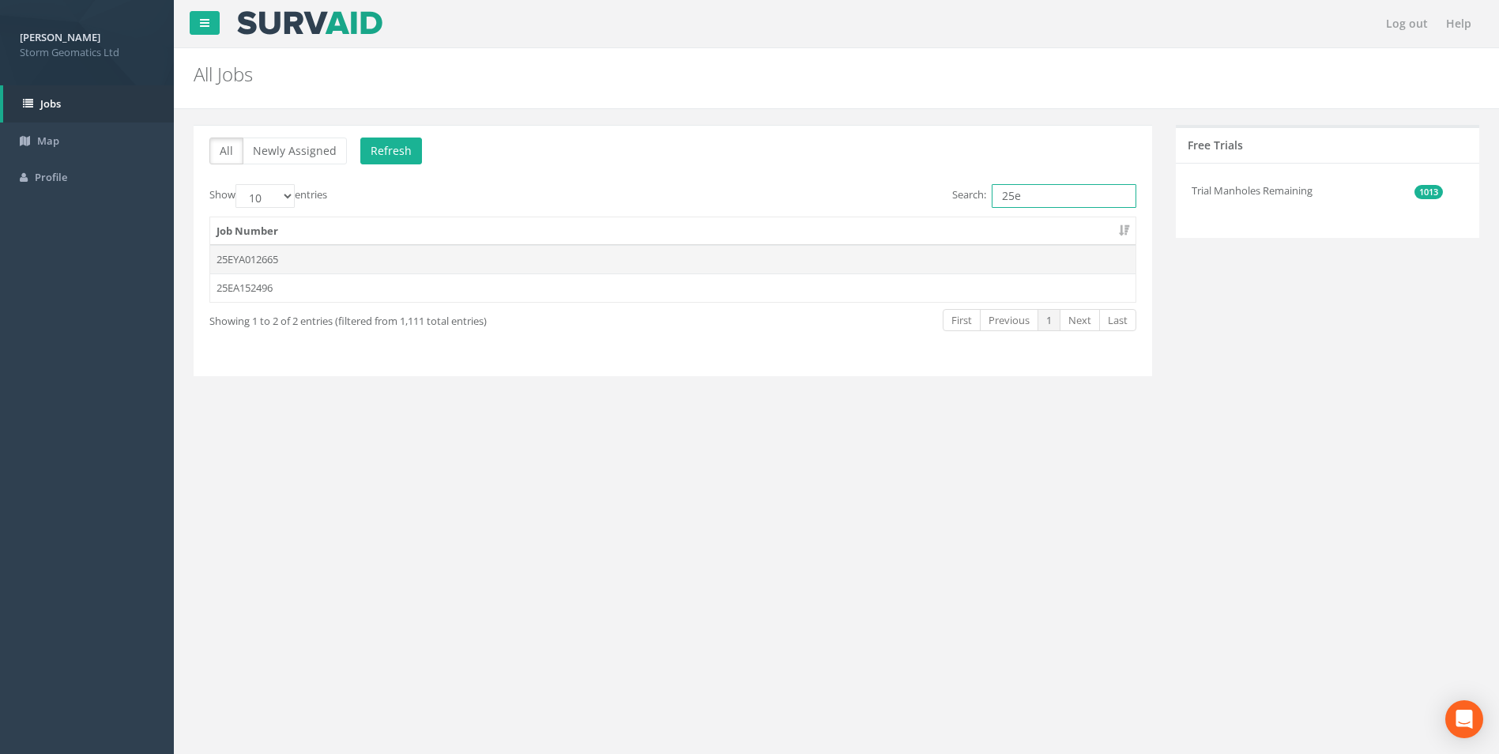
type input "25e"
click at [410, 263] on td "25EYA012665" at bounding box center [672, 259] width 925 height 28
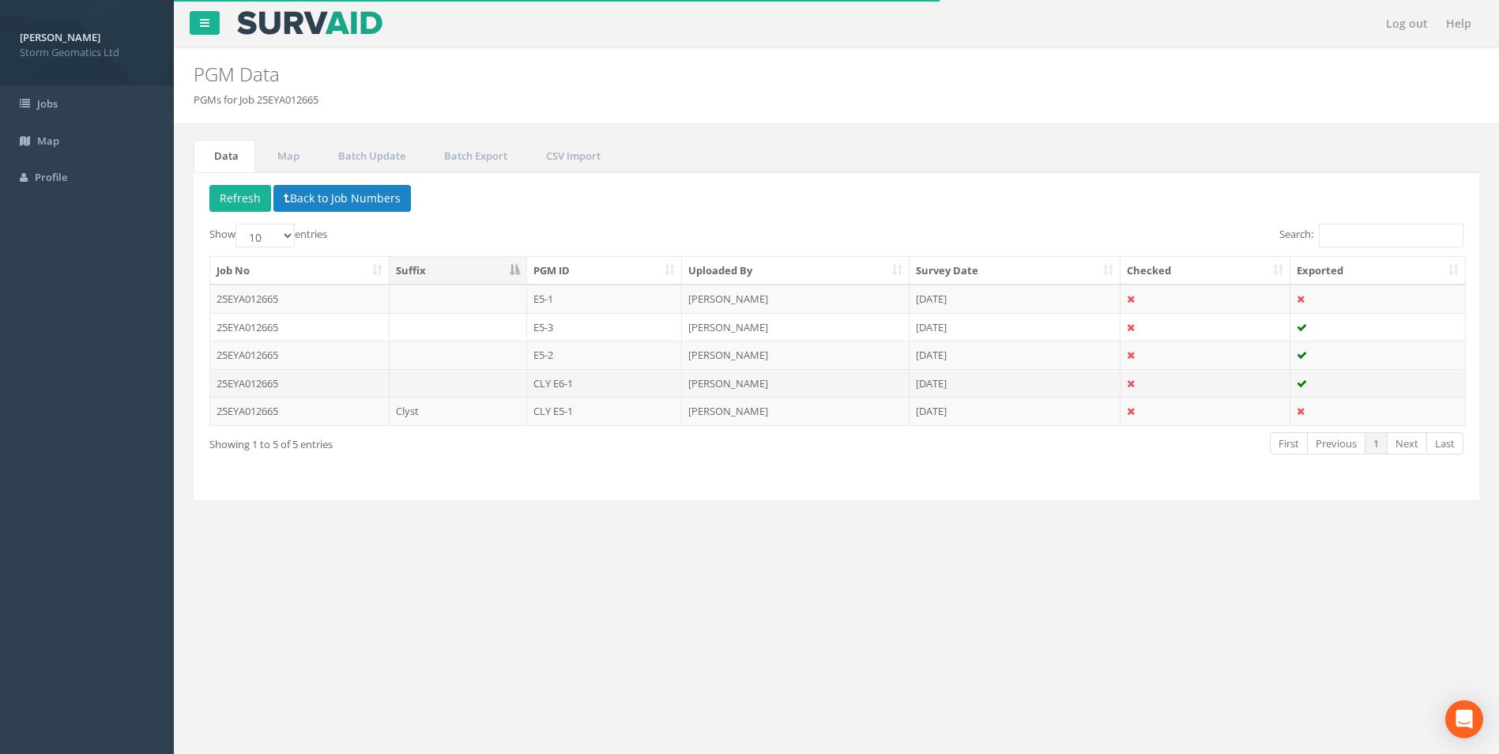
click at [428, 388] on td at bounding box center [457, 383] width 137 height 28
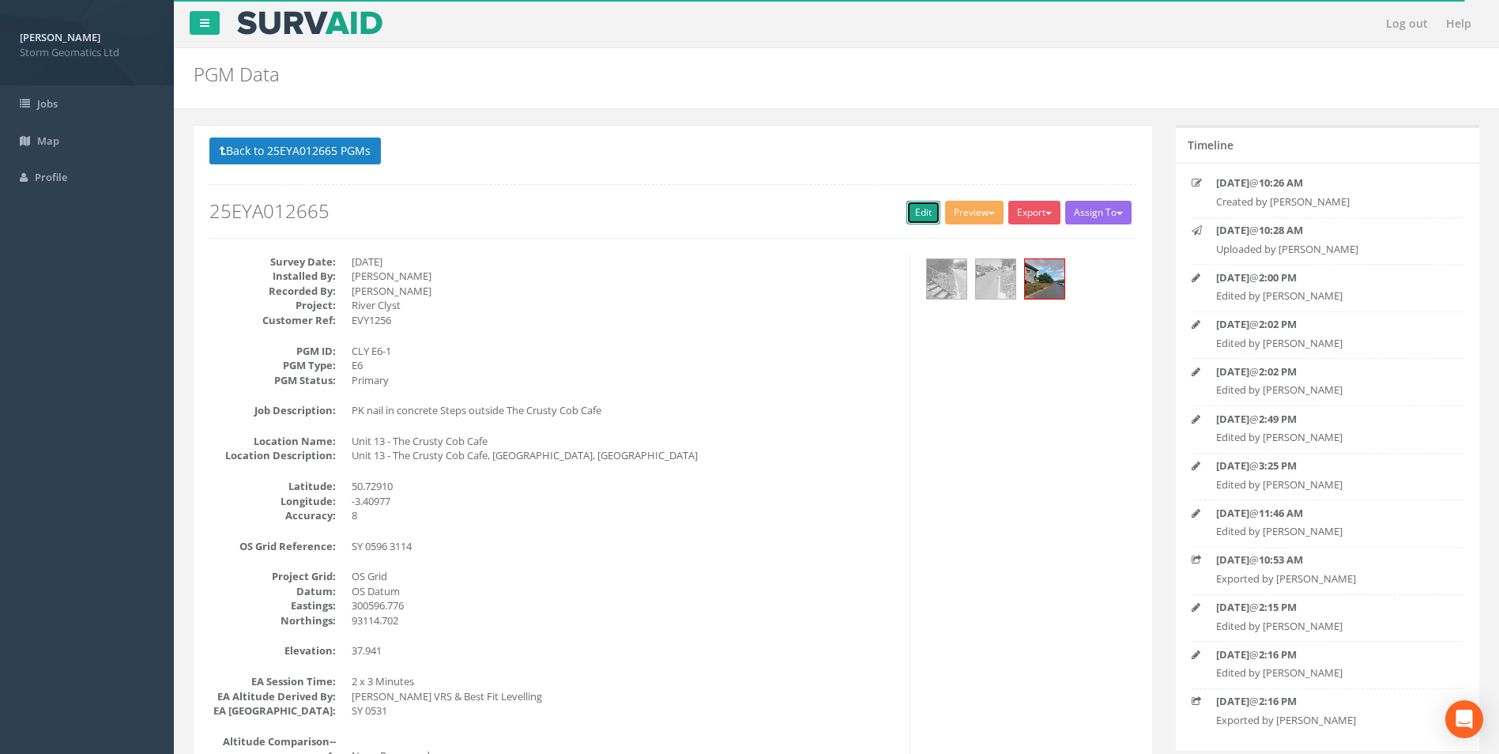
click at [921, 216] on link "Edit" at bounding box center [923, 213] width 34 height 24
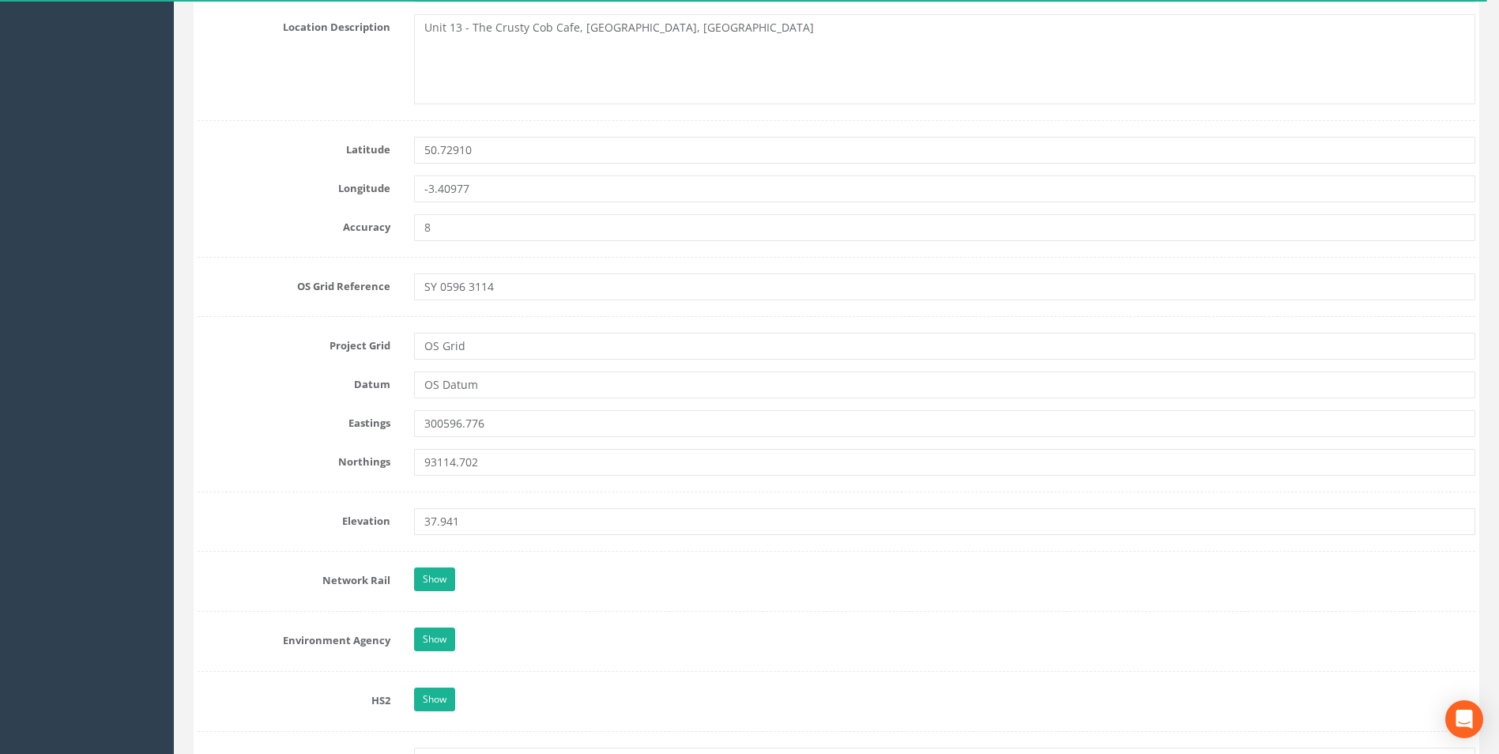
scroll to position [869, 0]
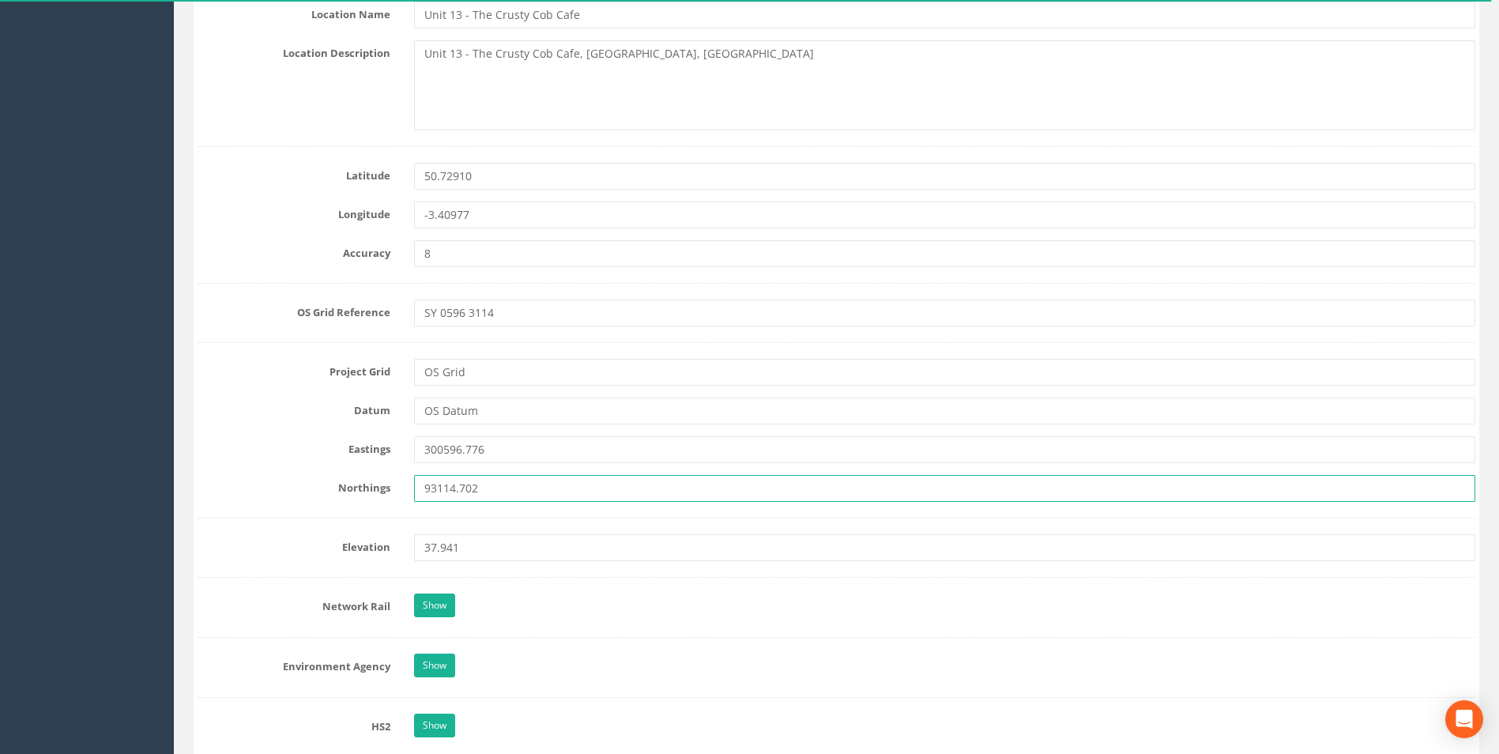
click at [425, 488] on input "93114.702" at bounding box center [944, 488] width 1061 height 27
type input "093114.702"
click at [317, 502] on form "Cancel Save Delete Job Number 25EYA012665 Job Number Suffix Survey Date [DATE] …" at bounding box center [837, 530] width 1278 height 2409
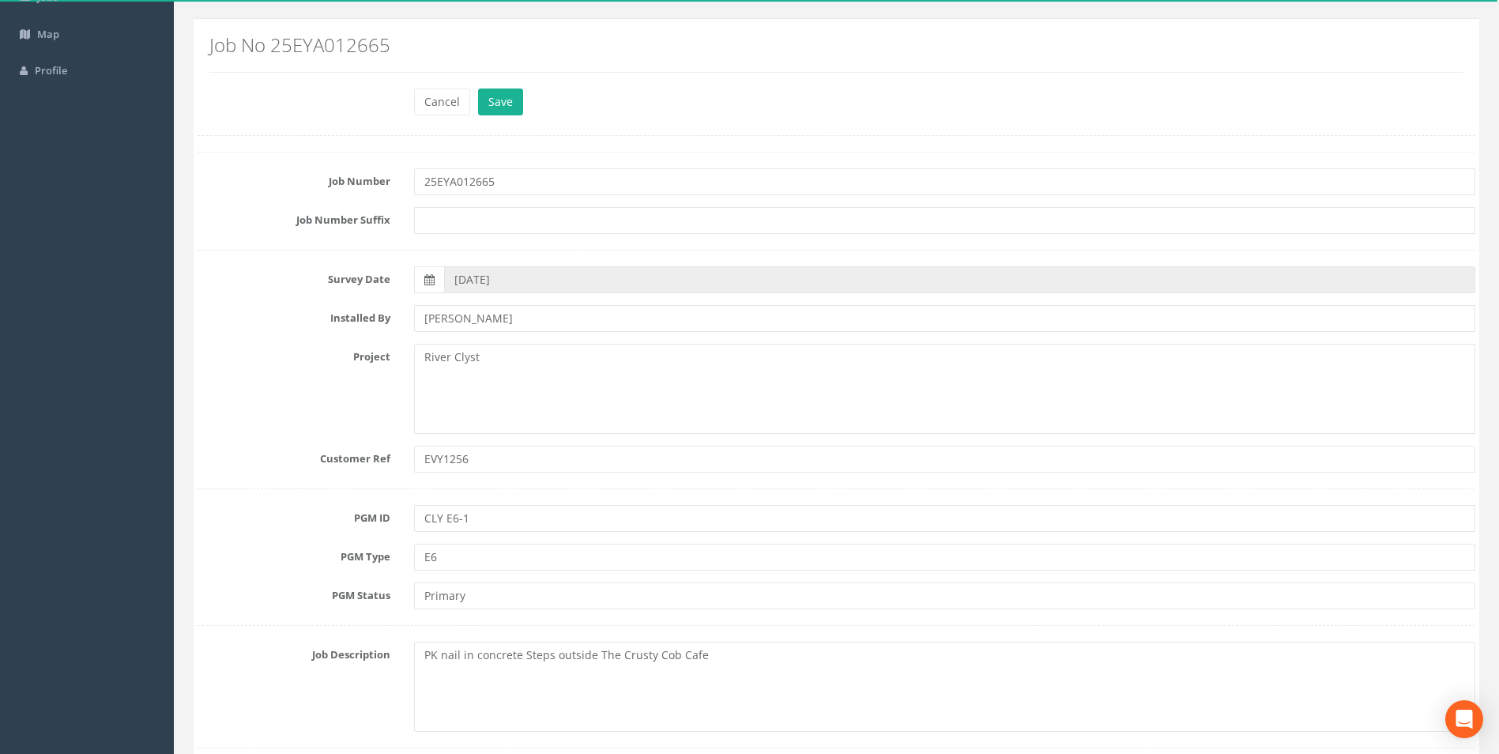
scroll to position [79, 0]
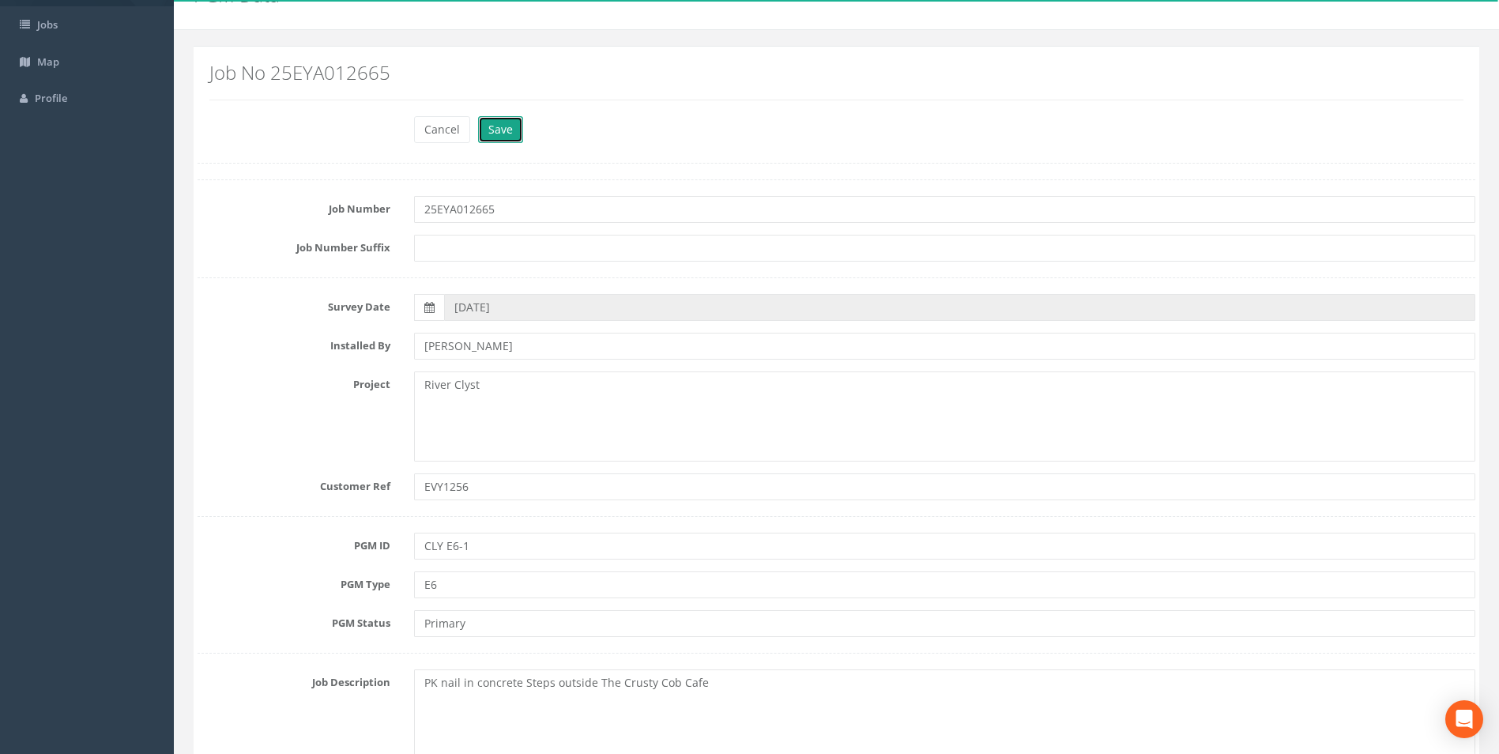
click at [514, 127] on button "Save" at bounding box center [500, 129] width 45 height 27
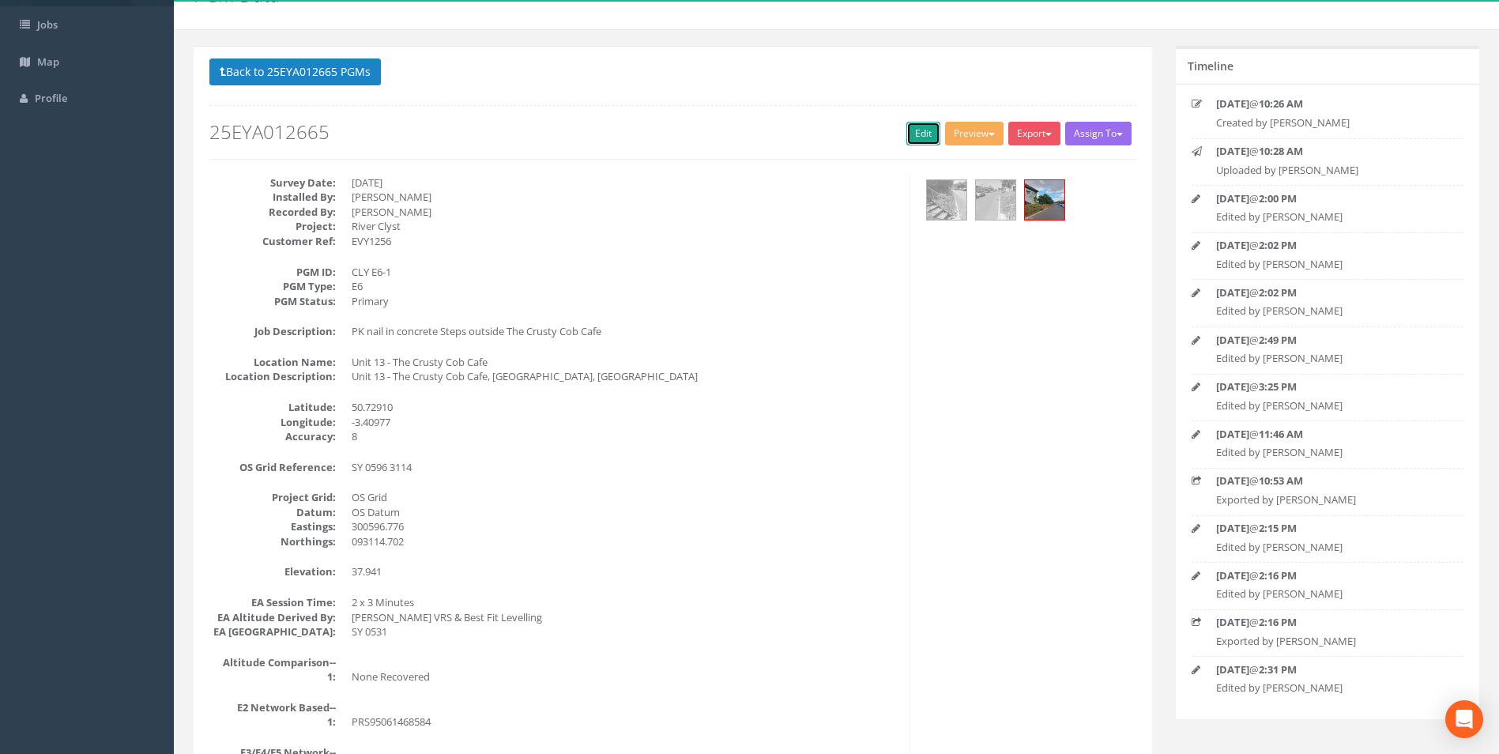
click at [921, 142] on link "Edit" at bounding box center [923, 134] width 34 height 24
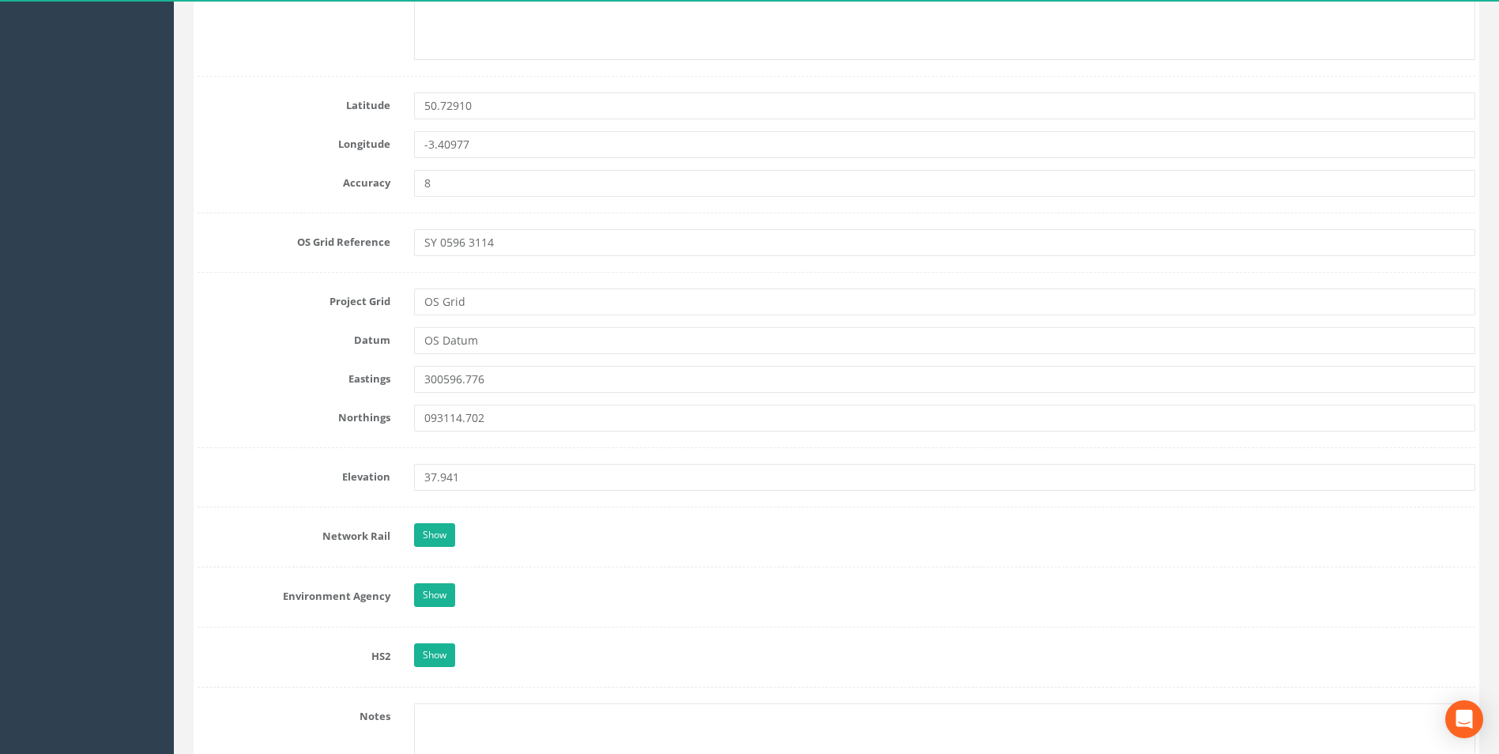
scroll to position [1027, 0]
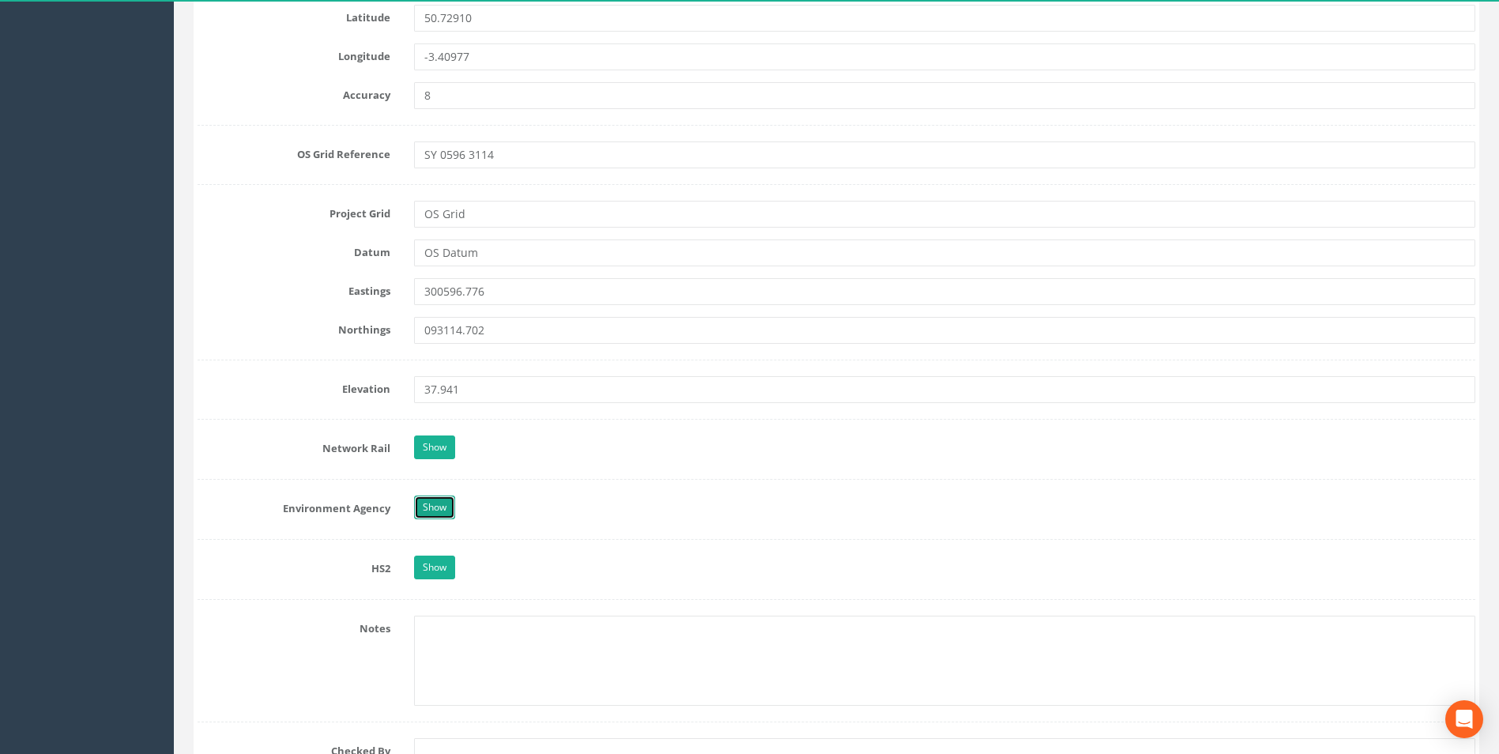
click at [427, 506] on link "Show" at bounding box center [434, 507] width 41 height 24
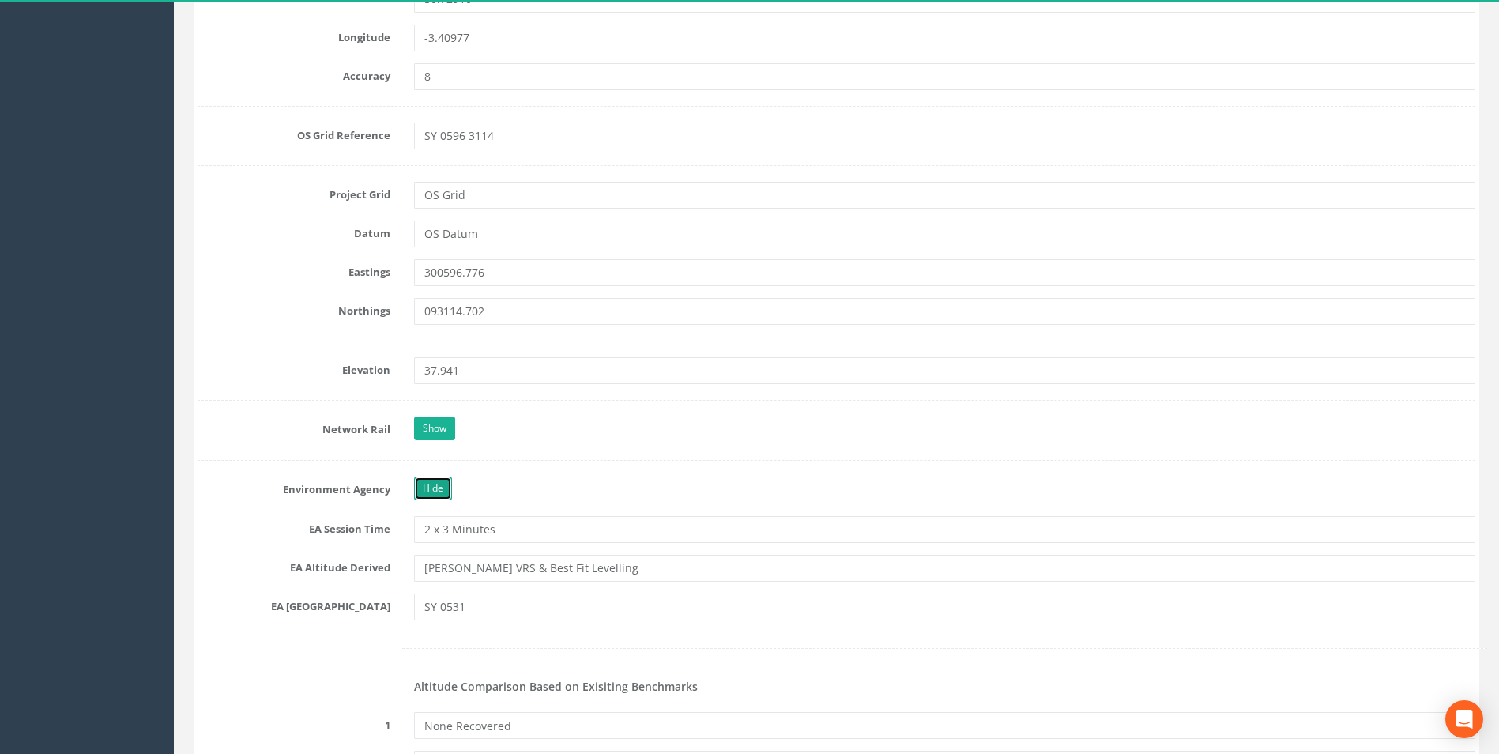
scroll to position [1185, 0]
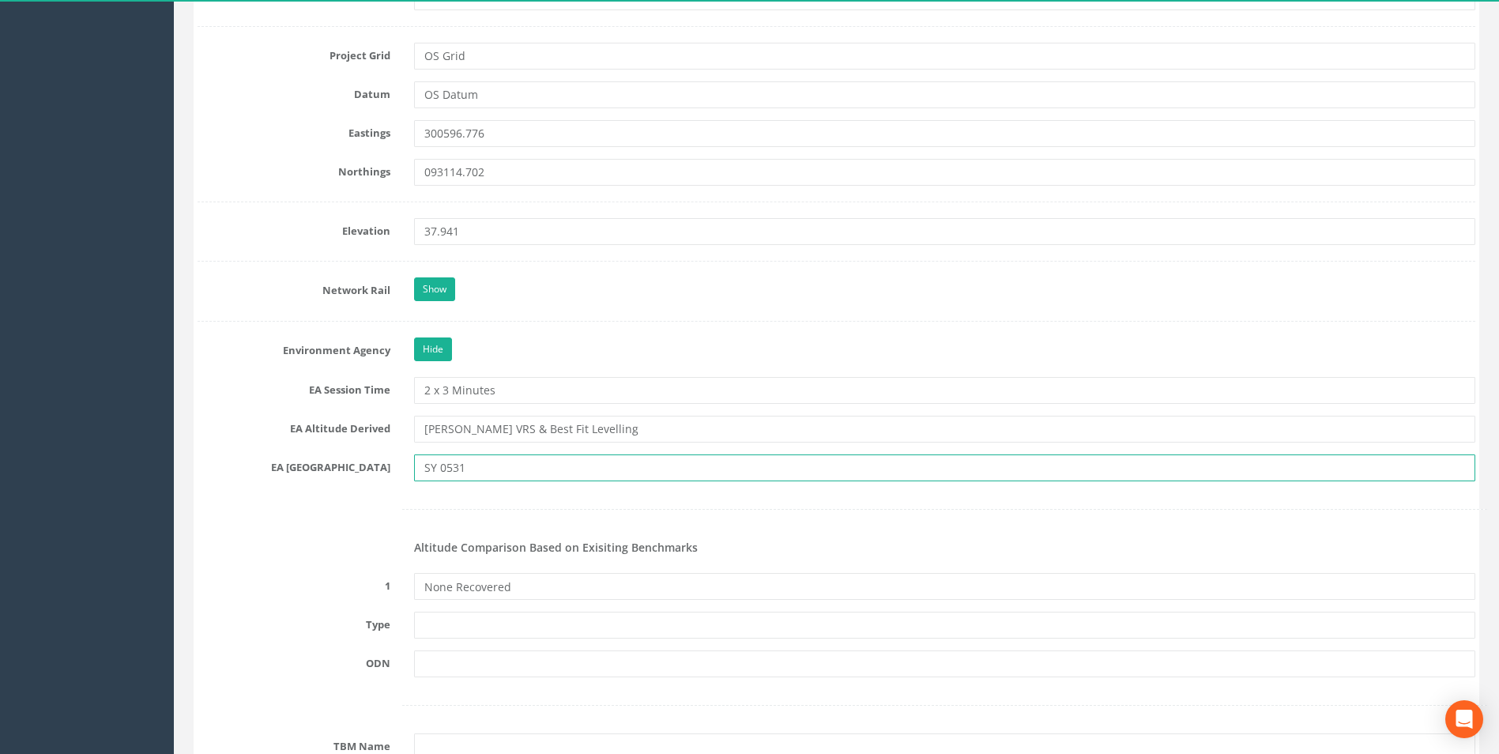
drag, startPoint x: 452, startPoint y: 470, endPoint x: 442, endPoint y: 473, distance: 10.7
click at [442, 473] on input "SY 0531" at bounding box center [944, 467] width 1061 height 27
type input "SY"
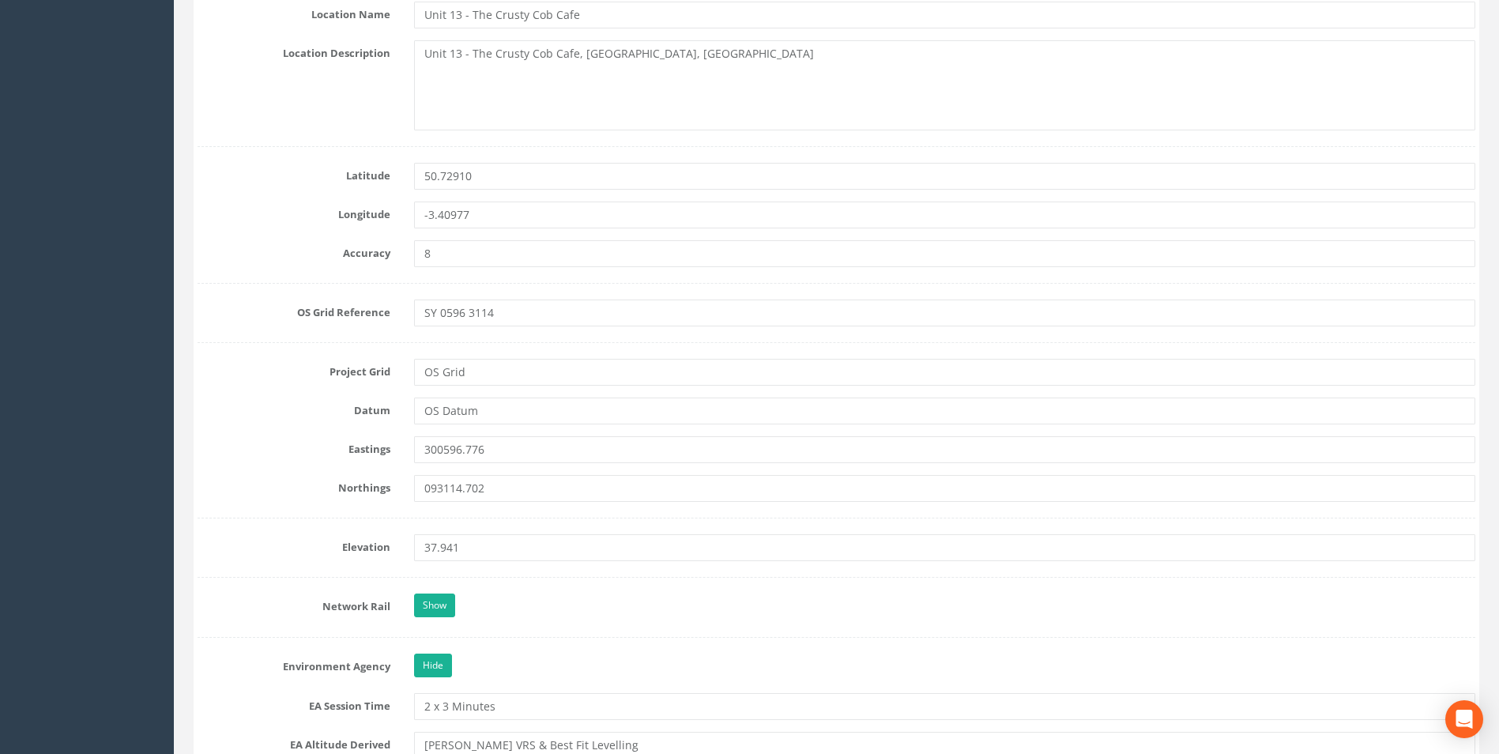
scroll to position [790, 0]
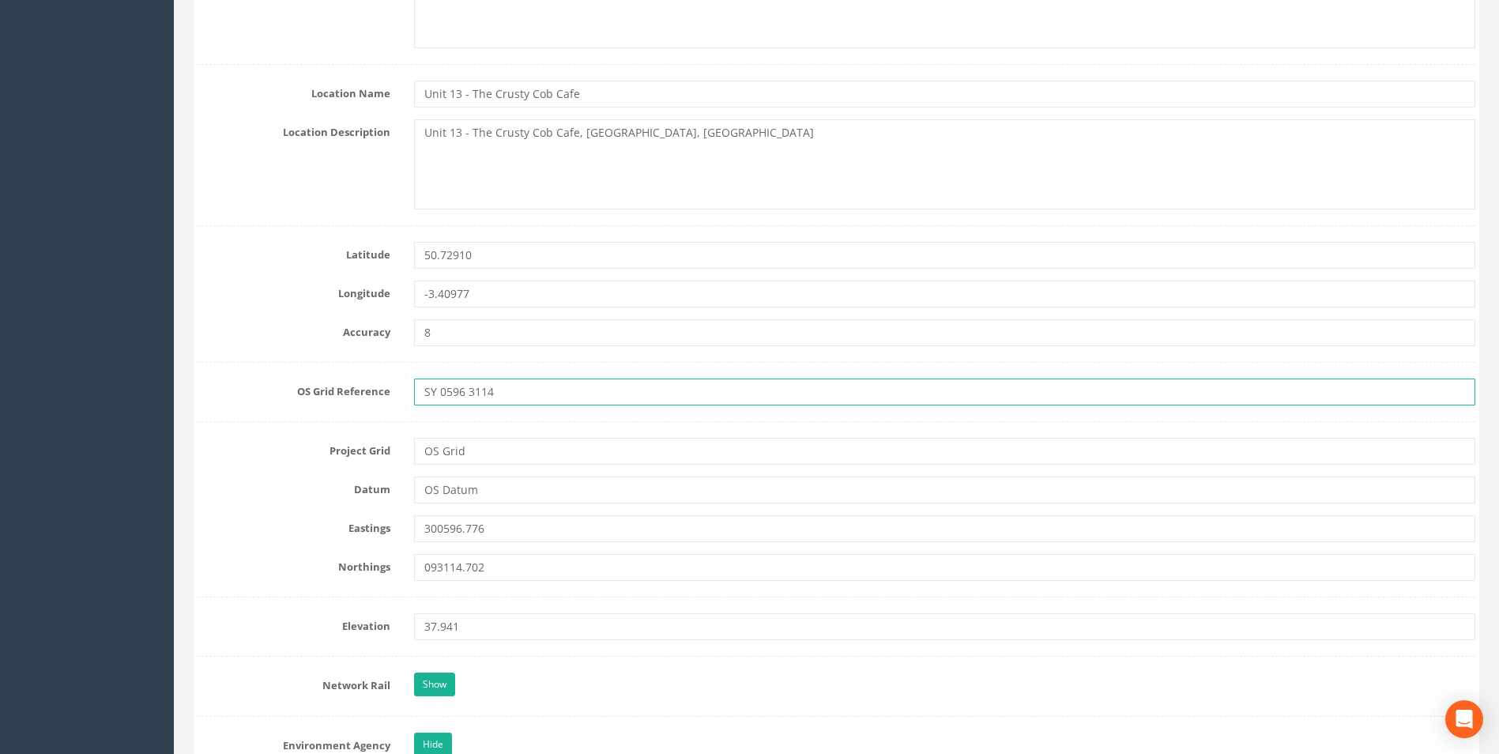
click at [467, 395] on input "SY 0596 3114" at bounding box center [944, 391] width 1061 height 27
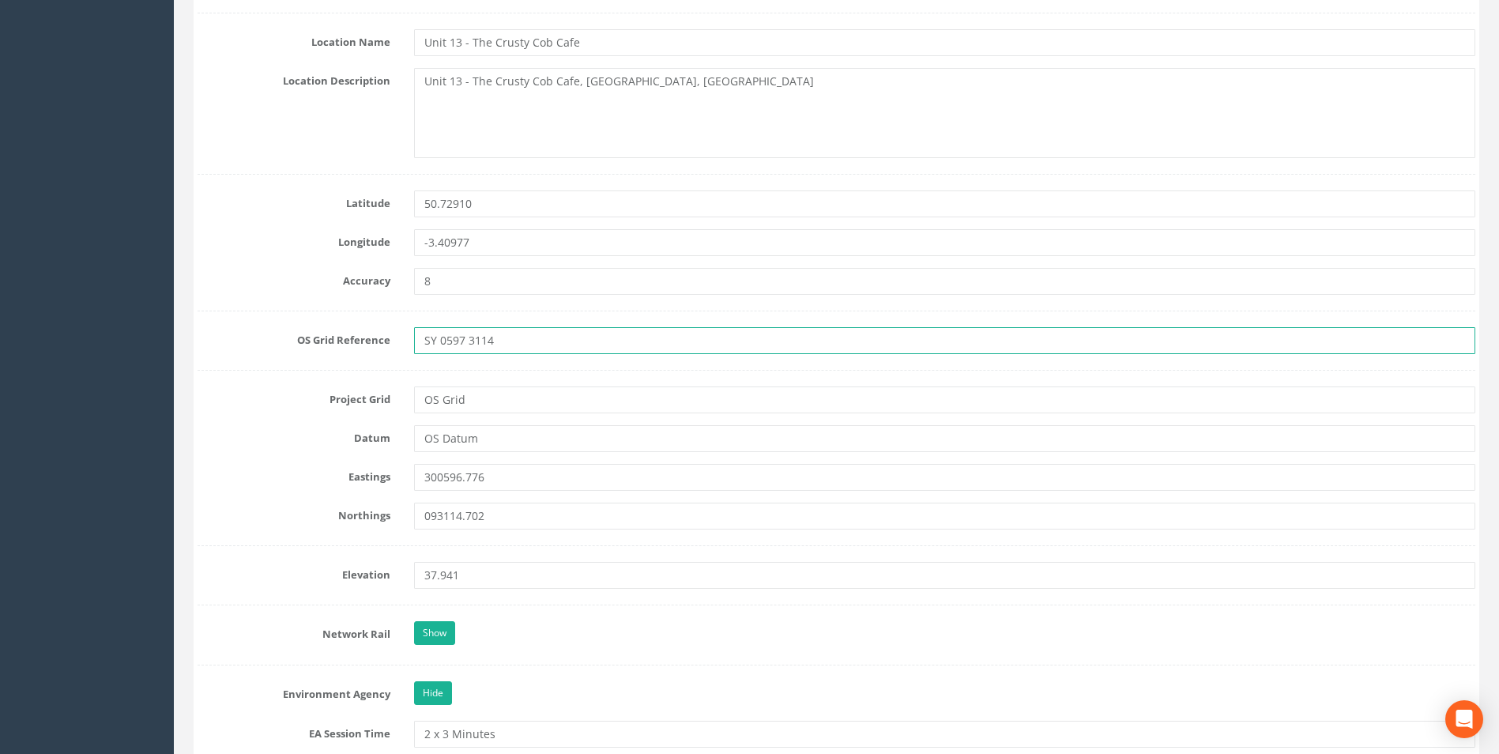
scroll to position [869, 0]
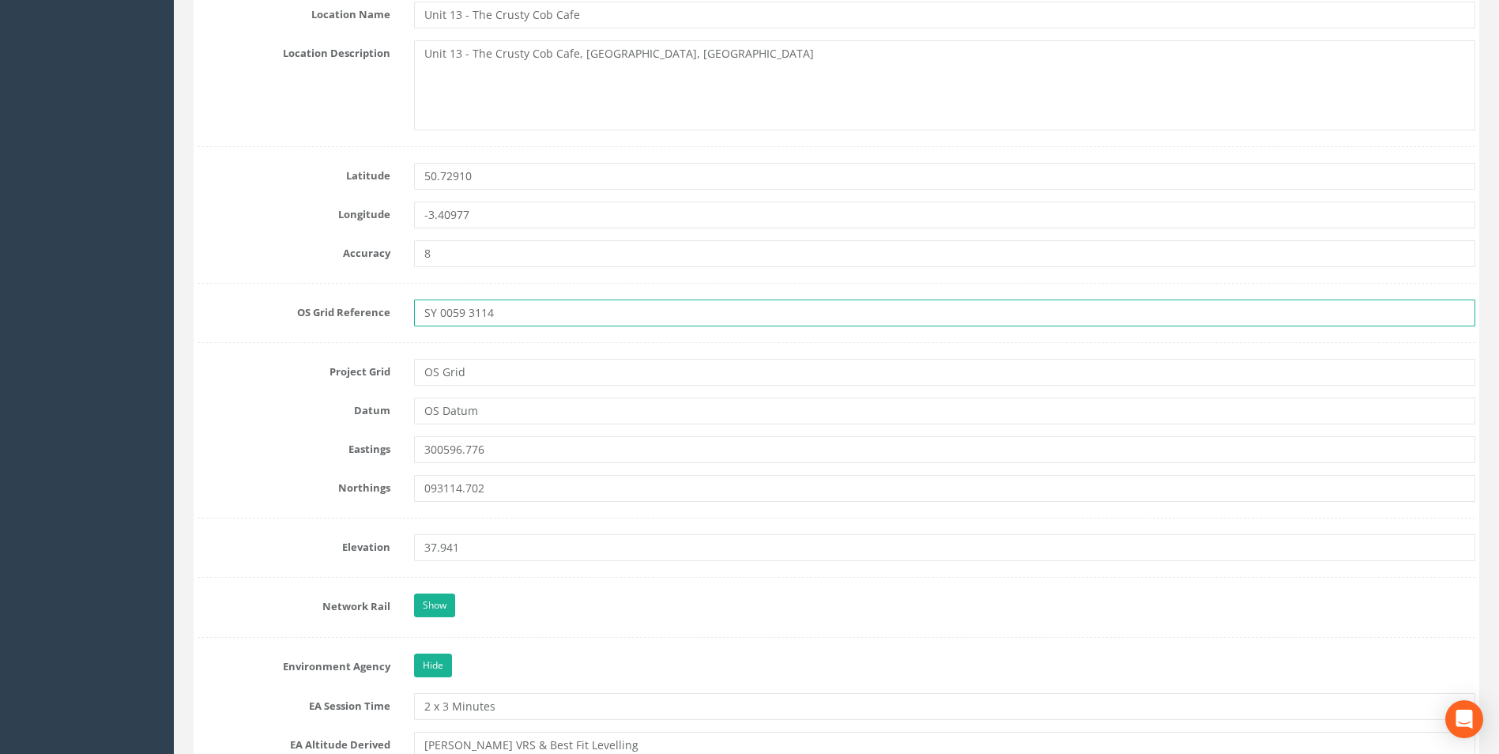
drag, startPoint x: 493, startPoint y: 315, endPoint x: 471, endPoint y: 314, distance: 22.2
click at [471, 314] on input "SY 0059 3114" at bounding box center [944, 312] width 1061 height 27
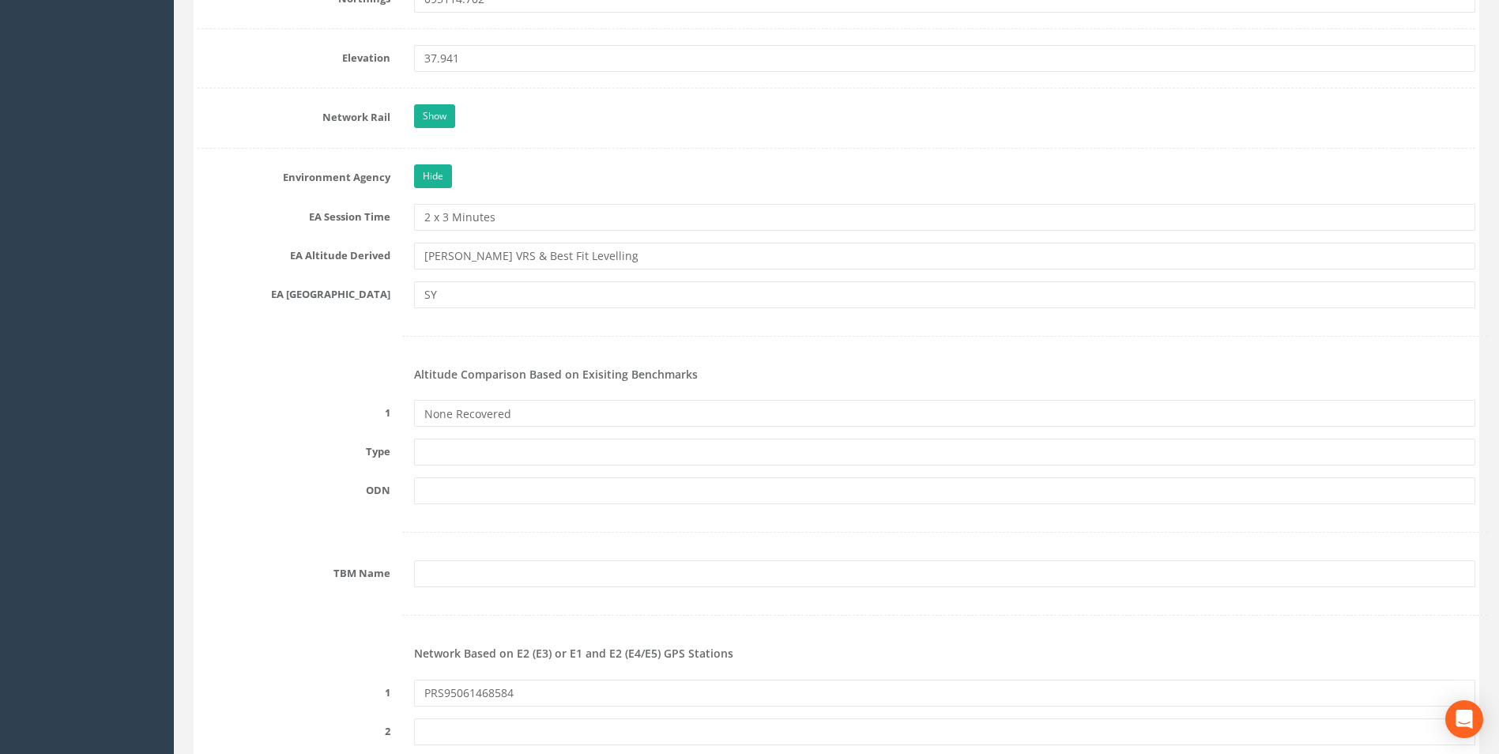
scroll to position [1185, 0]
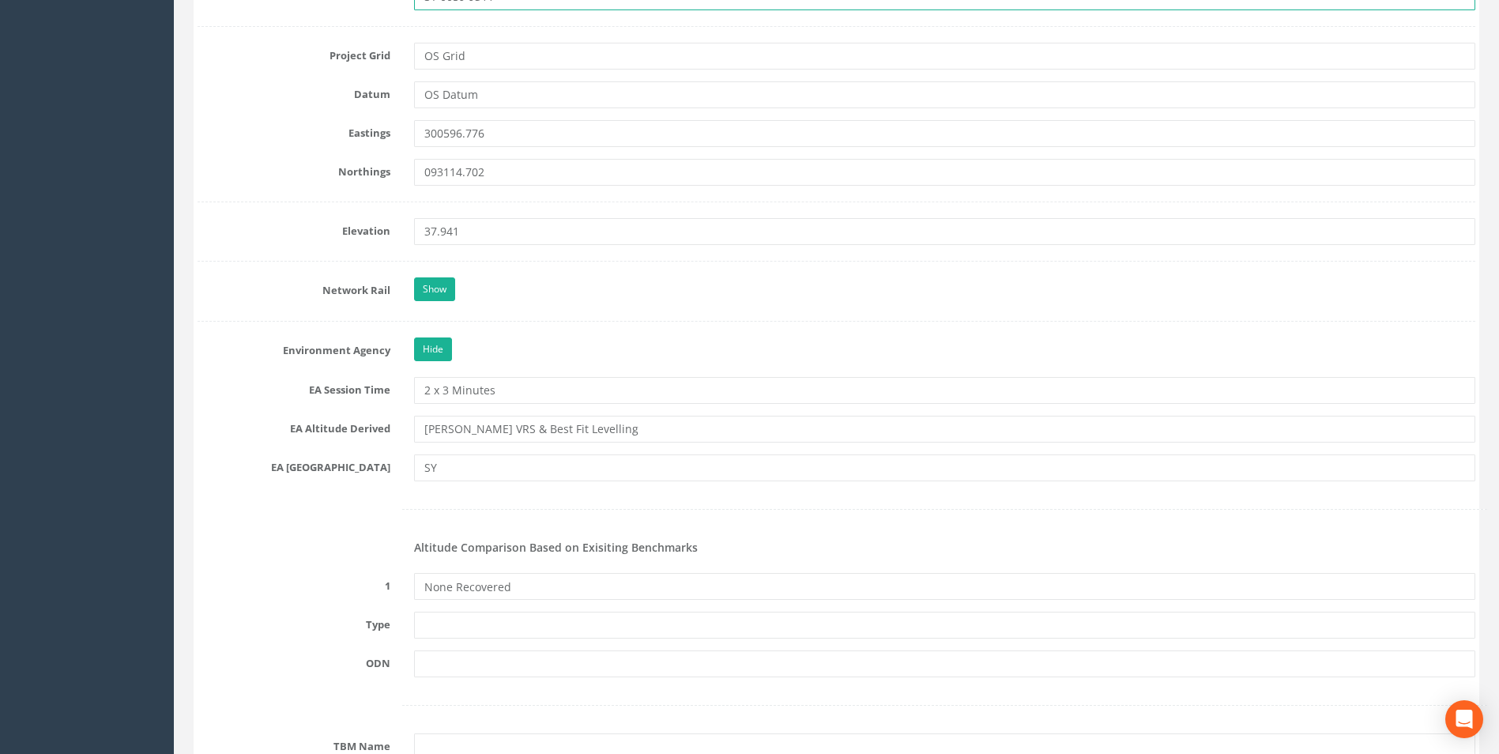
type input "SY 0059 9311"
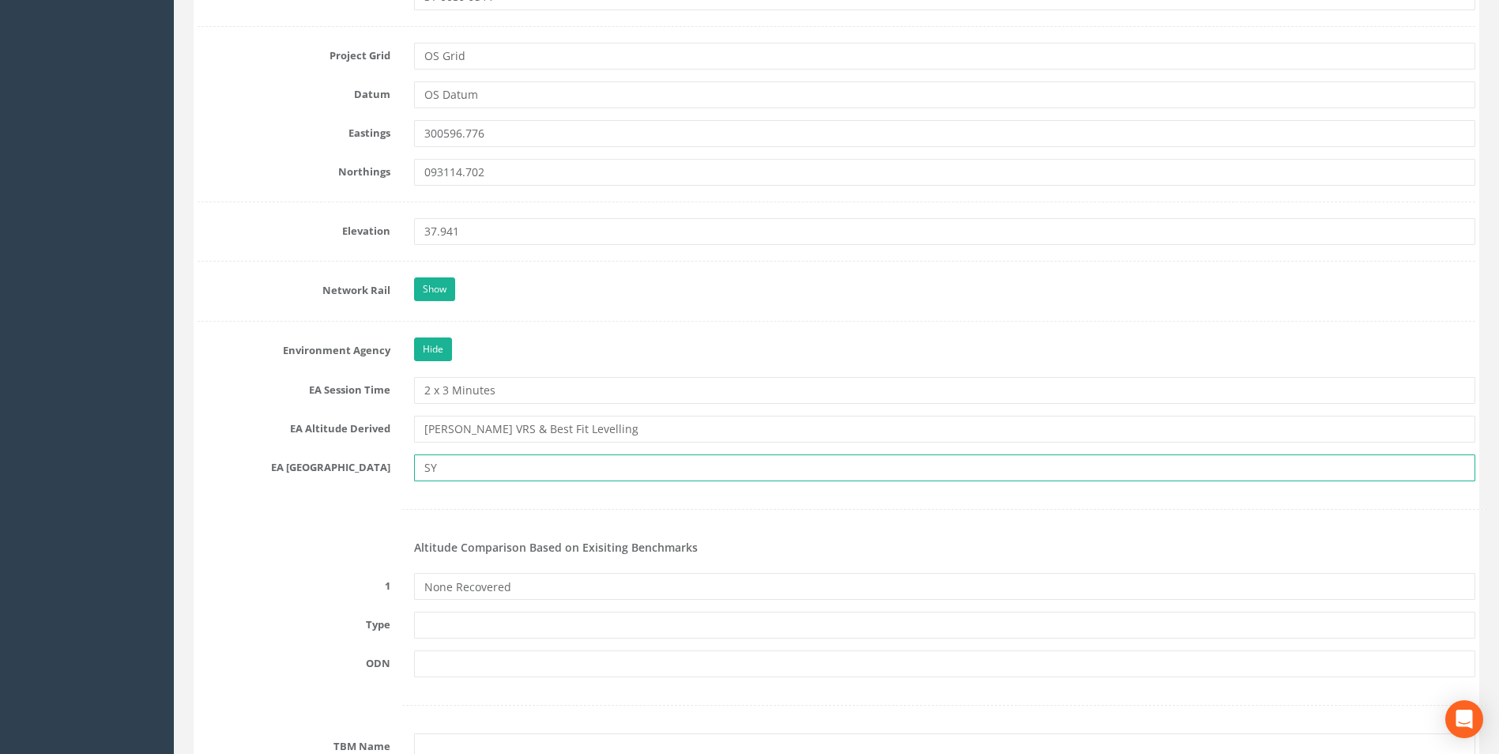
click at [466, 461] on input "SY" at bounding box center [944, 467] width 1061 height 27
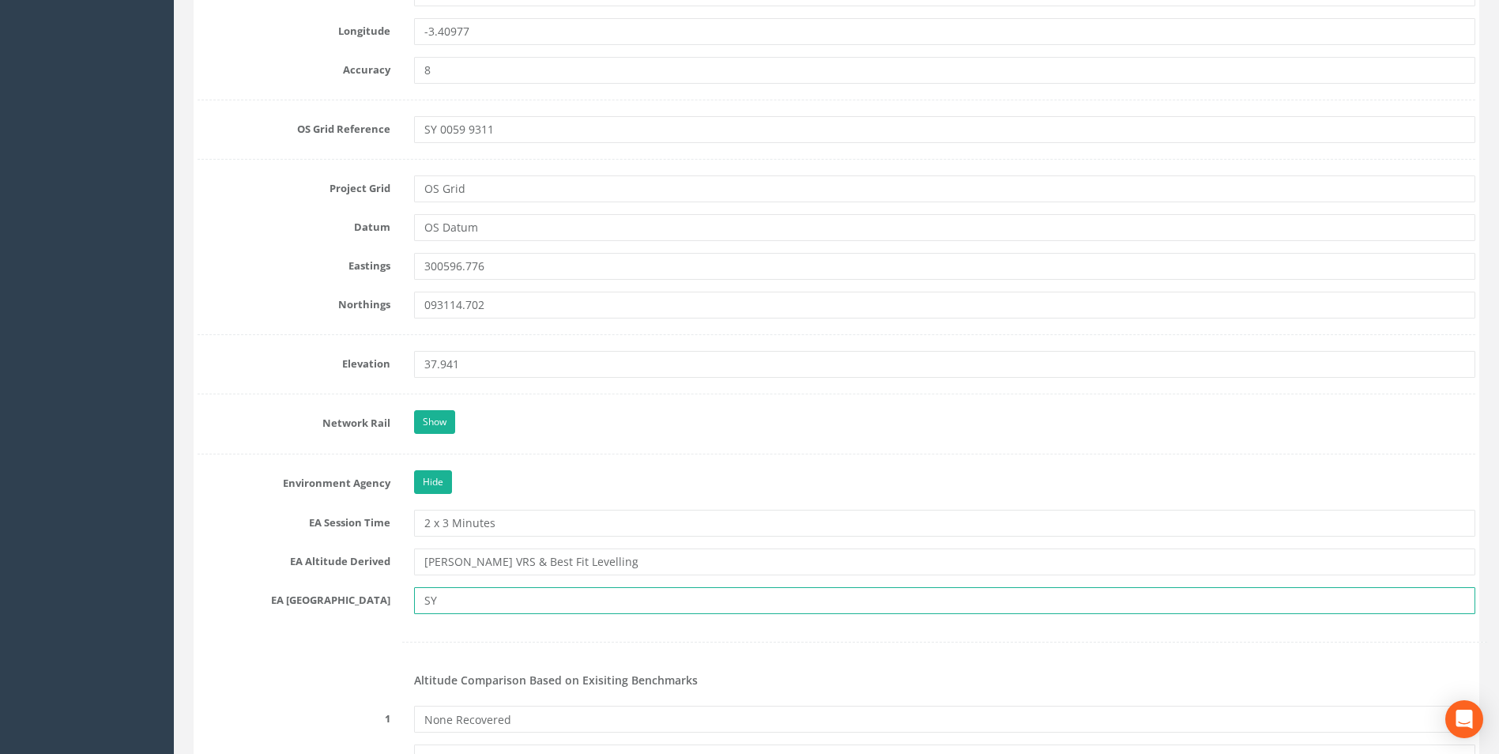
scroll to position [1027, 0]
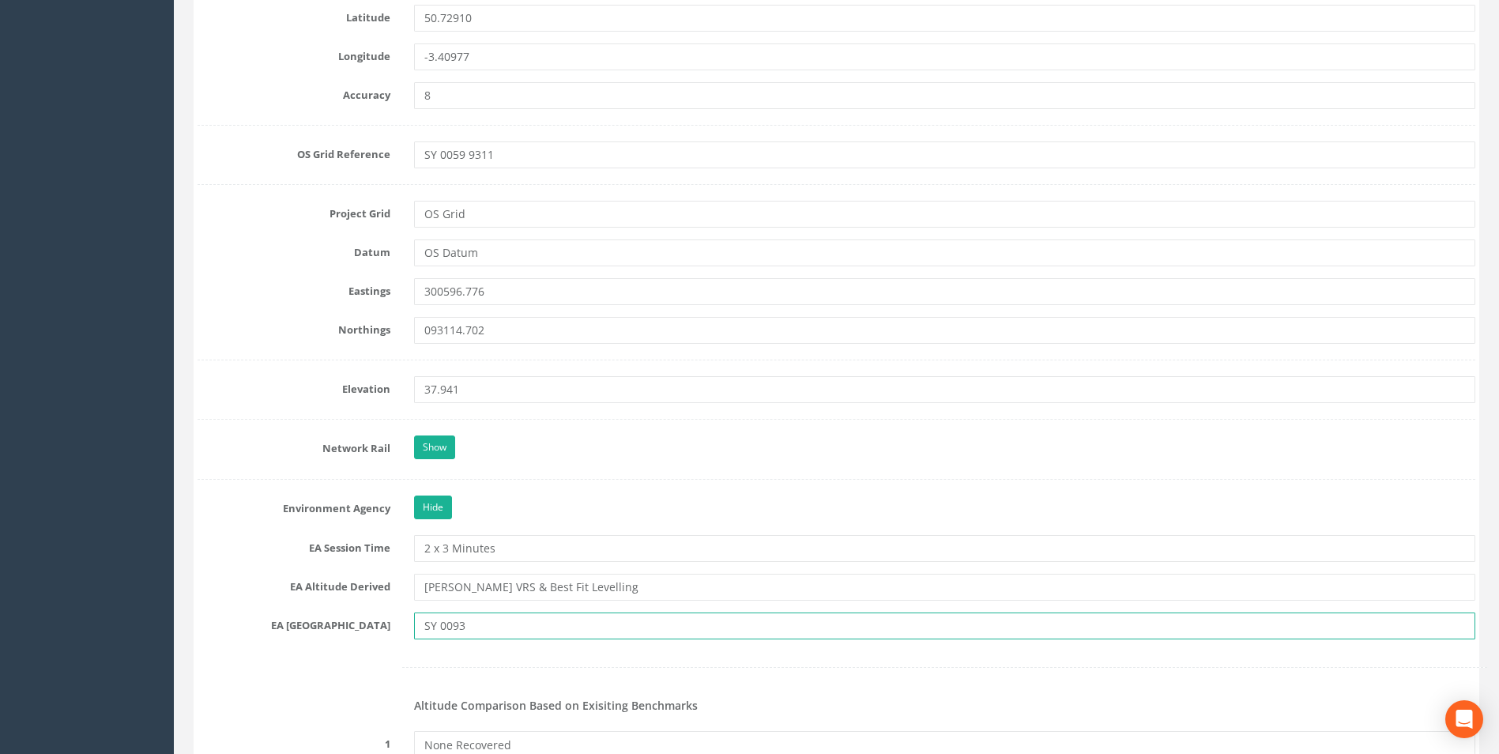
type input "SY 0093"
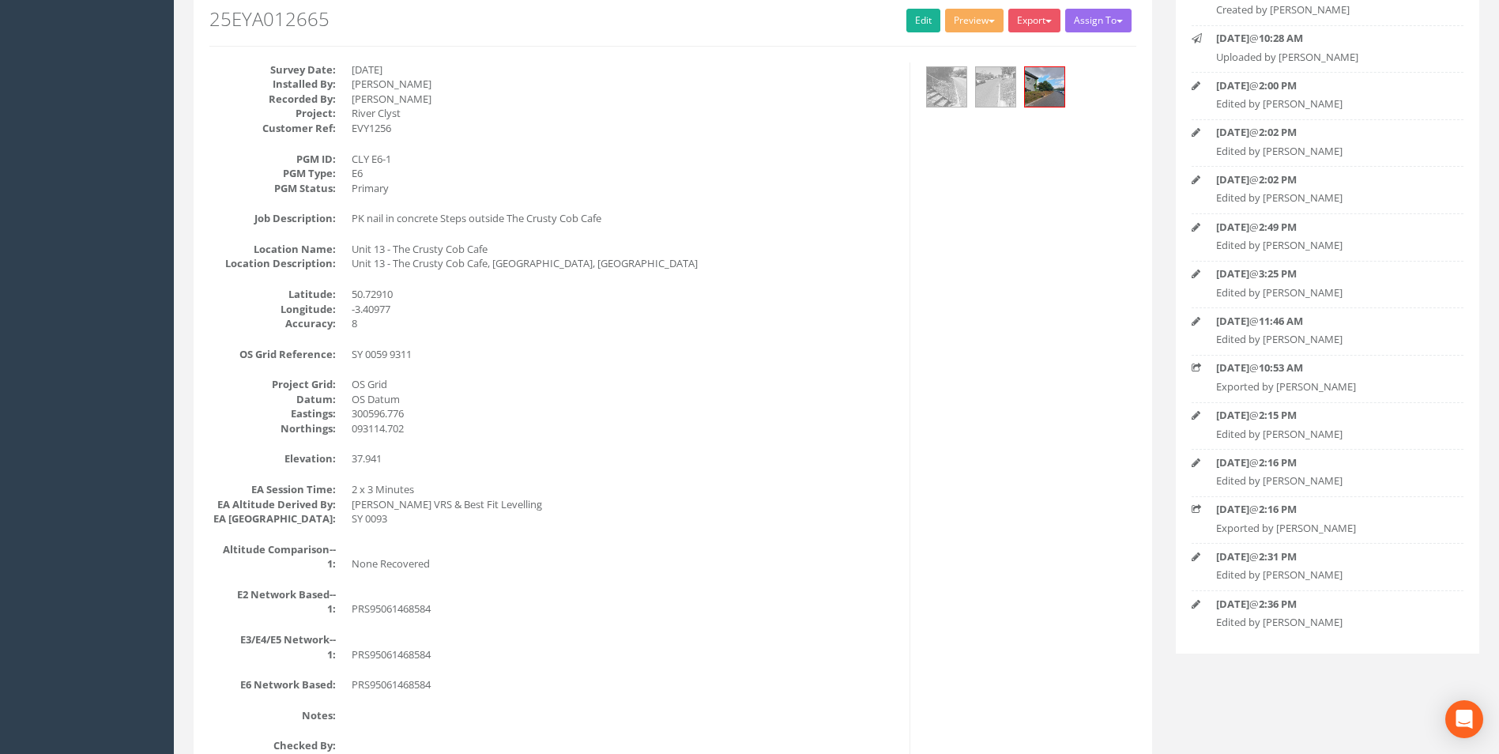
scroll to position [0, 0]
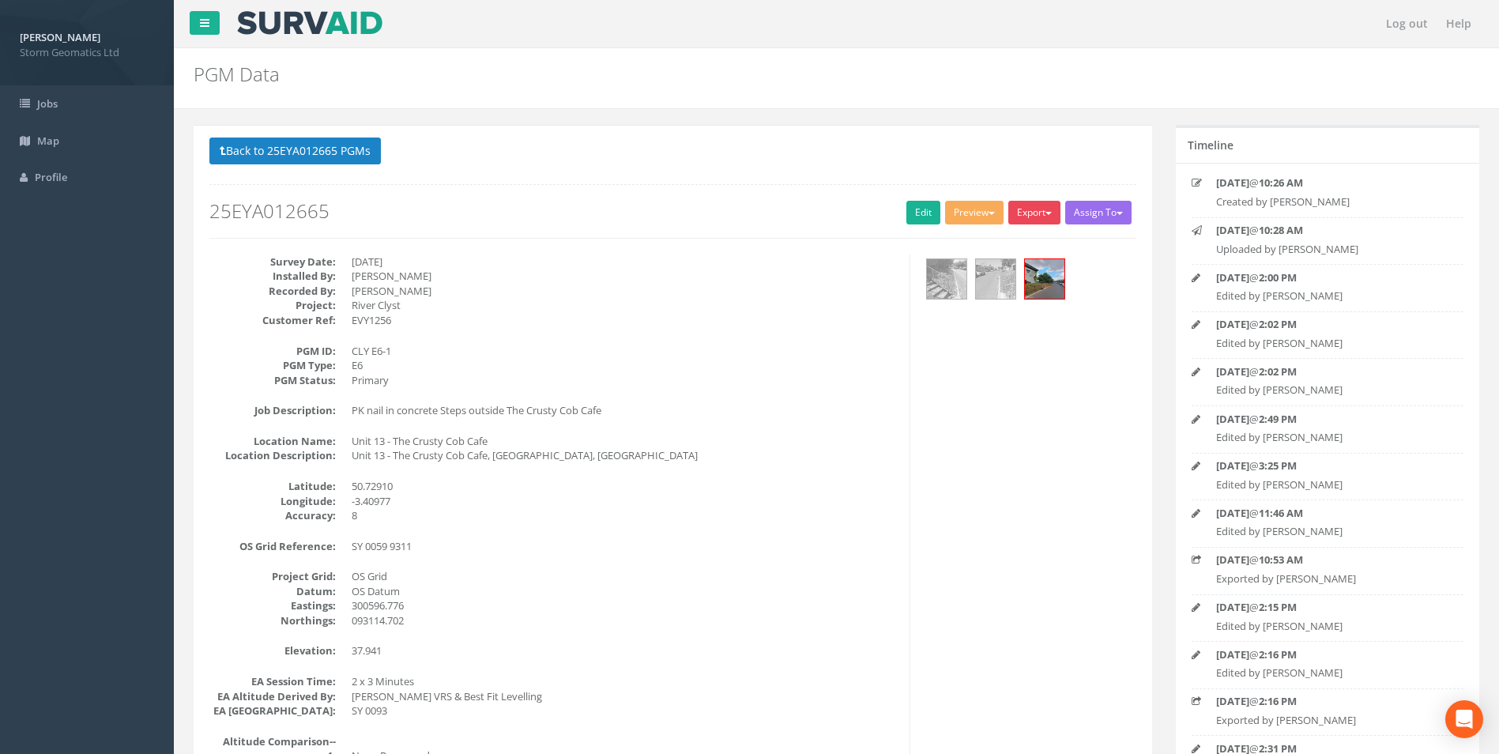
click at [1016, 216] on button "Export" at bounding box center [1034, 213] width 52 height 24
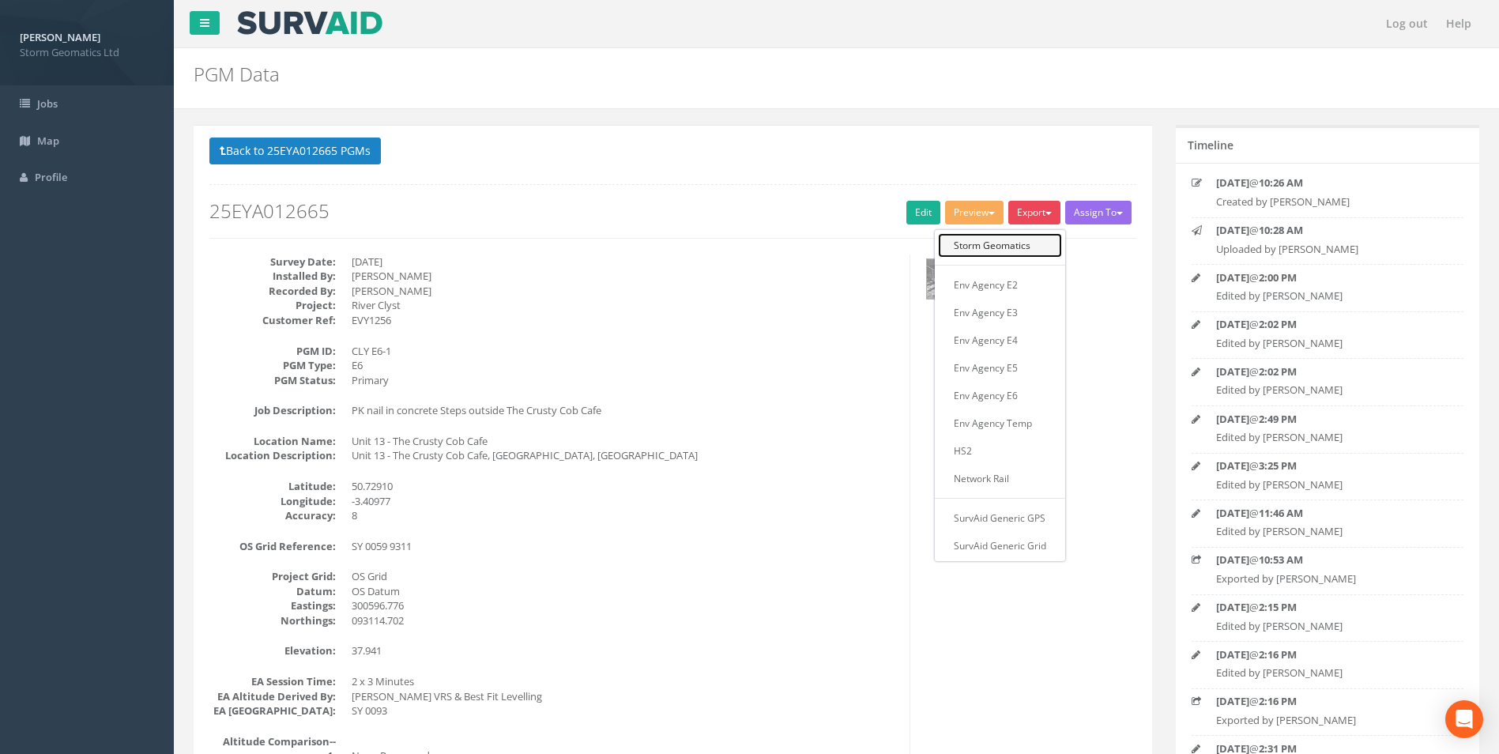
click at [989, 248] on link "Storm Geomatics" at bounding box center [1000, 245] width 124 height 24
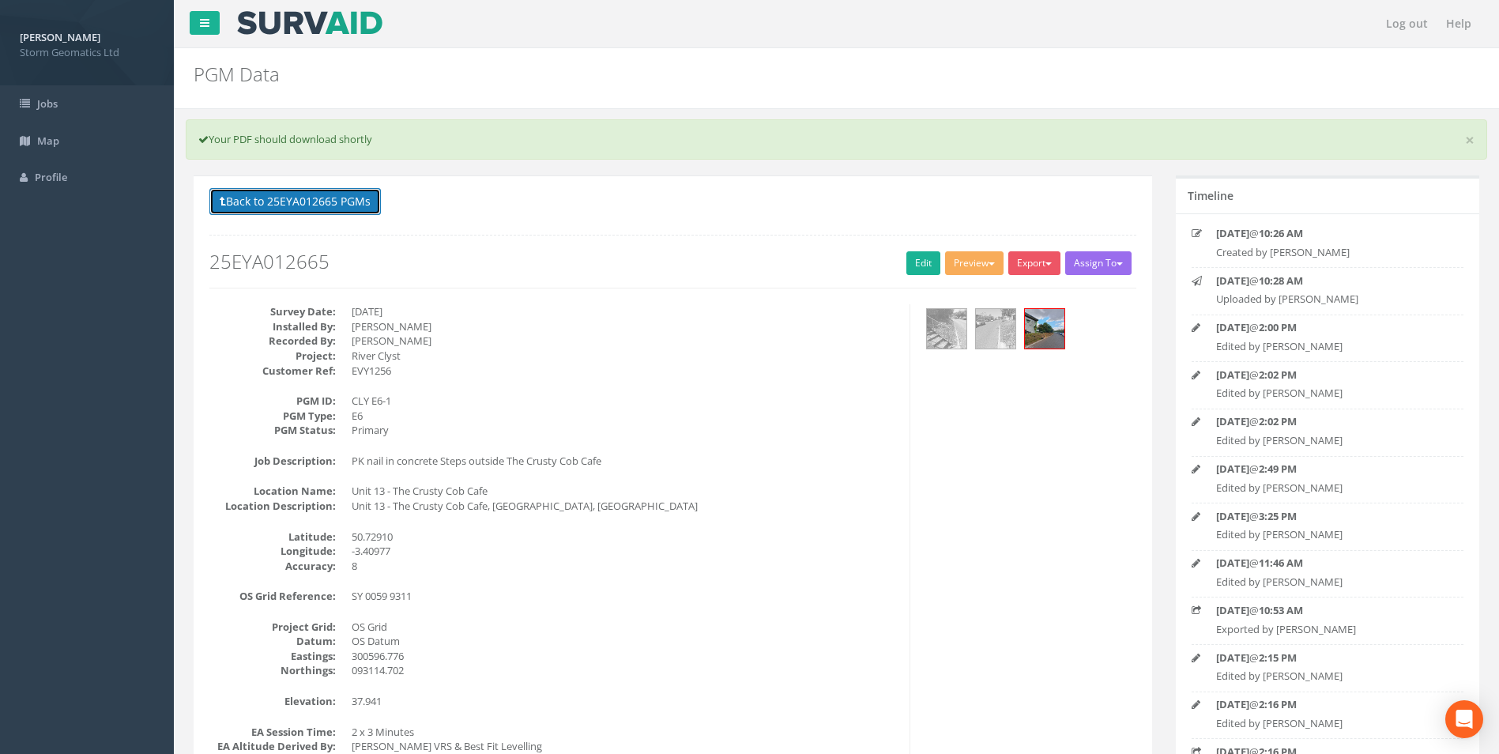
click at [307, 201] on button "Back to 25EYA012665 PGMs" at bounding box center [294, 201] width 171 height 27
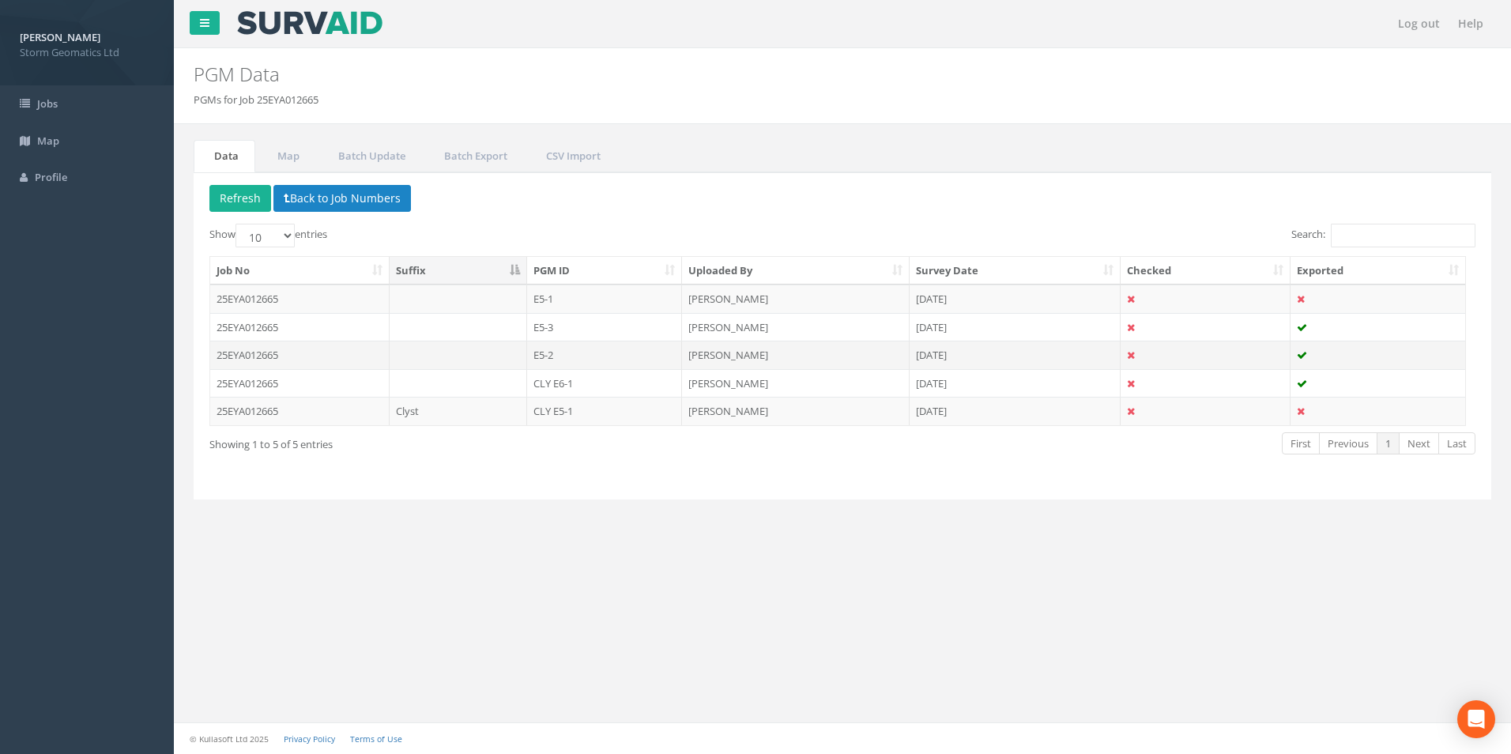
click at [405, 356] on td at bounding box center [457, 355] width 137 height 28
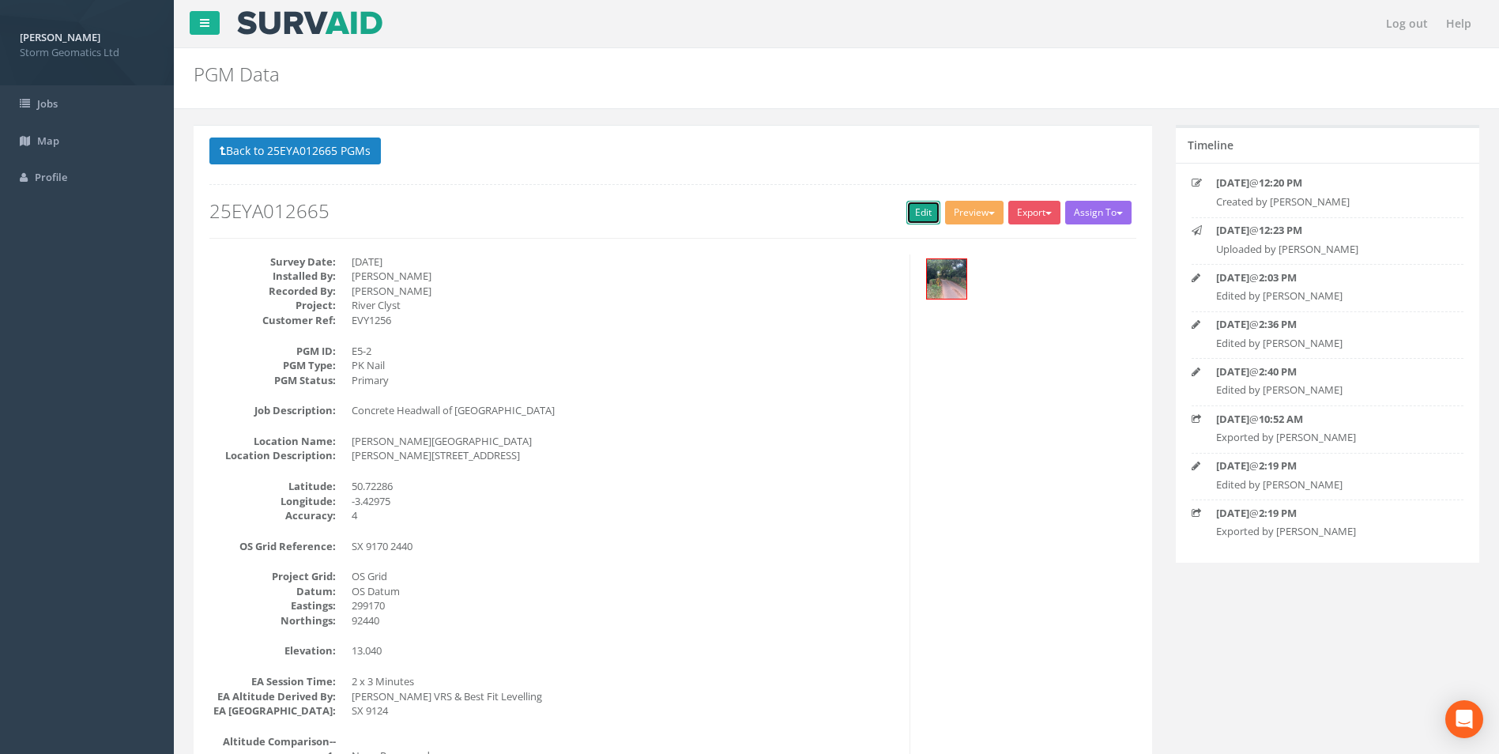
click at [924, 220] on link "Edit" at bounding box center [923, 213] width 34 height 24
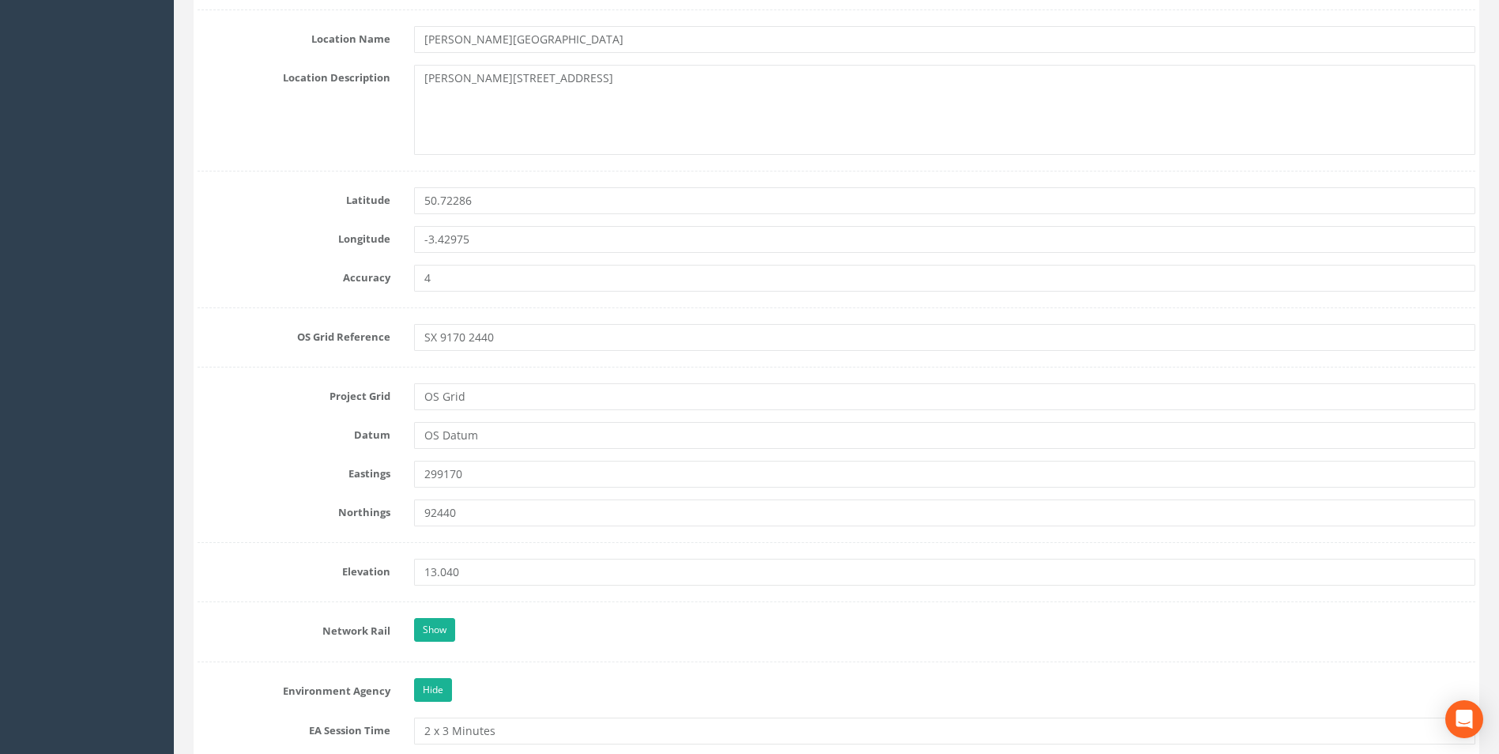
scroll to position [869, 0]
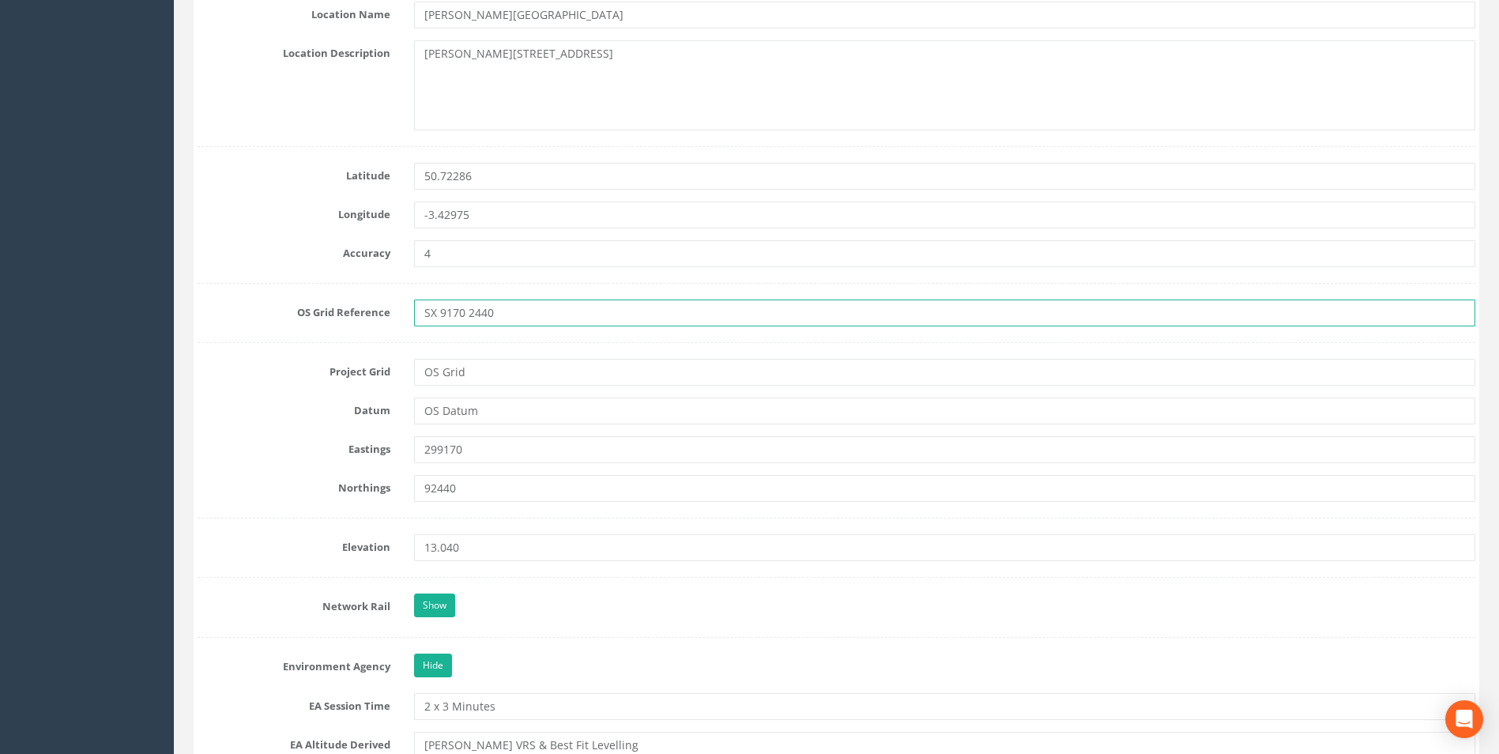
click at [461, 318] on input "SX 9170 2440" at bounding box center [944, 312] width 1061 height 27
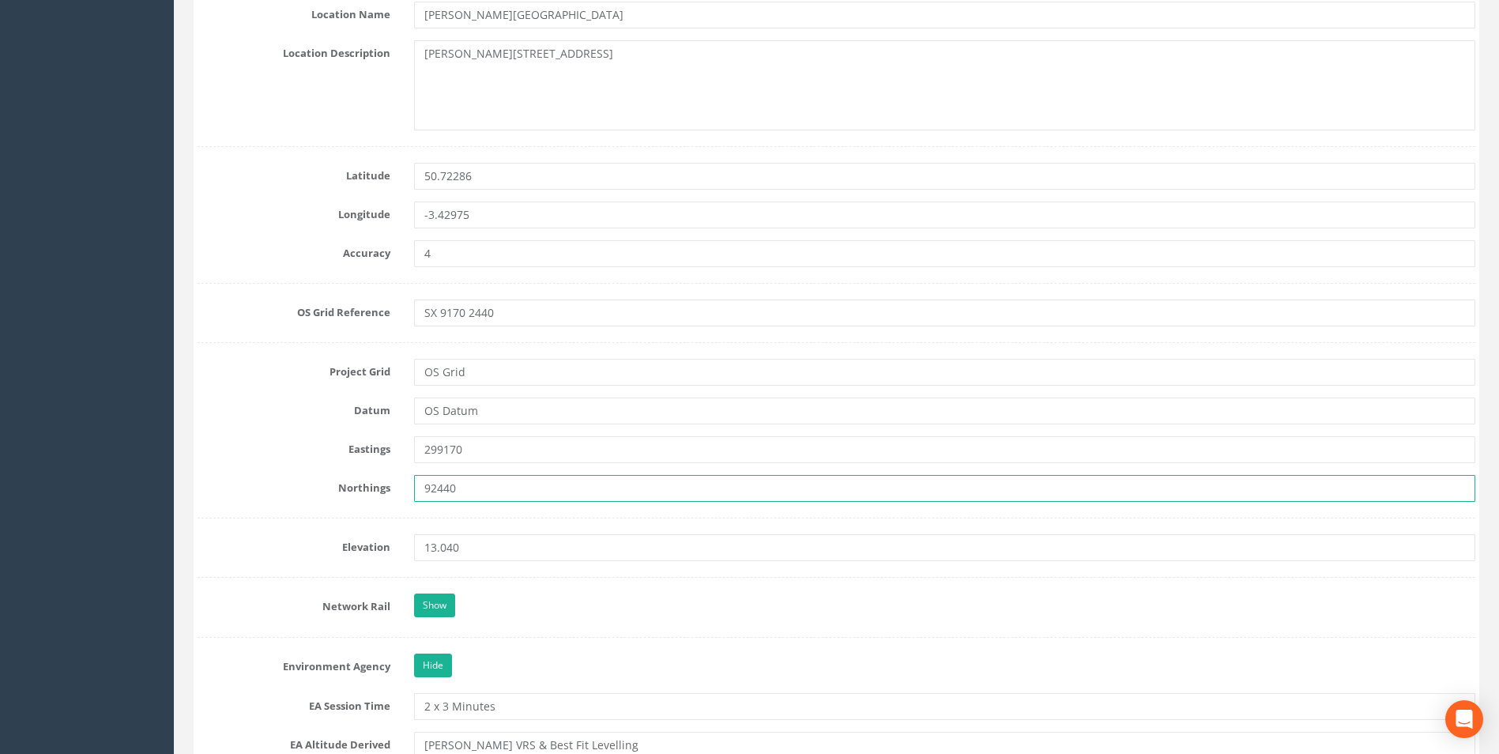
click at [425, 483] on input "92440" at bounding box center [944, 488] width 1061 height 27
type input "092440"
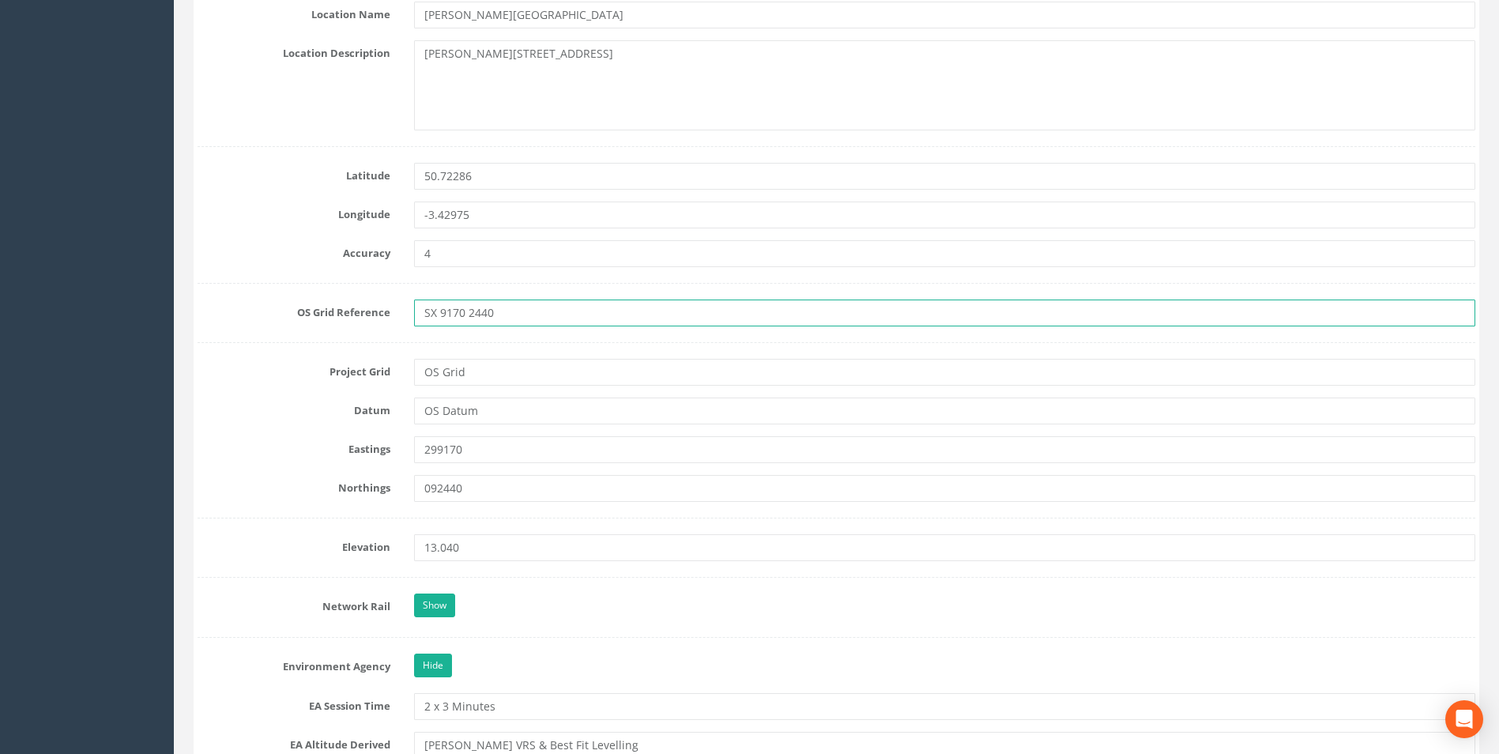
drag, startPoint x: 464, startPoint y: 317, endPoint x: 446, endPoint y: 314, distance: 17.7
click at [446, 314] on input "SX 9170 2440" at bounding box center [944, 312] width 1061 height 27
drag, startPoint x: 492, startPoint y: 316, endPoint x: 469, endPoint y: 314, distance: 23.0
click at [469, 314] on input "SX 9917 2440" at bounding box center [944, 312] width 1061 height 27
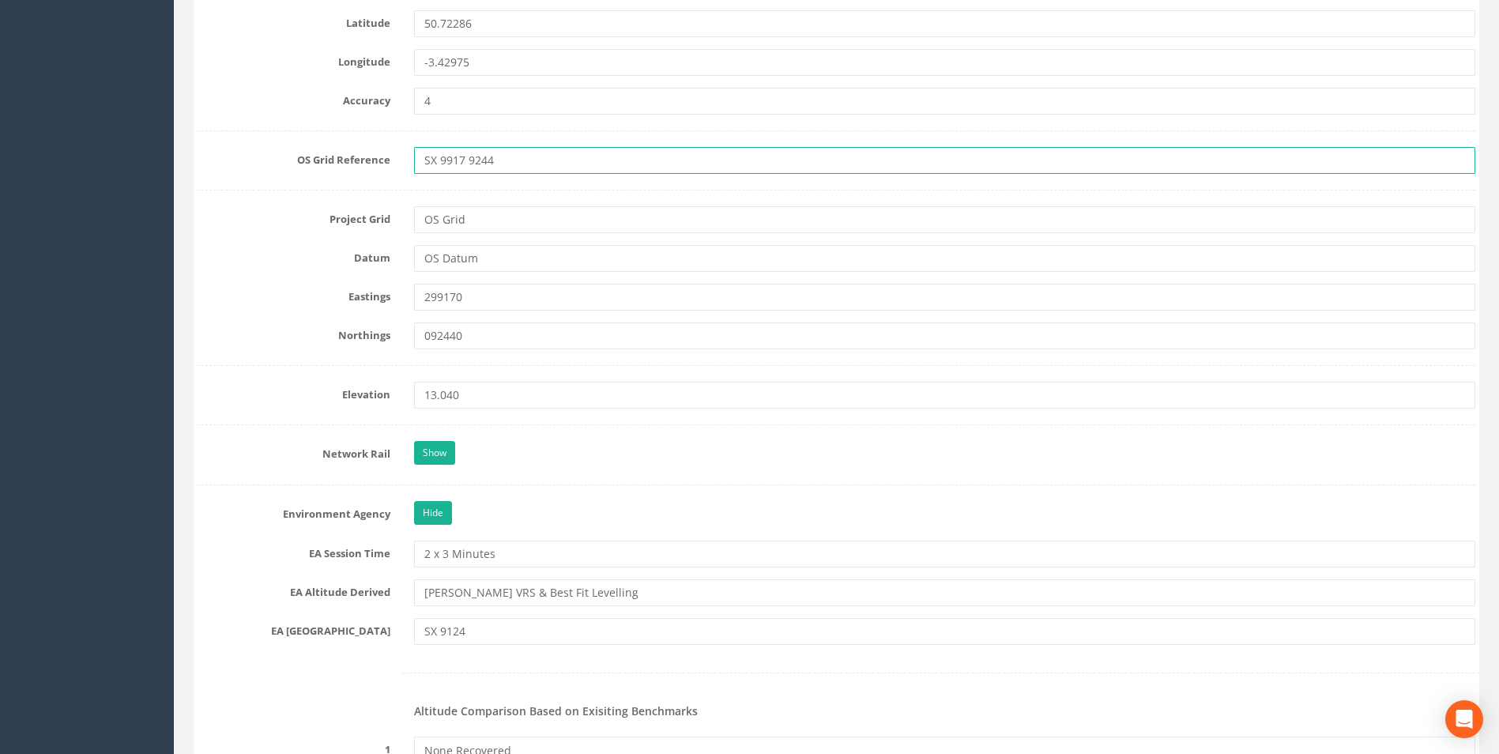
scroll to position [1027, 0]
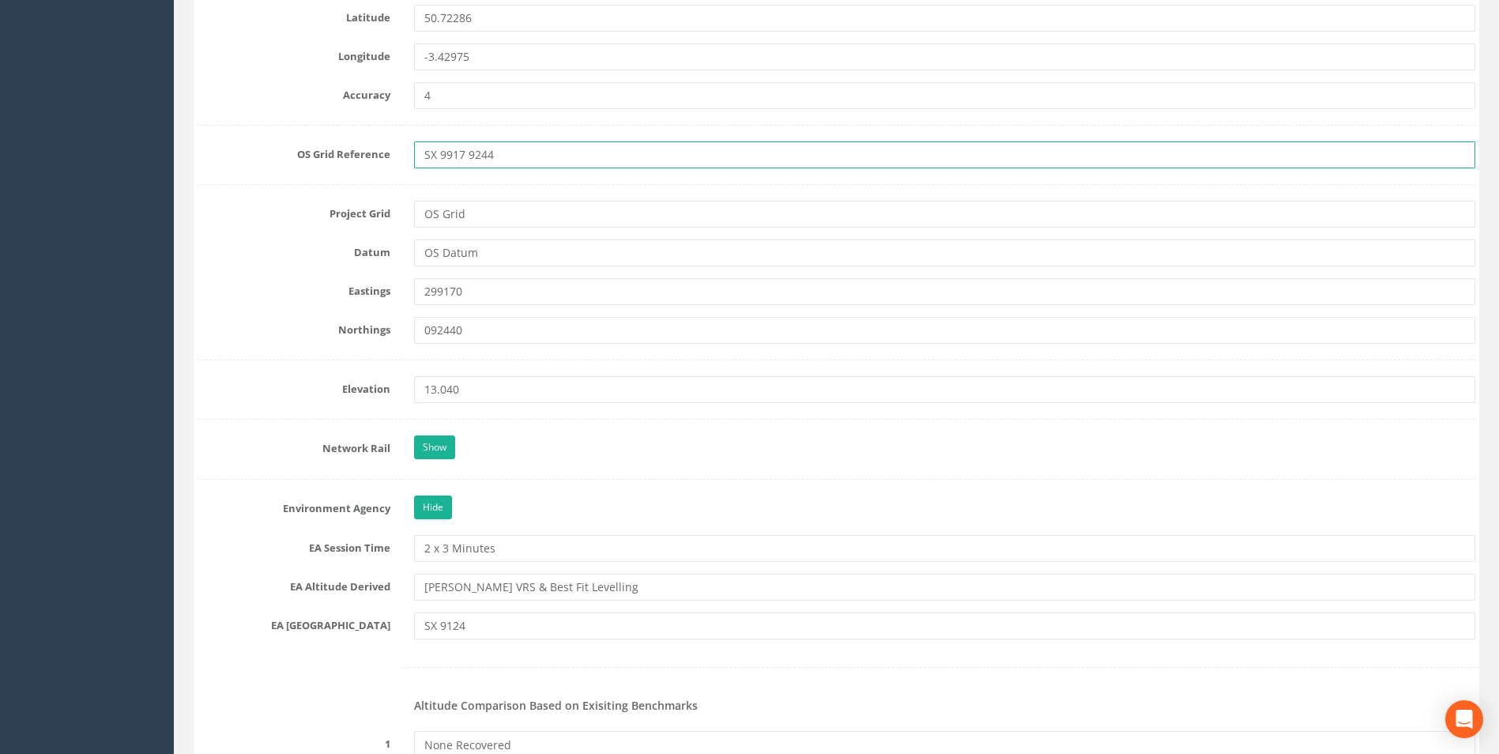
type input "SX 9917 9244"
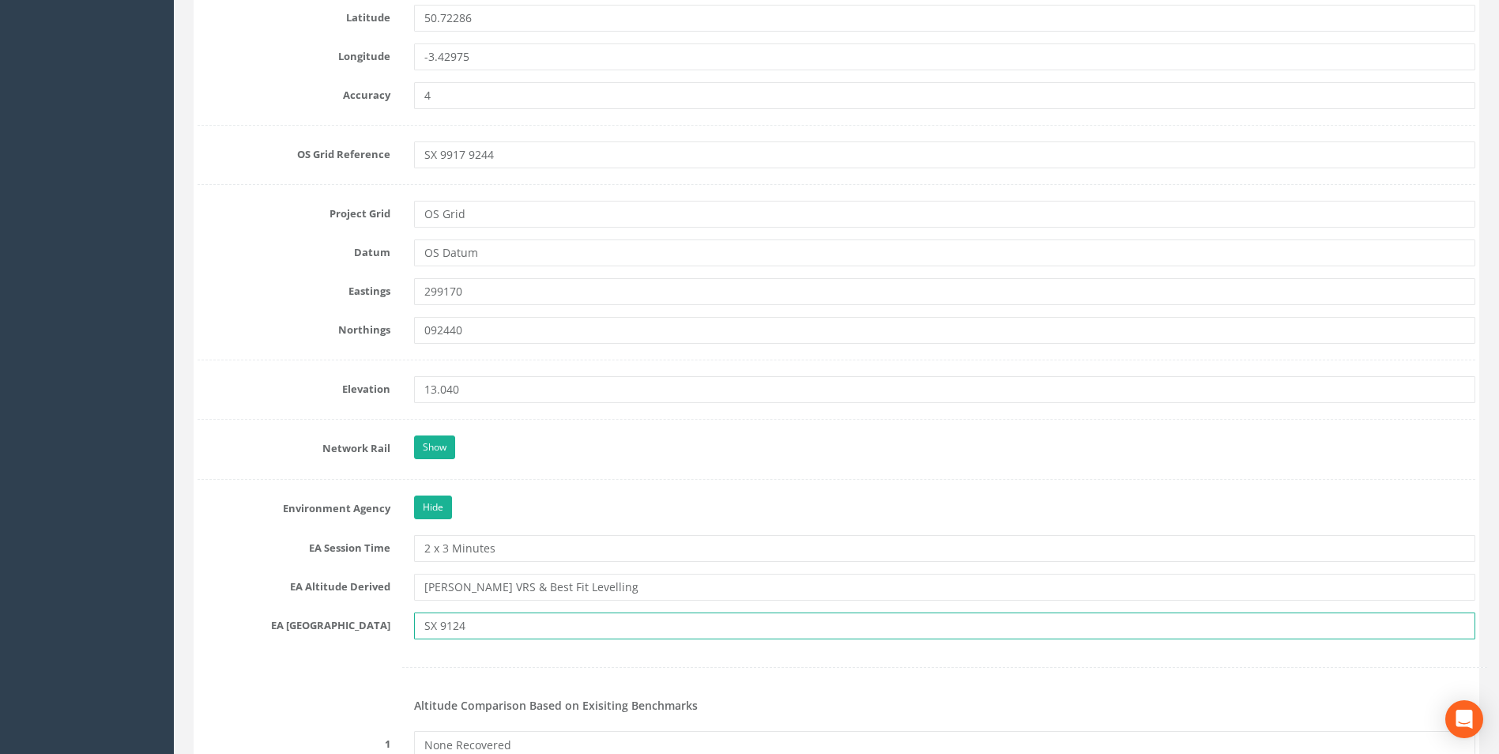
click at [489, 626] on input "SX 9124" at bounding box center [944, 625] width 1061 height 27
drag, startPoint x: 472, startPoint y: 628, endPoint x: 450, endPoint y: 629, distance: 22.1
click at [450, 629] on input "SX 9124" at bounding box center [944, 625] width 1061 height 27
type input "SX 9992"
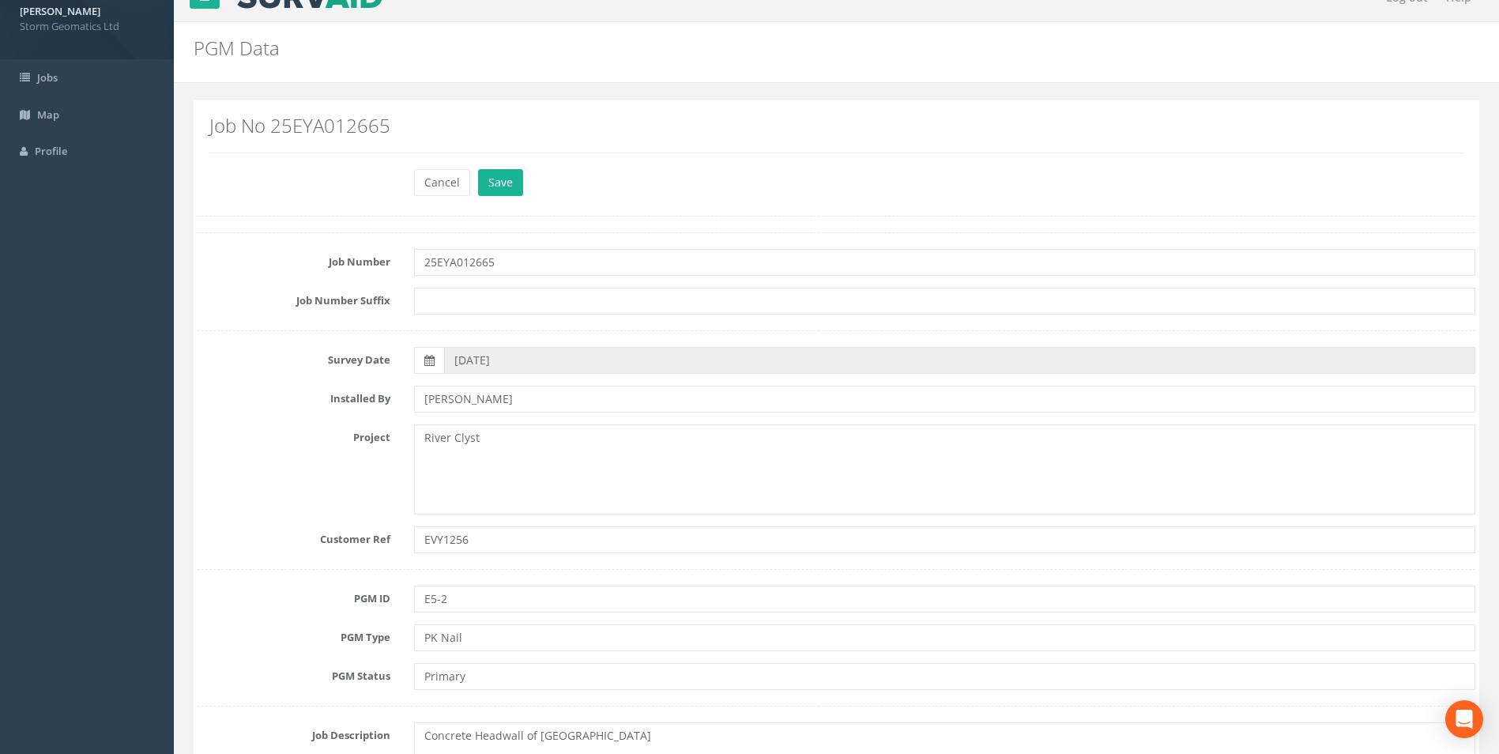
scroll to position [0, 0]
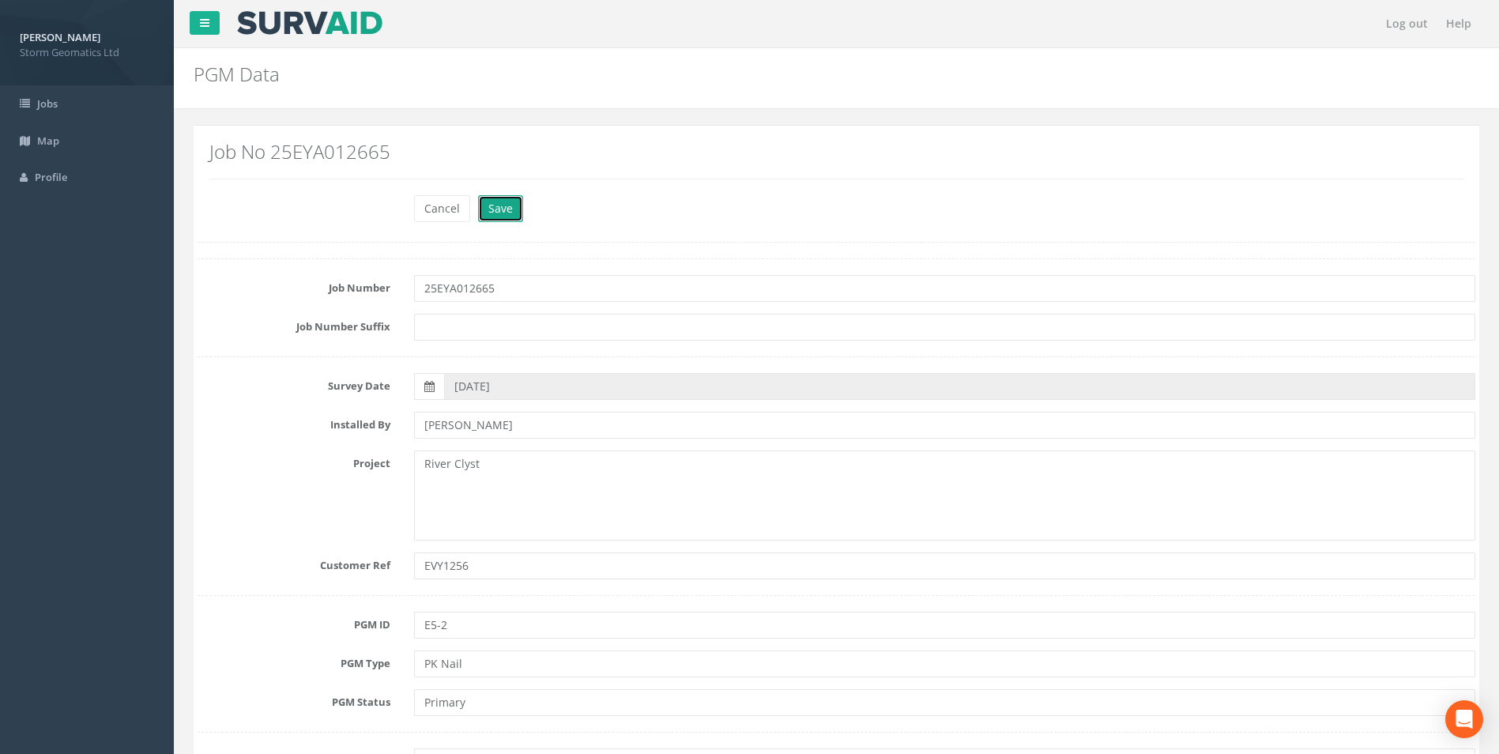
click at [510, 210] on button "Save" at bounding box center [500, 208] width 45 height 27
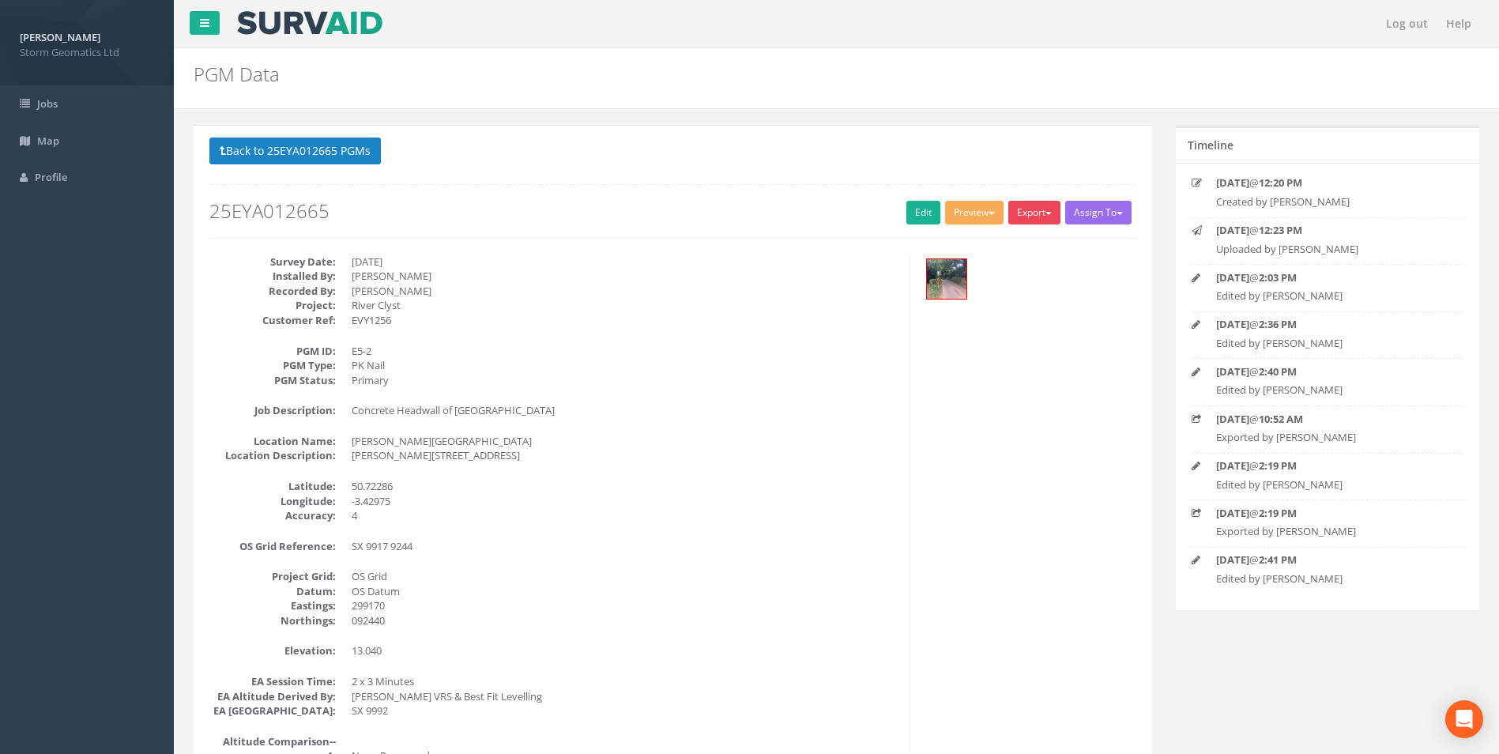
click at [1022, 213] on button "Export" at bounding box center [1034, 213] width 52 height 24
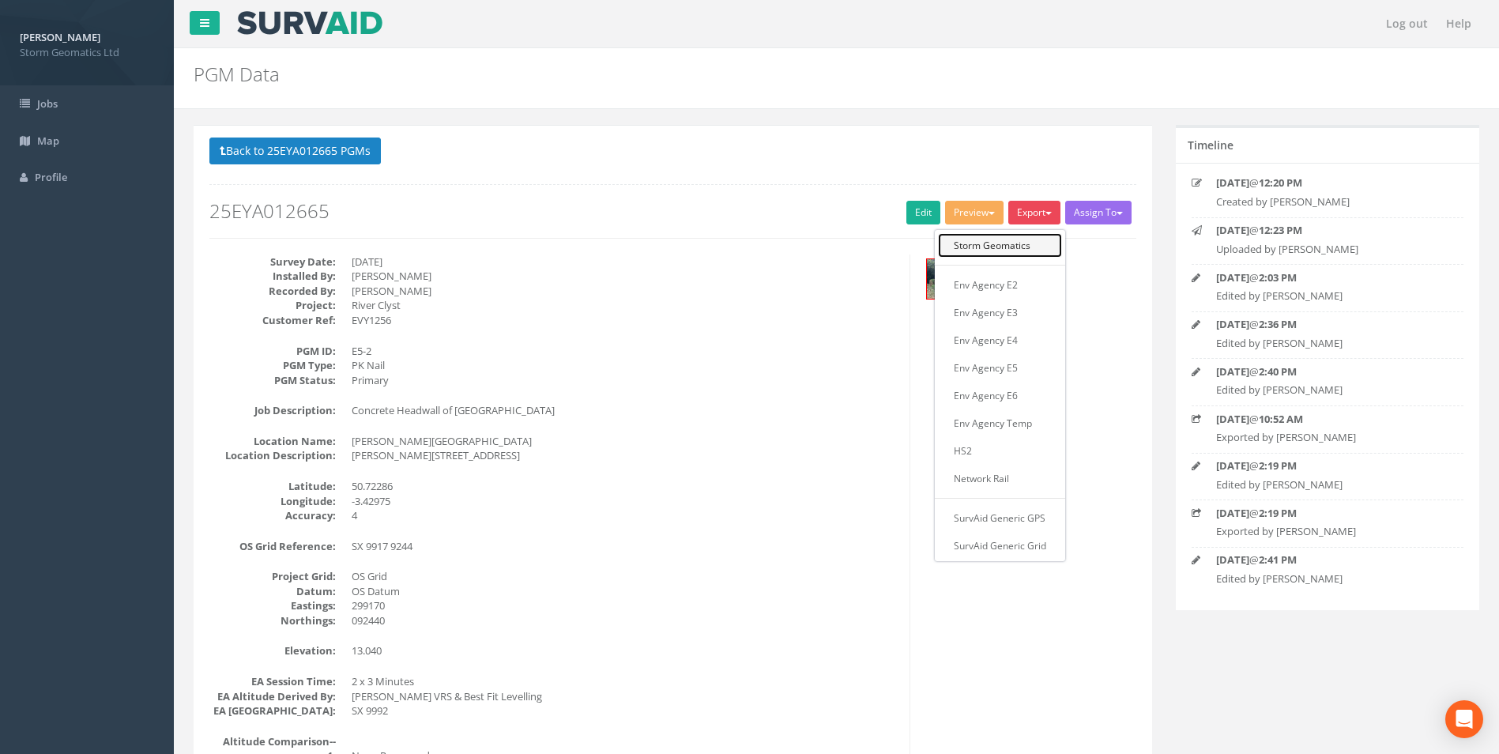
click at [1018, 242] on link "Storm Geomatics" at bounding box center [1000, 245] width 124 height 24
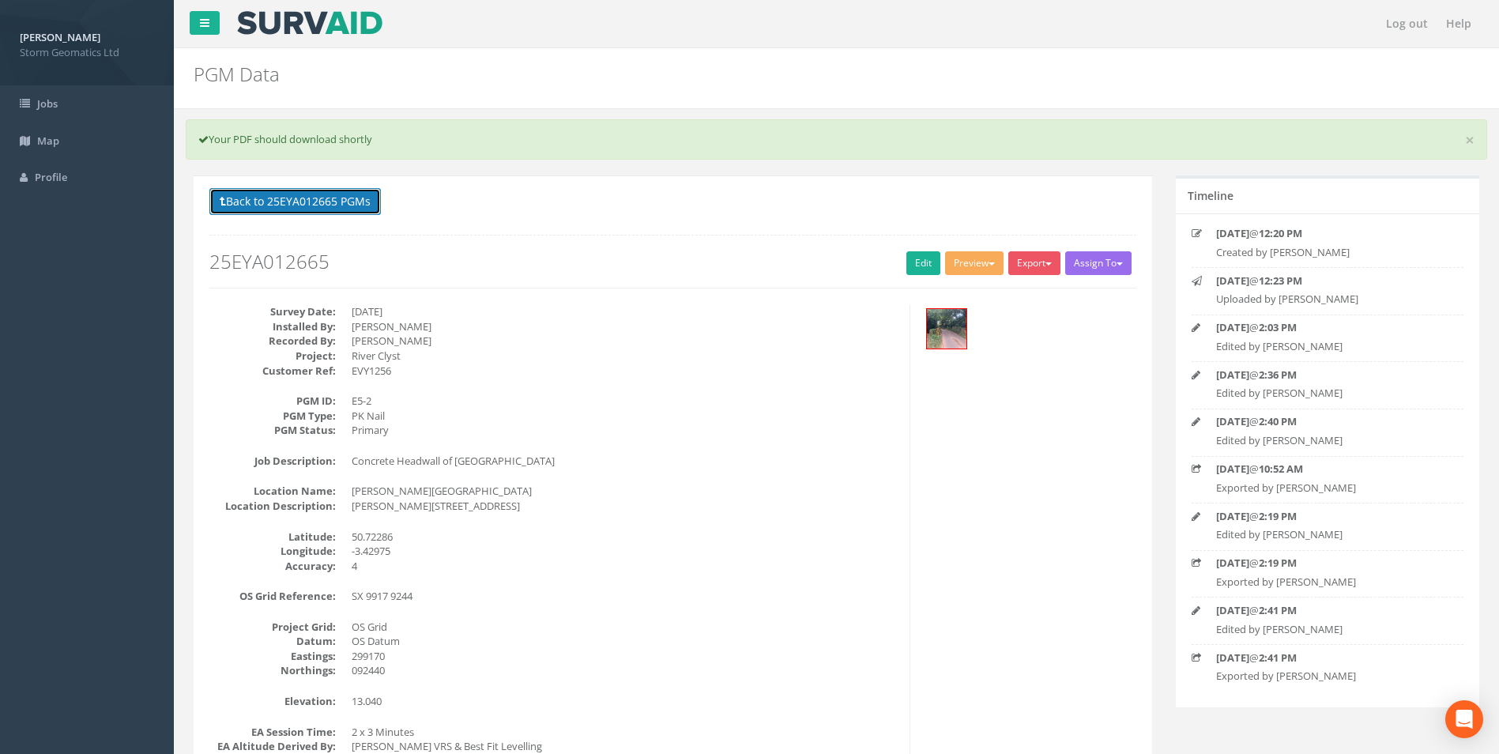
click at [286, 206] on button "Back to 25EYA012665 PGMs" at bounding box center [294, 201] width 171 height 27
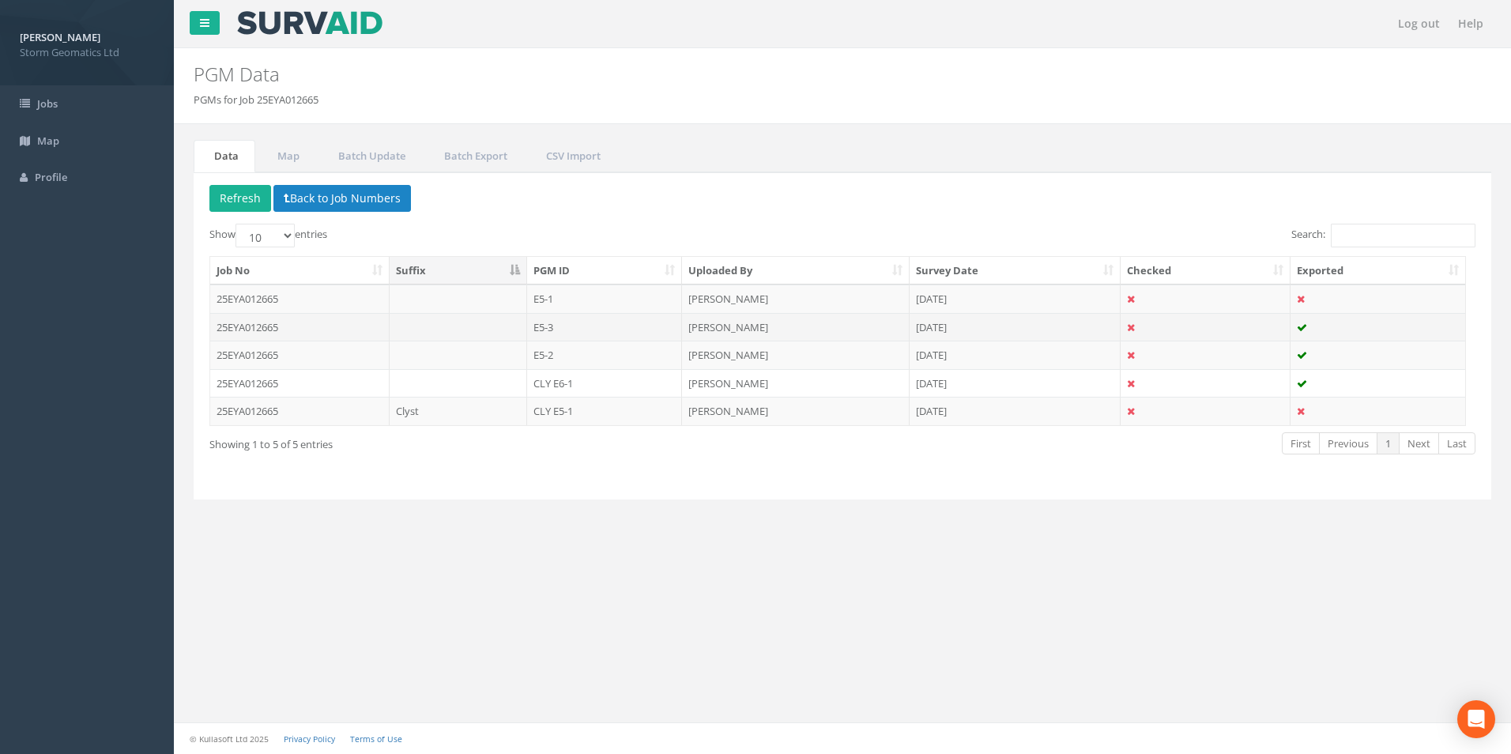
click at [634, 333] on td "E5-3" at bounding box center [605, 327] width 156 height 28
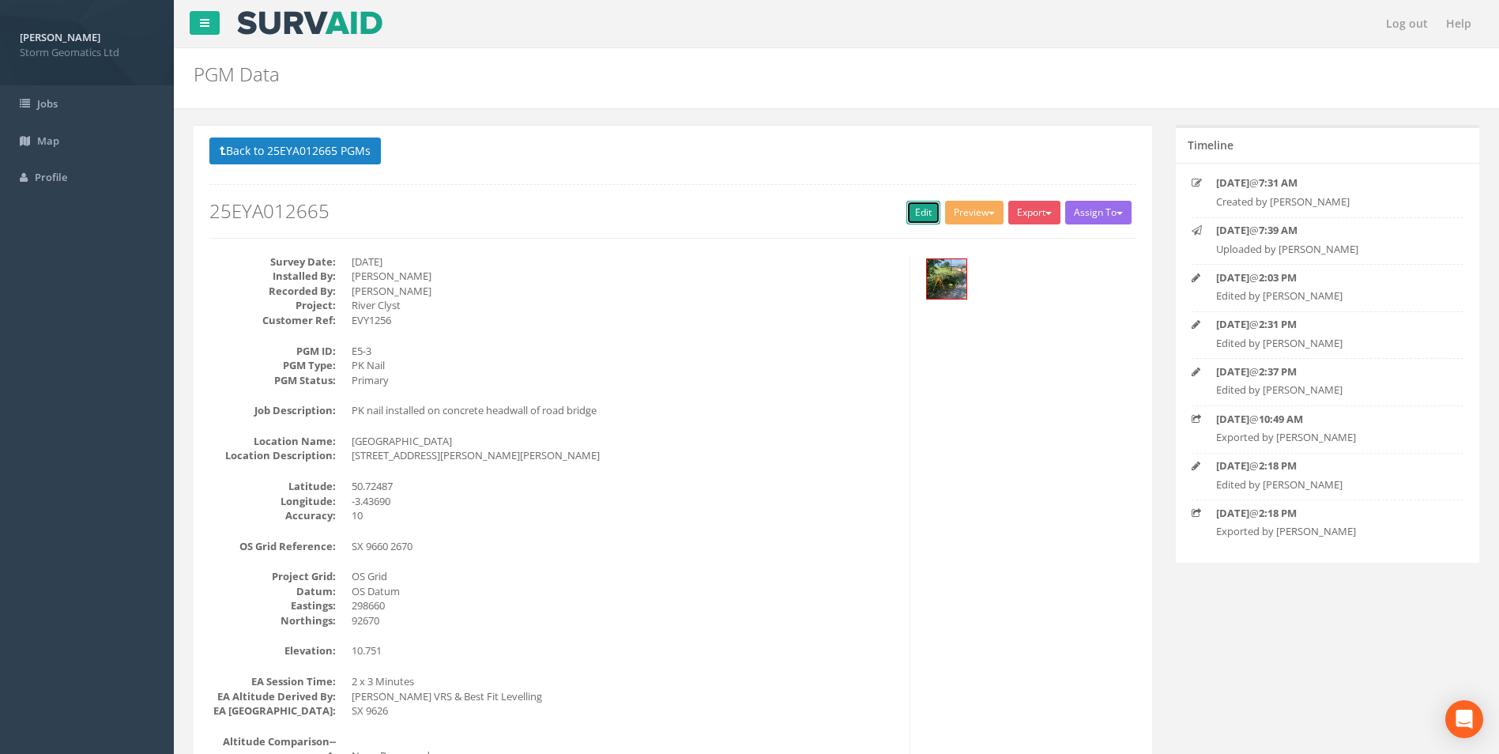
click at [924, 220] on link "Edit" at bounding box center [923, 213] width 34 height 24
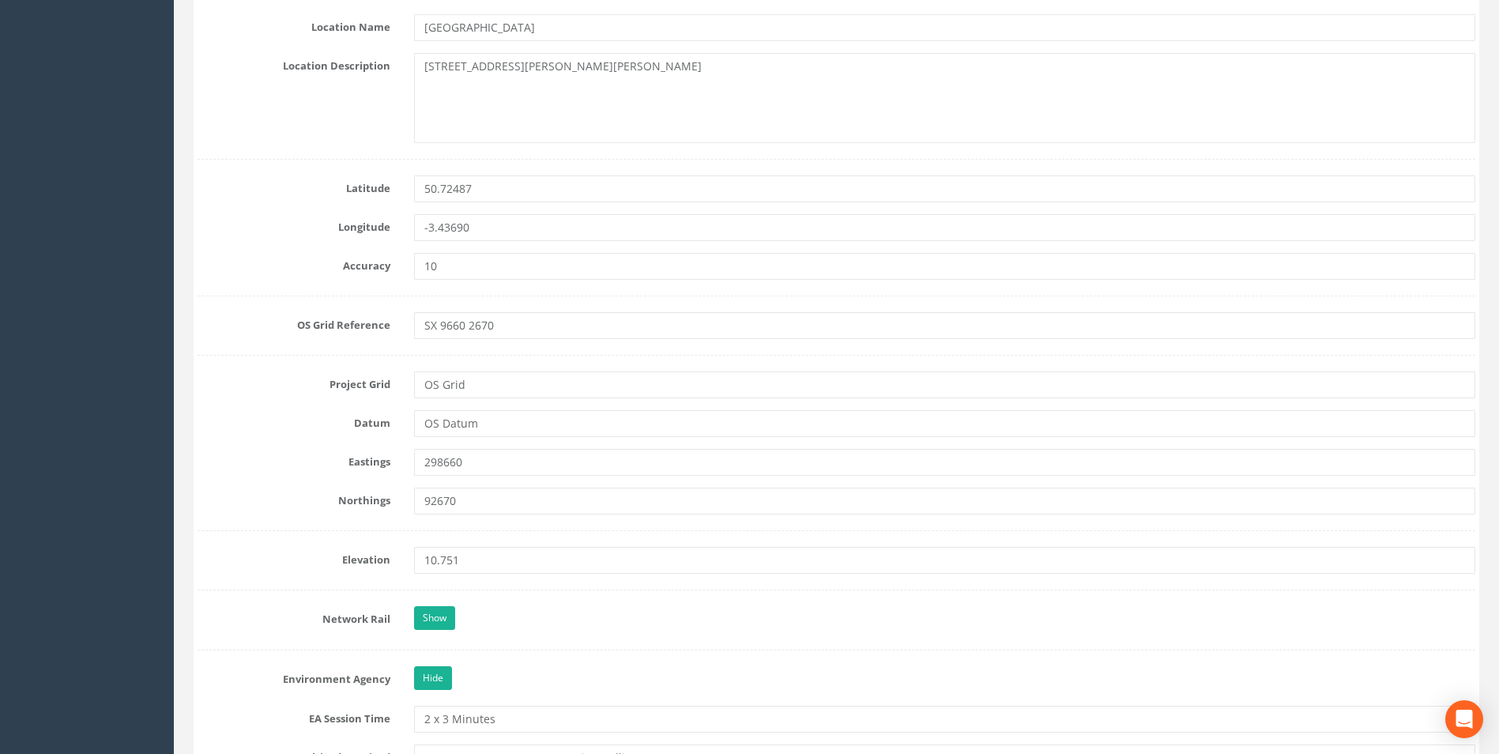
scroll to position [869, 0]
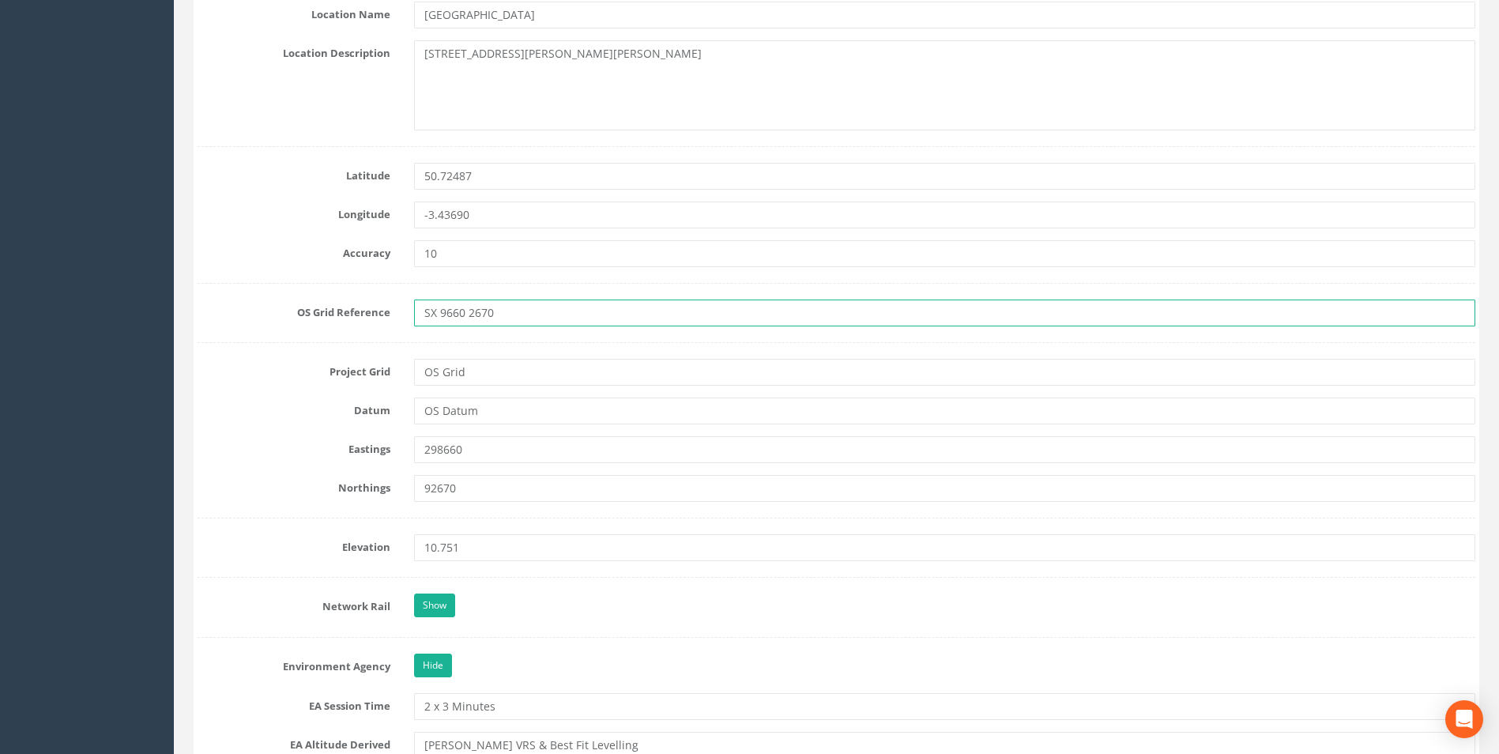
drag, startPoint x: 503, startPoint y: 315, endPoint x: 442, endPoint y: 311, distance: 61.0
click at [442, 311] on input "SX 9660 2670" at bounding box center [944, 312] width 1061 height 27
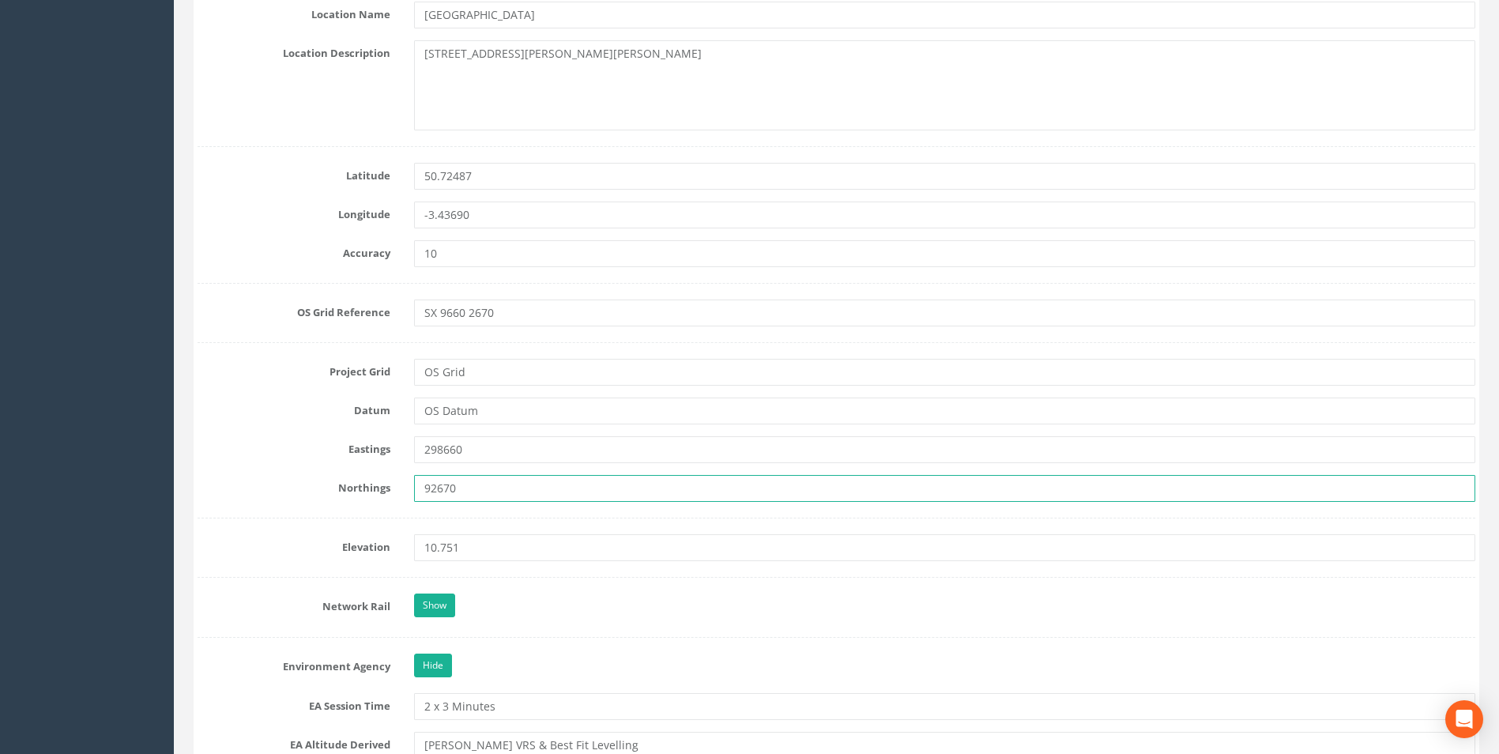
click at [426, 487] on input "92670" at bounding box center [944, 488] width 1061 height 27
type input "092670"
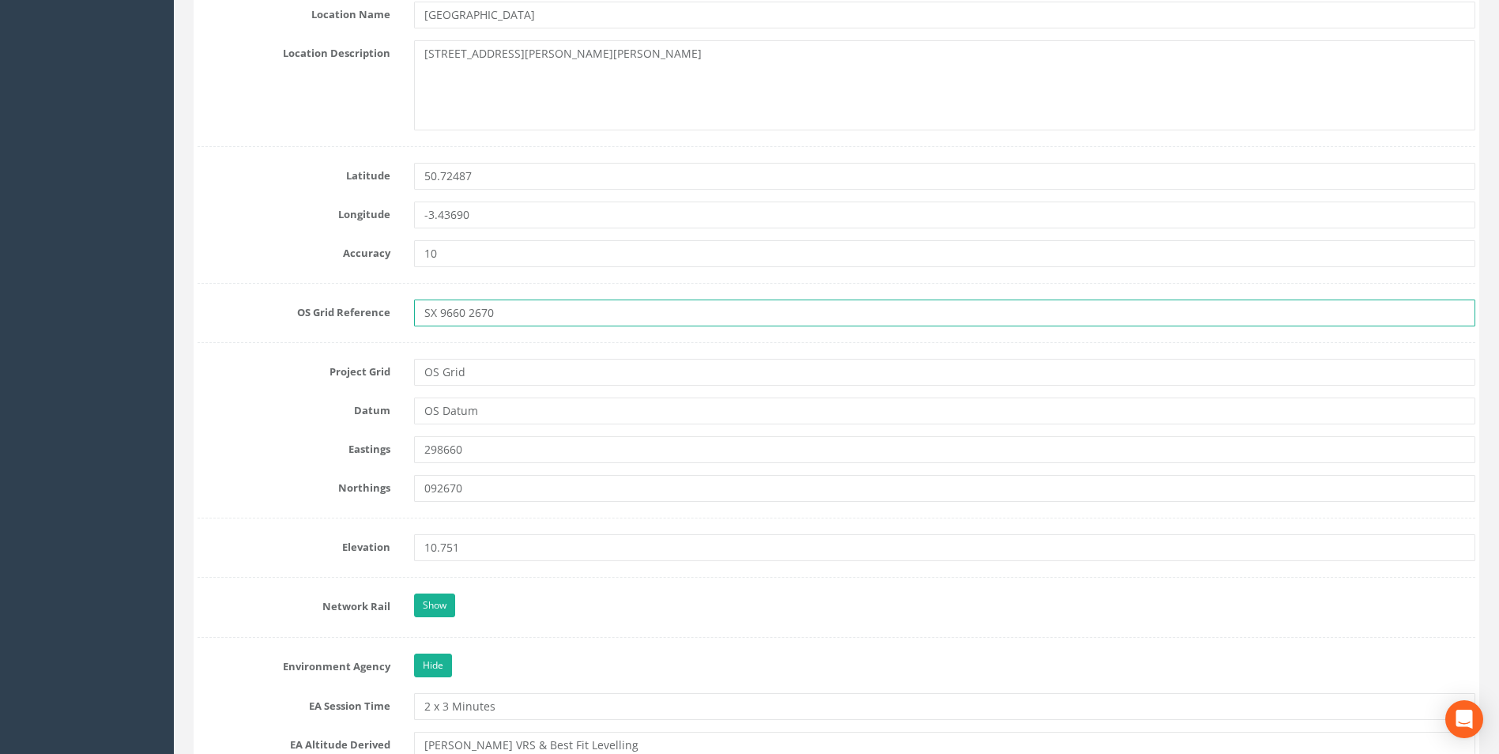
drag, startPoint x: 498, startPoint y: 314, endPoint x: 442, endPoint y: 310, distance: 55.5
click at [442, 310] on input "SX 9660 2670" at bounding box center [944, 312] width 1061 height 27
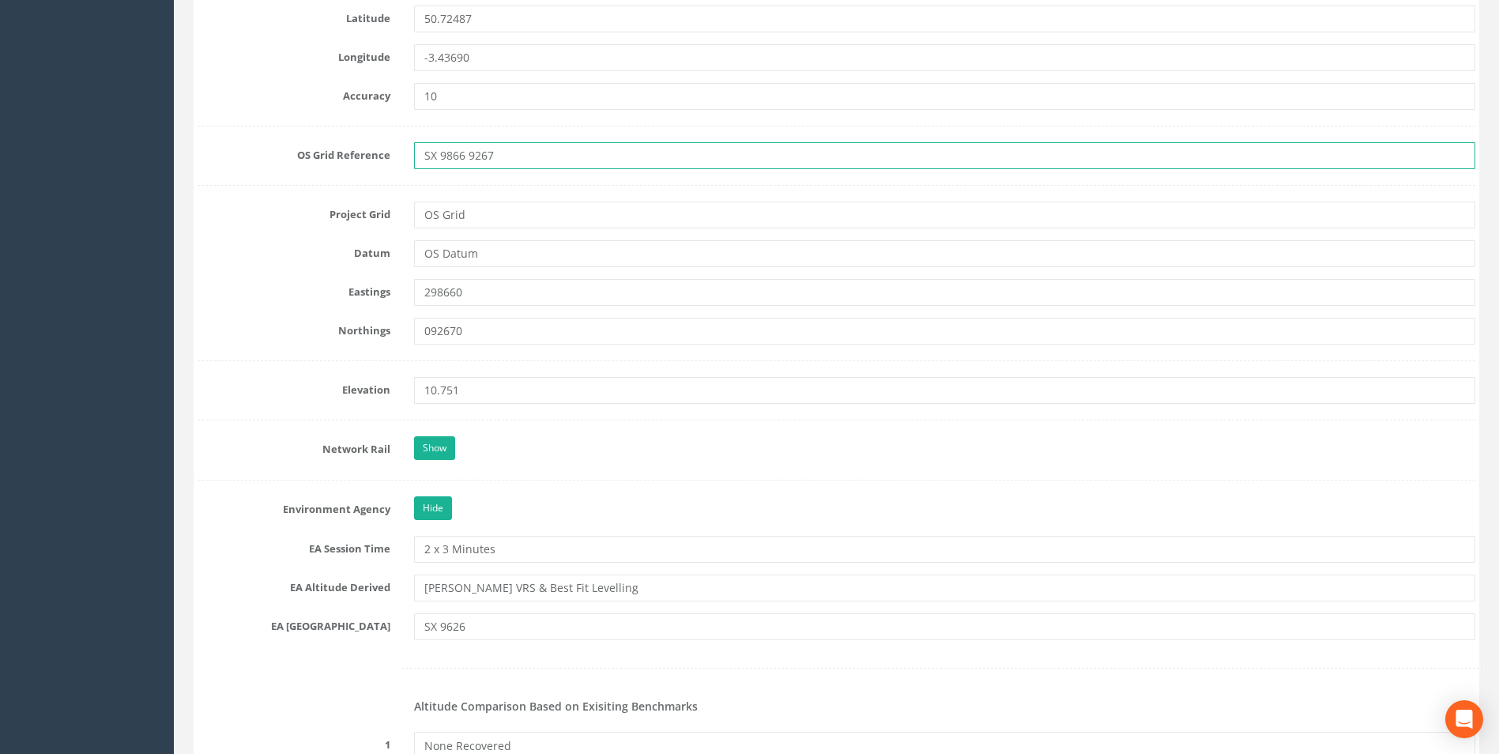
scroll to position [1027, 0]
type input "SX 9866 9267"
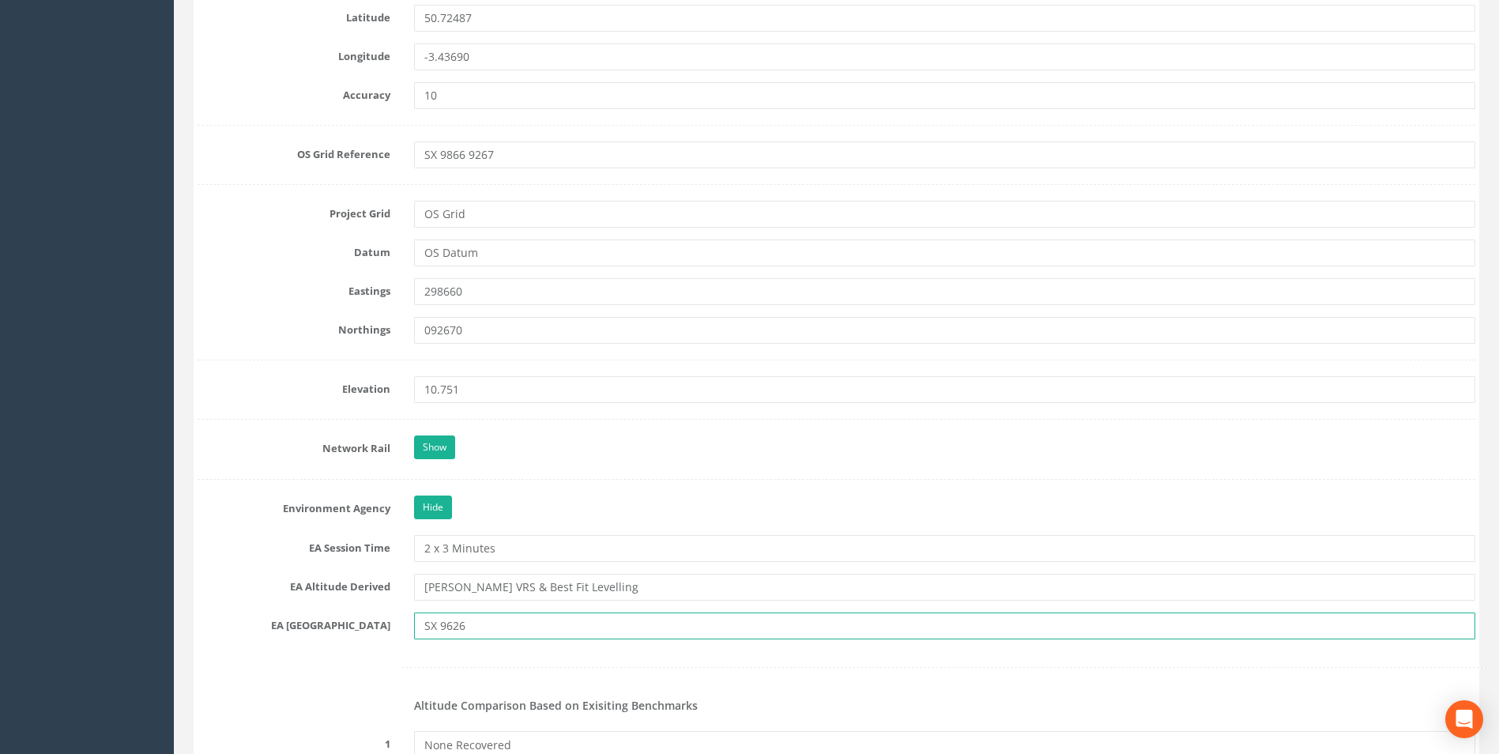
click at [515, 619] on input "SX 9626" at bounding box center [944, 625] width 1061 height 27
drag, startPoint x: 482, startPoint y: 627, endPoint x: 445, endPoint y: 629, distance: 37.2
click at [445, 629] on input "SX 9626" at bounding box center [944, 625] width 1061 height 27
type input "SX 9892"
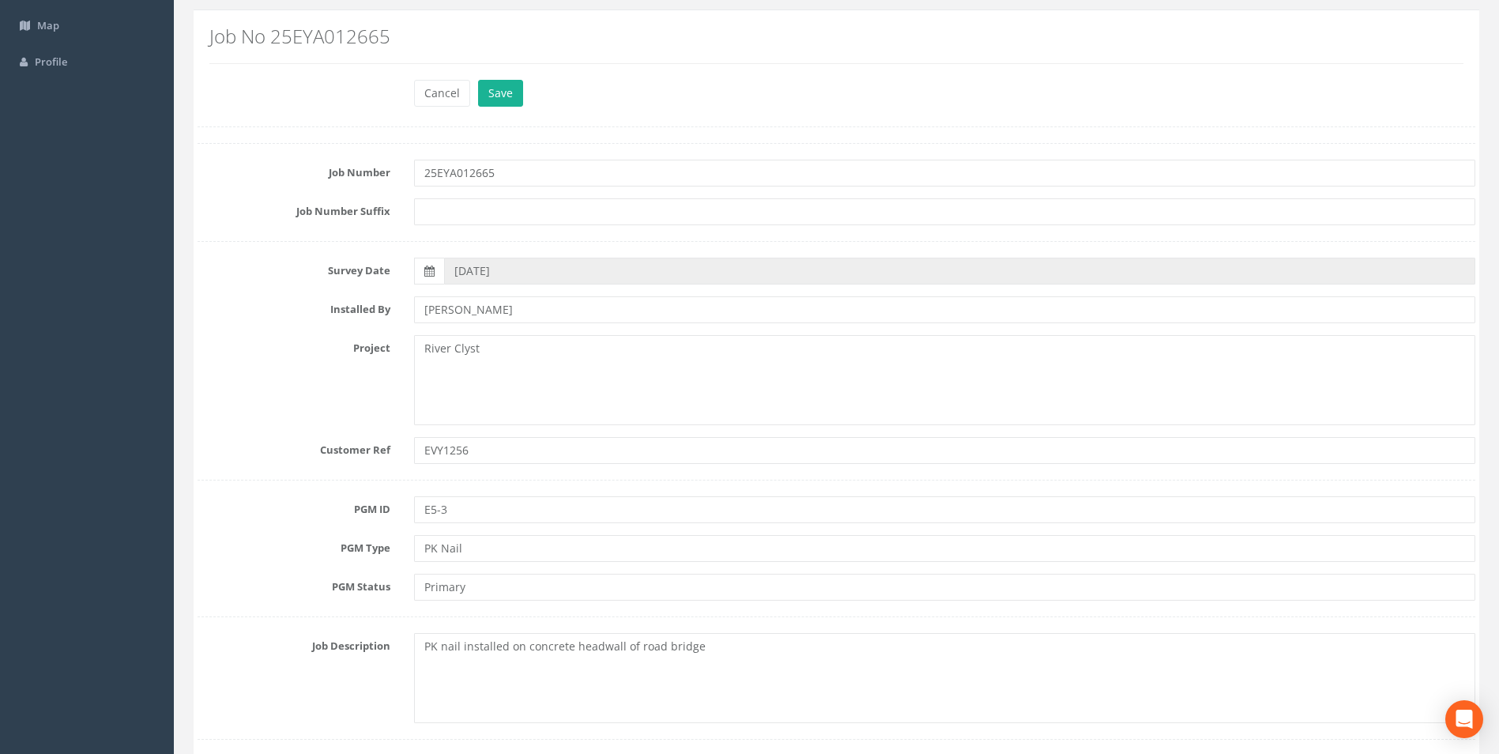
scroll to position [0, 0]
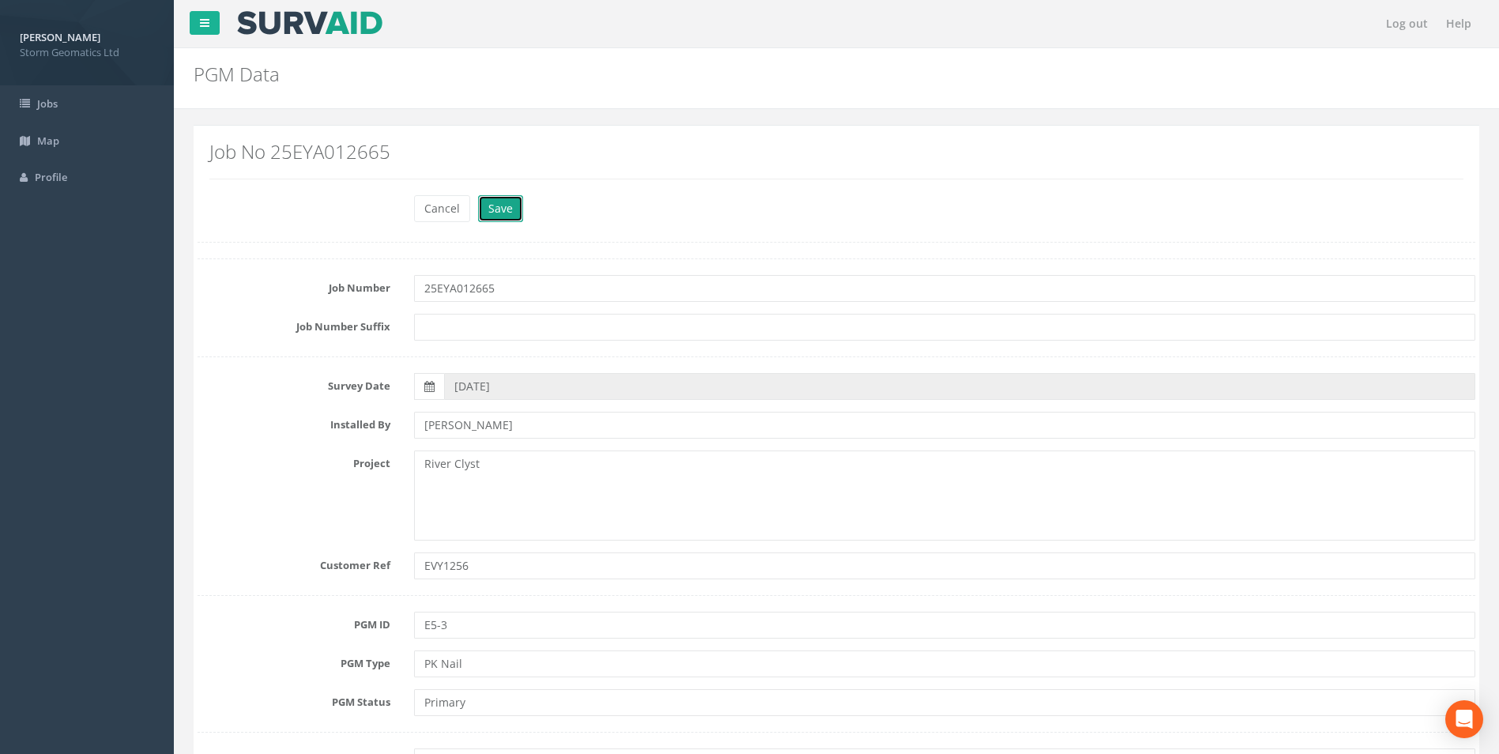
click at [495, 206] on button "Save" at bounding box center [500, 208] width 45 height 27
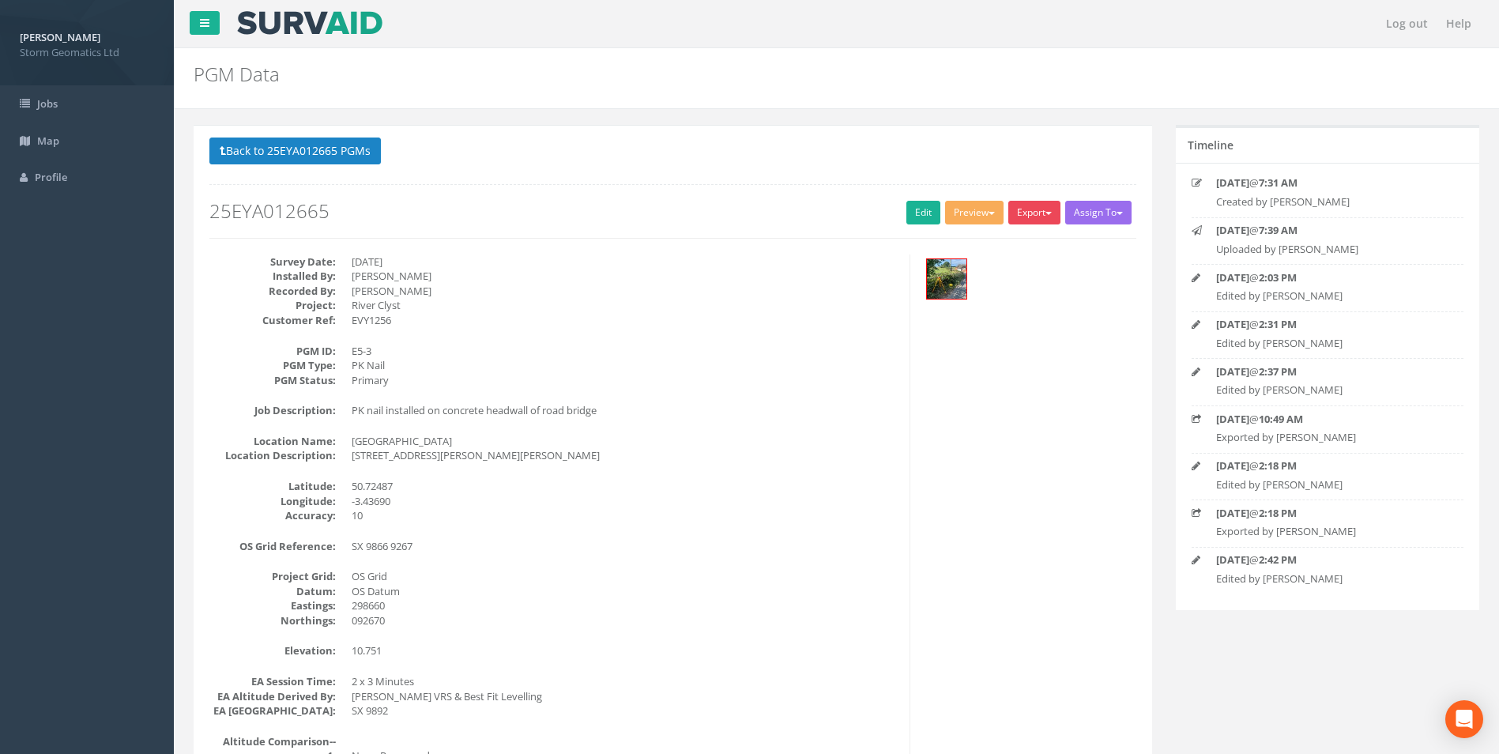
click at [1039, 209] on button "Export" at bounding box center [1034, 213] width 52 height 24
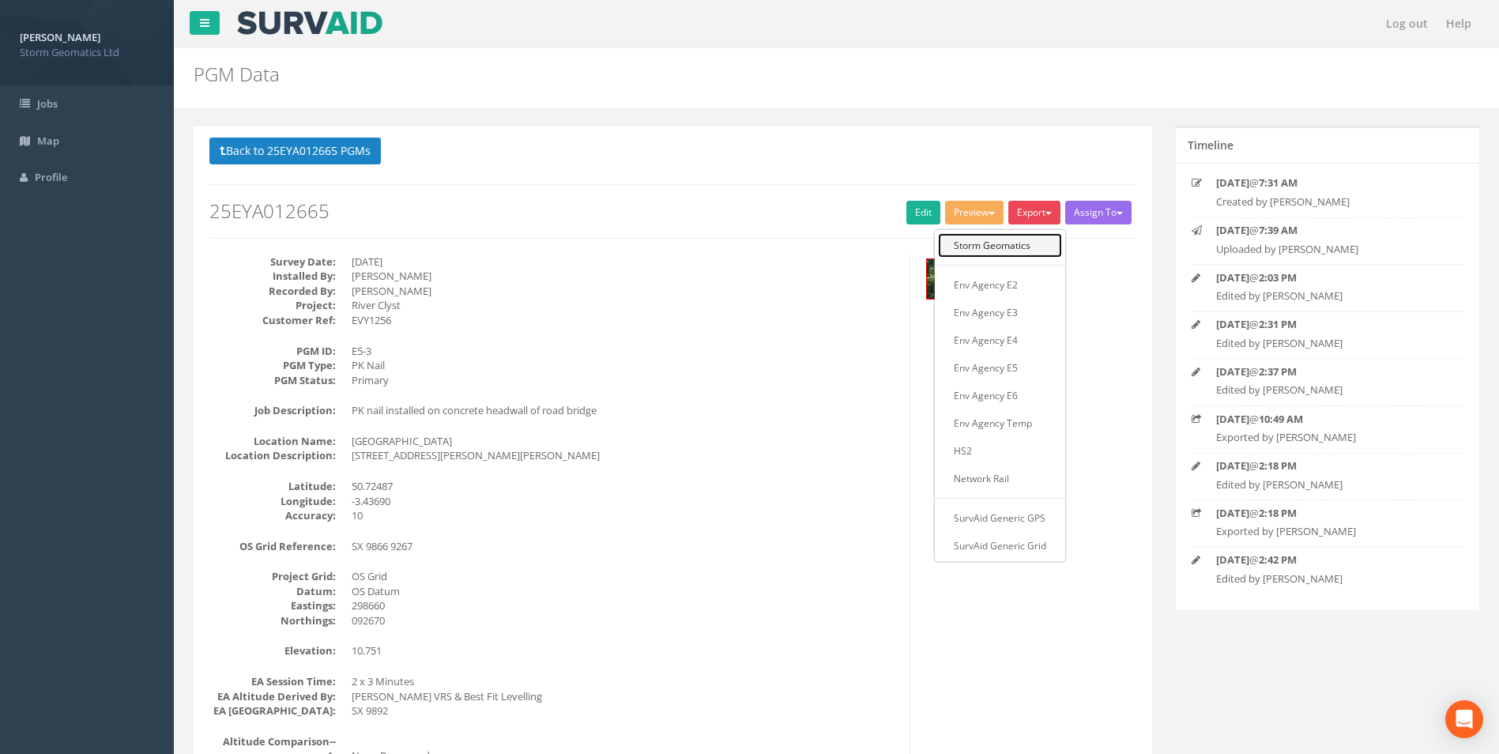
click at [1018, 242] on link "Storm Geomatics" at bounding box center [1000, 245] width 124 height 24
